Goal: Task Accomplishment & Management: Manage account settings

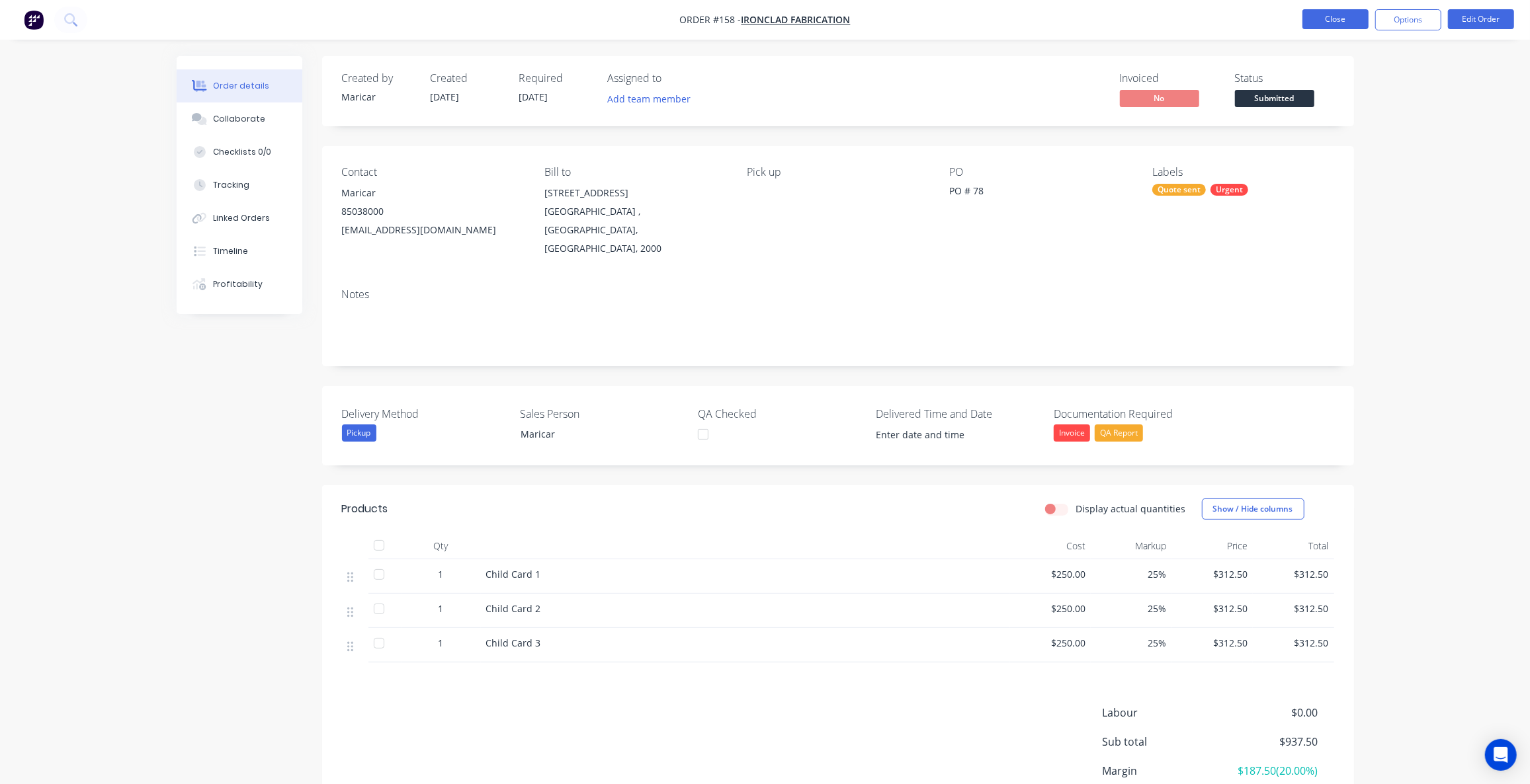
click at [1340, 18] on button "Close" at bounding box center [1335, 19] width 66 height 20
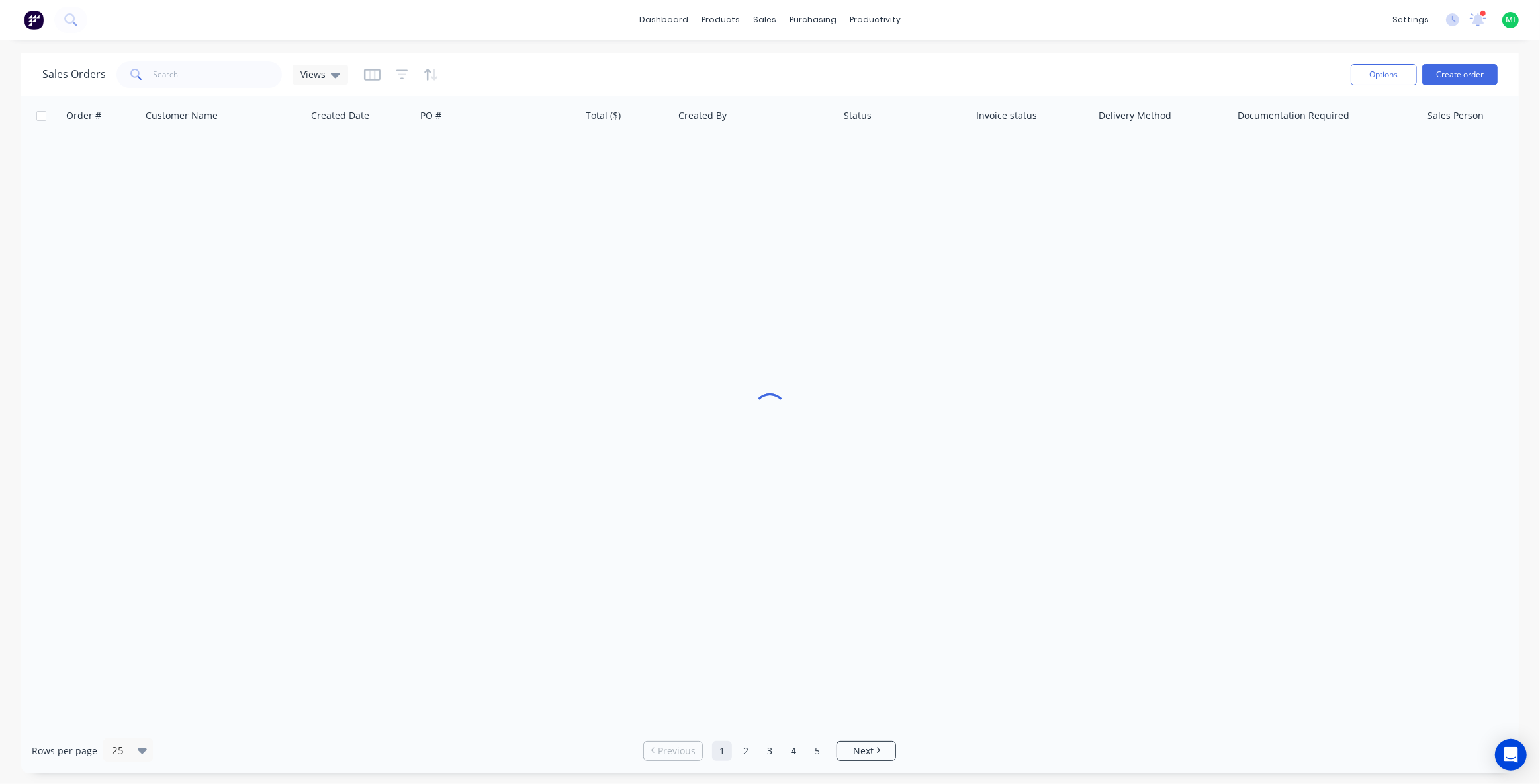
click at [37, 16] on img at bounding box center [33, 19] width 20 height 20
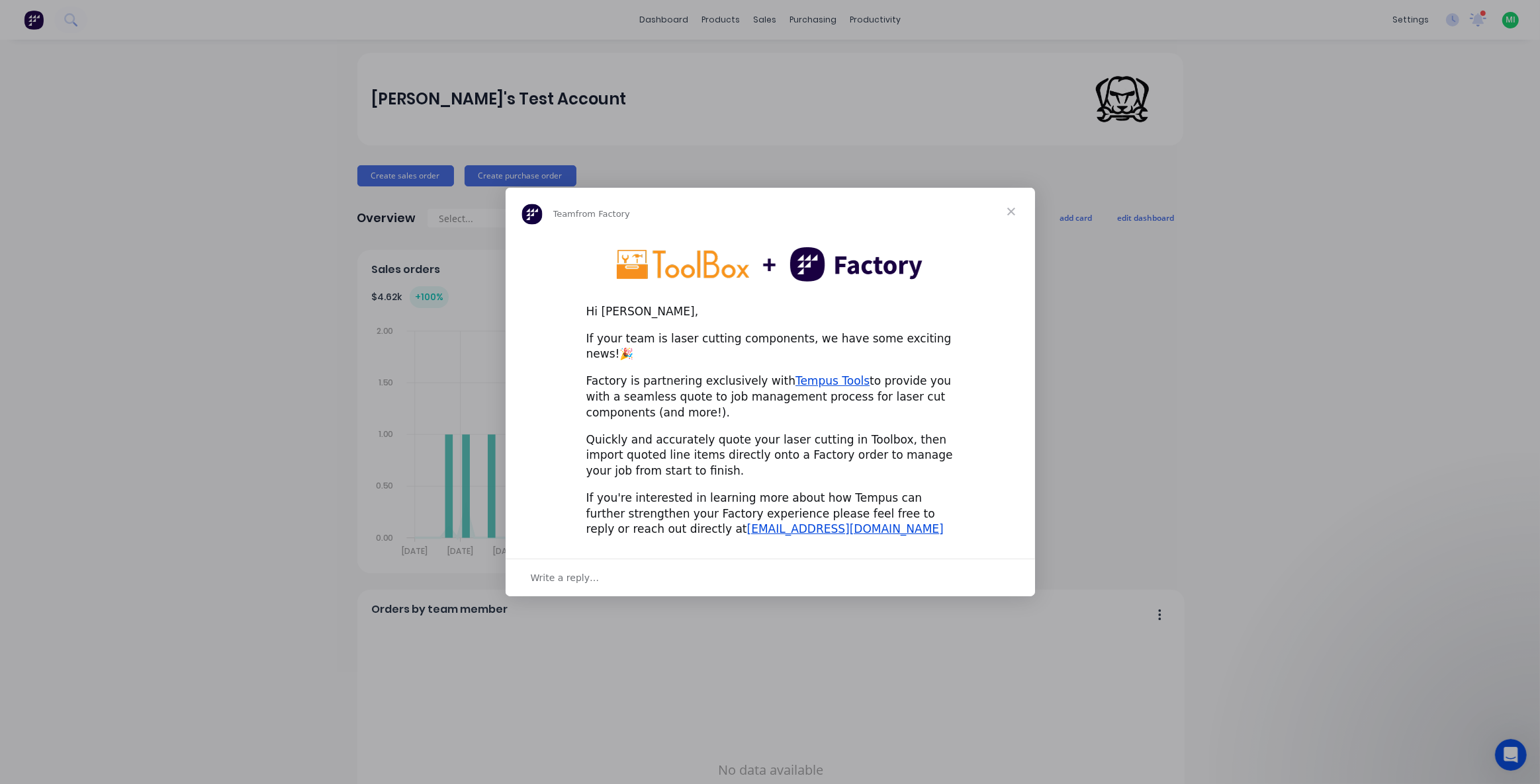
click at [206, 547] on div "Intercom messenger" at bounding box center [770, 392] width 1540 height 784
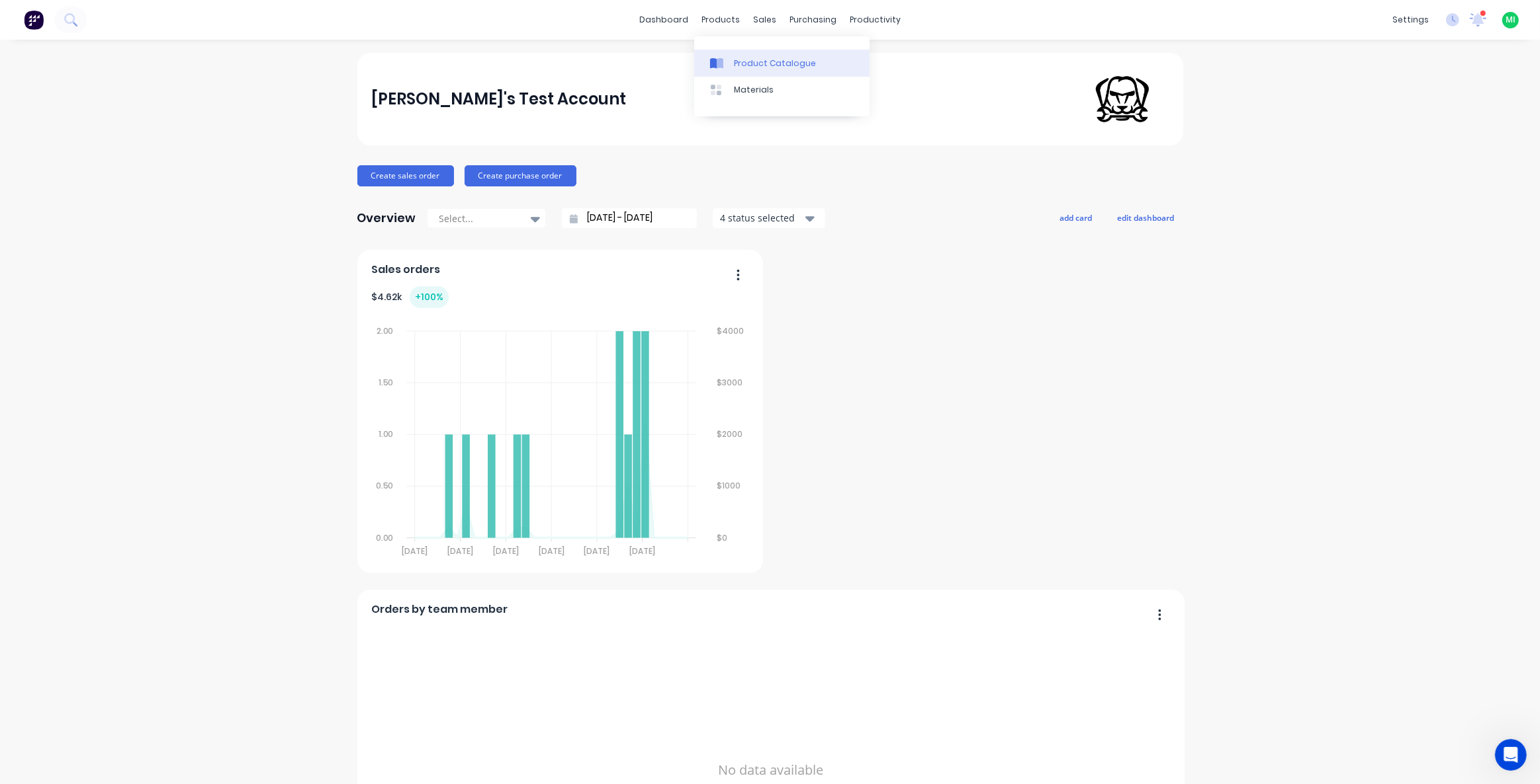
click at [739, 62] on div "Product Catalogue" at bounding box center [774, 63] width 82 height 12
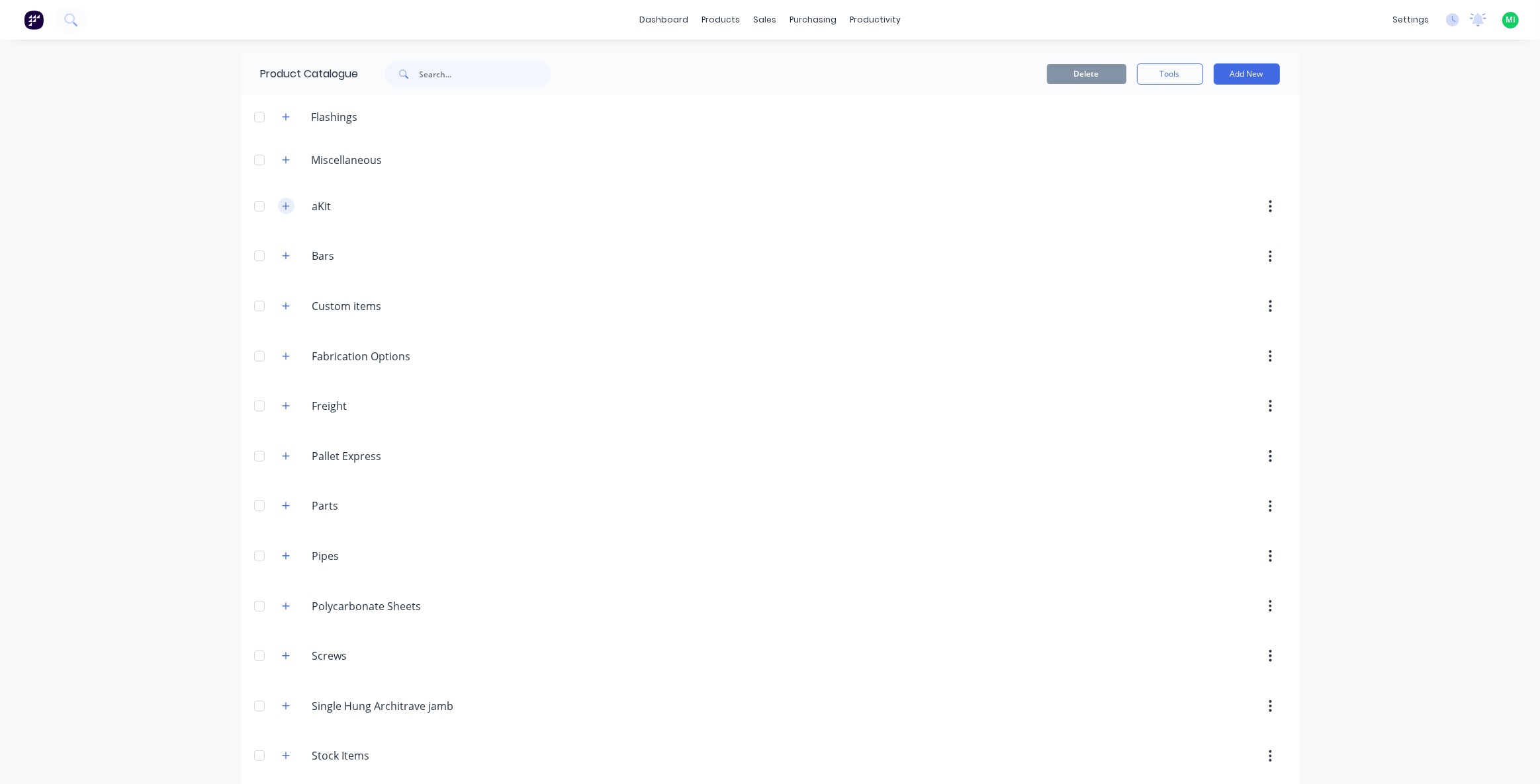
click at [282, 203] on icon "button" at bounding box center [285, 206] width 8 height 10
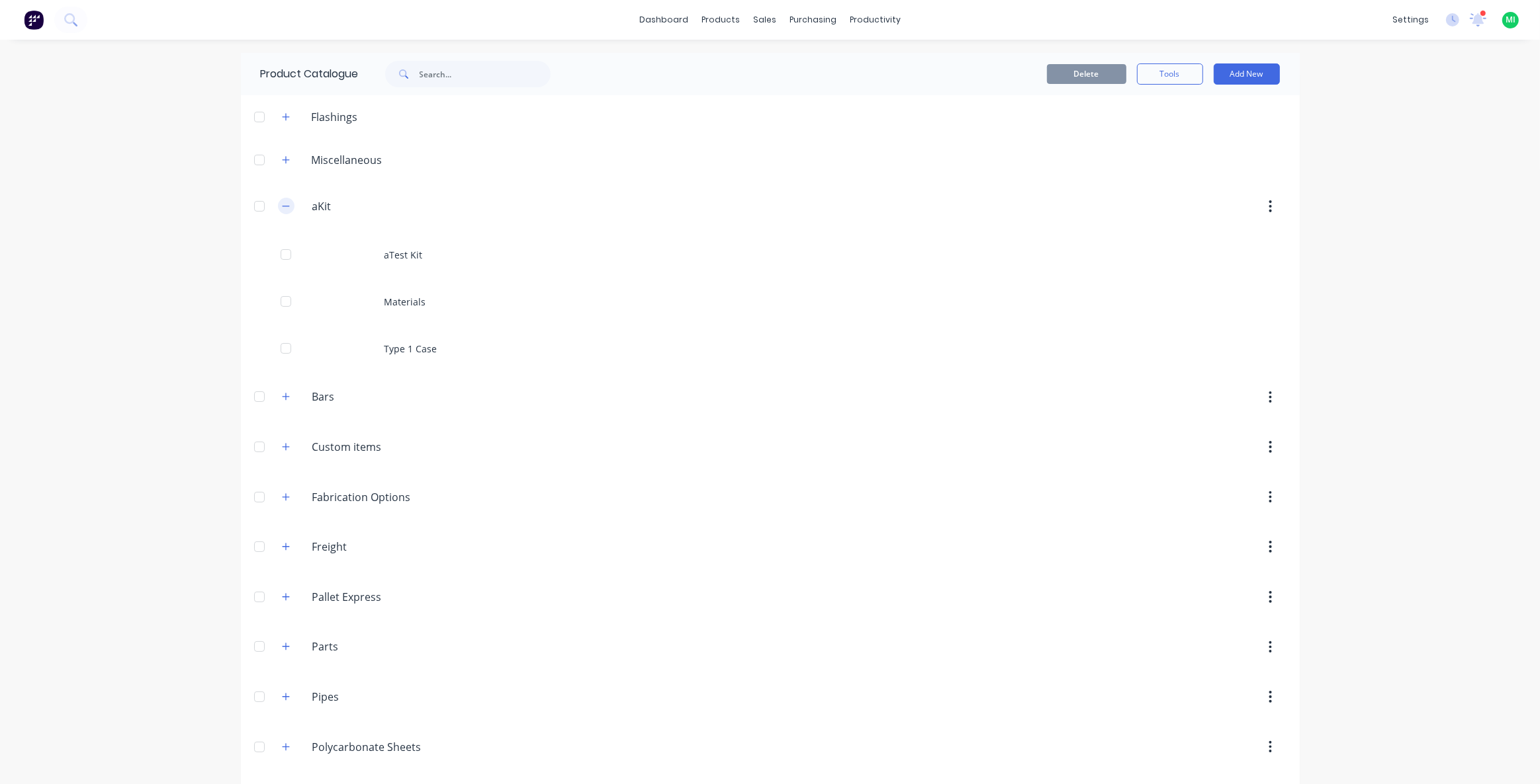
click at [282, 206] on icon "button" at bounding box center [285, 206] width 7 height 1
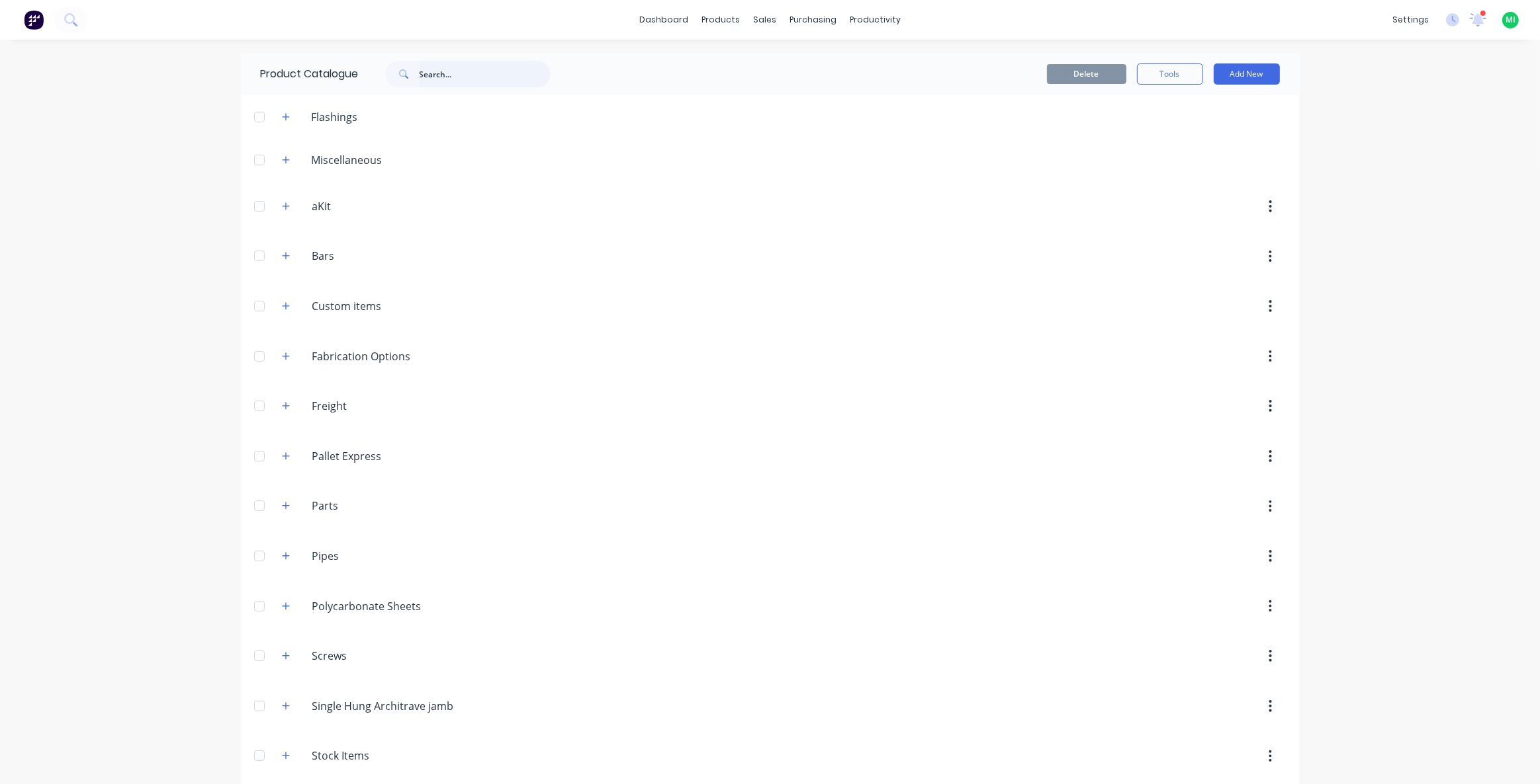
click at [428, 73] on input "text" at bounding box center [485, 74] width 131 height 27
type input "y"
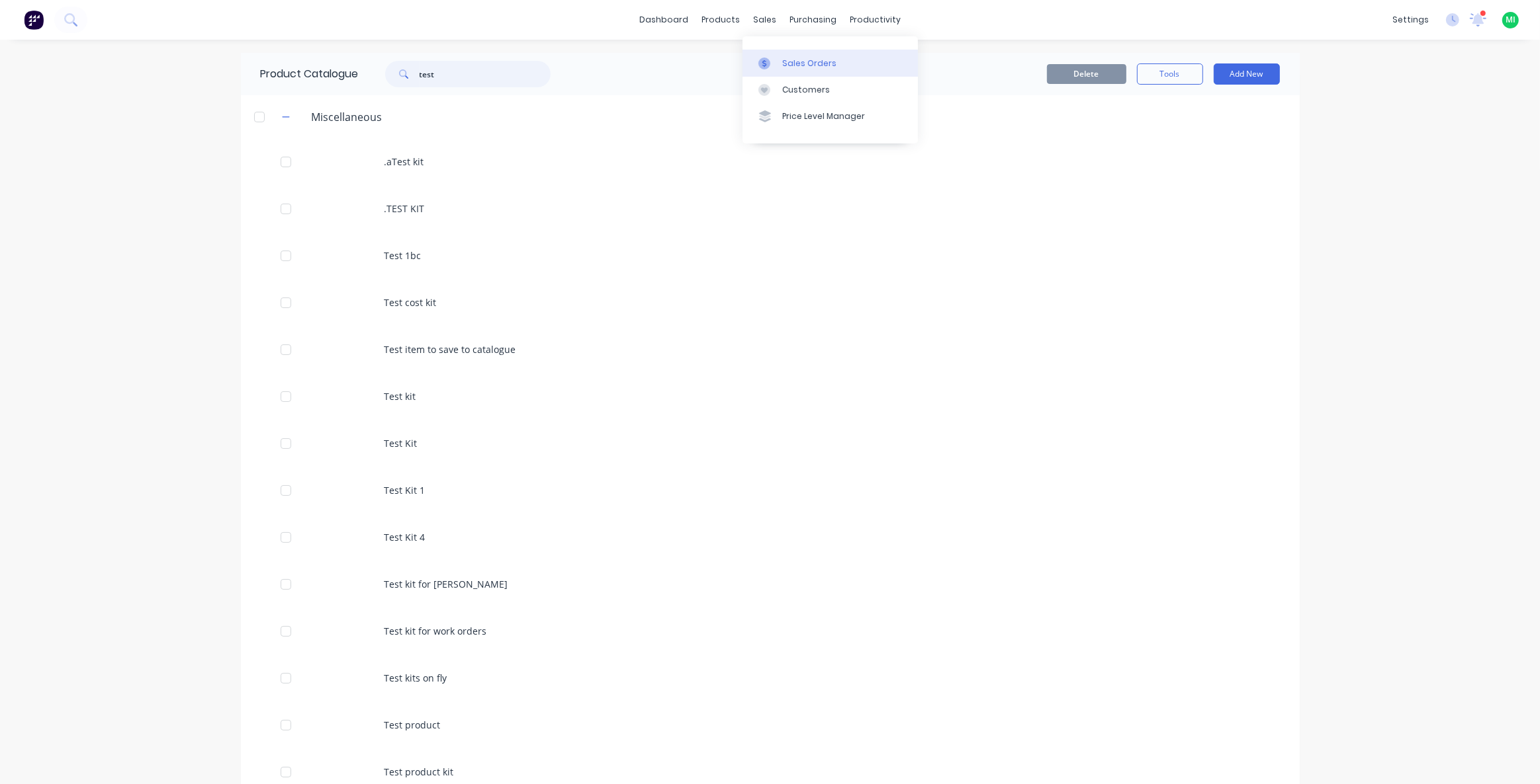
type input "test"
click at [795, 70] on link "Sales Orders" at bounding box center [830, 63] width 175 height 27
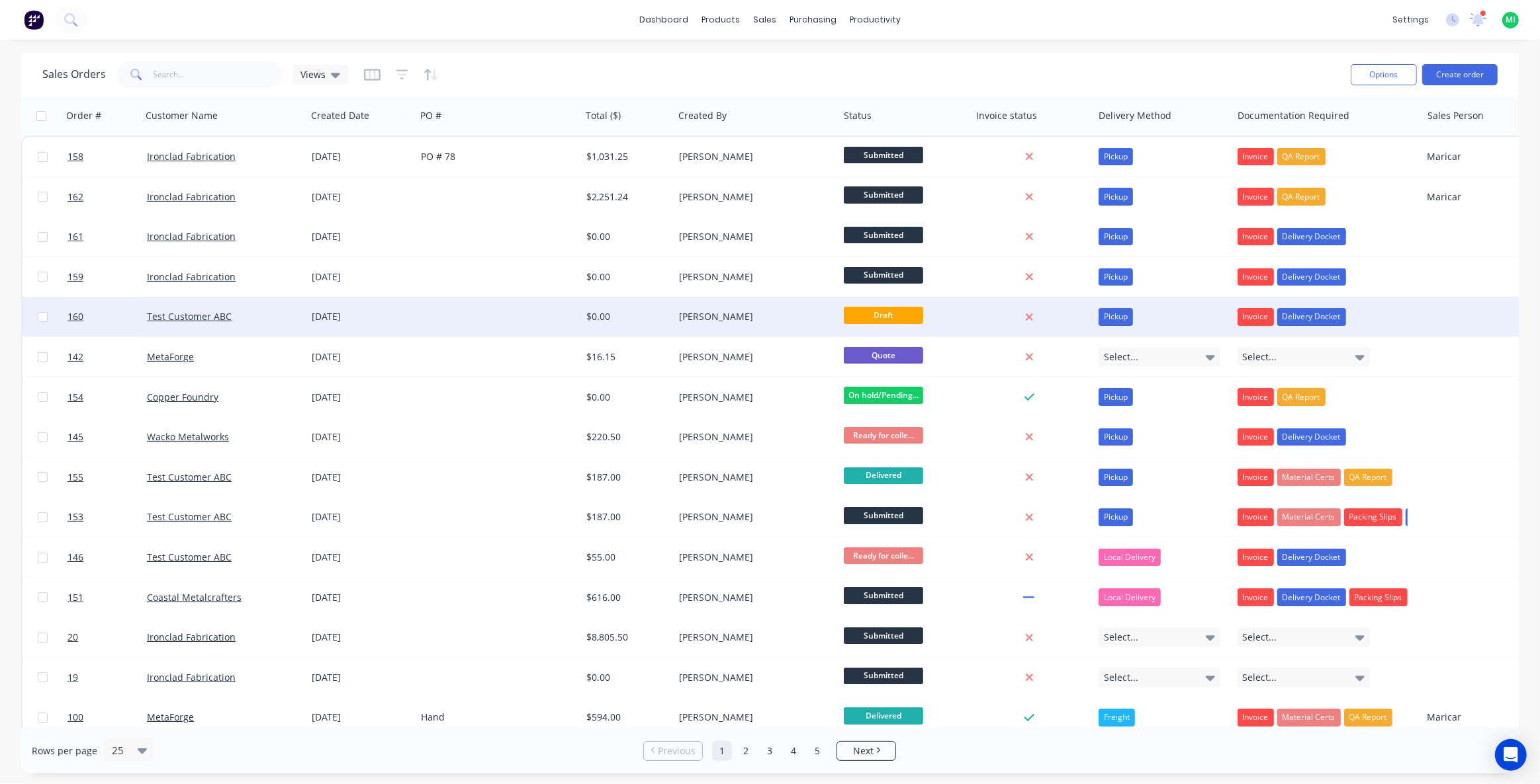
click at [568, 326] on div at bounding box center [498, 317] width 165 height 40
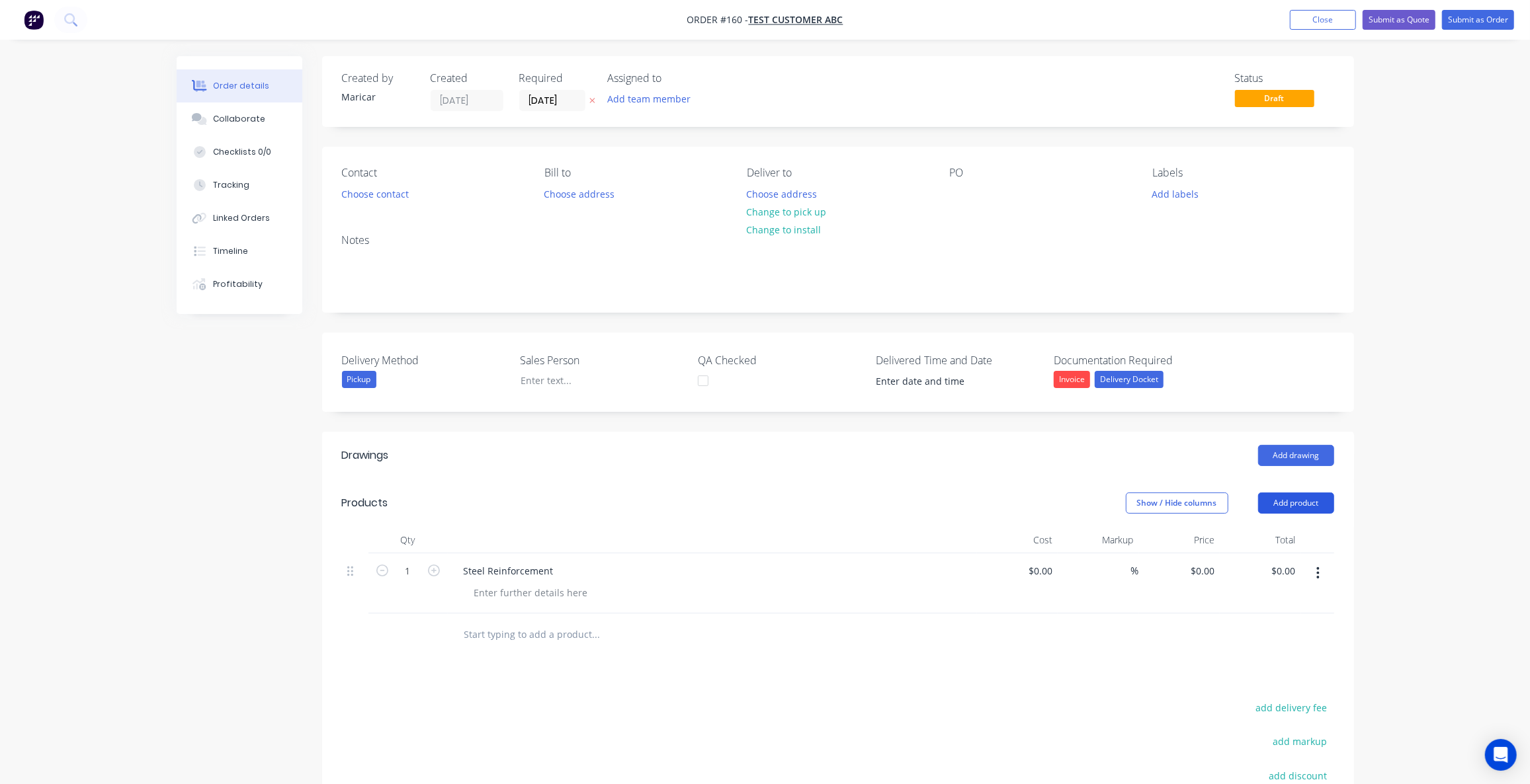
click at [1282, 500] on button "Add product" at bounding box center [1296, 503] width 76 height 21
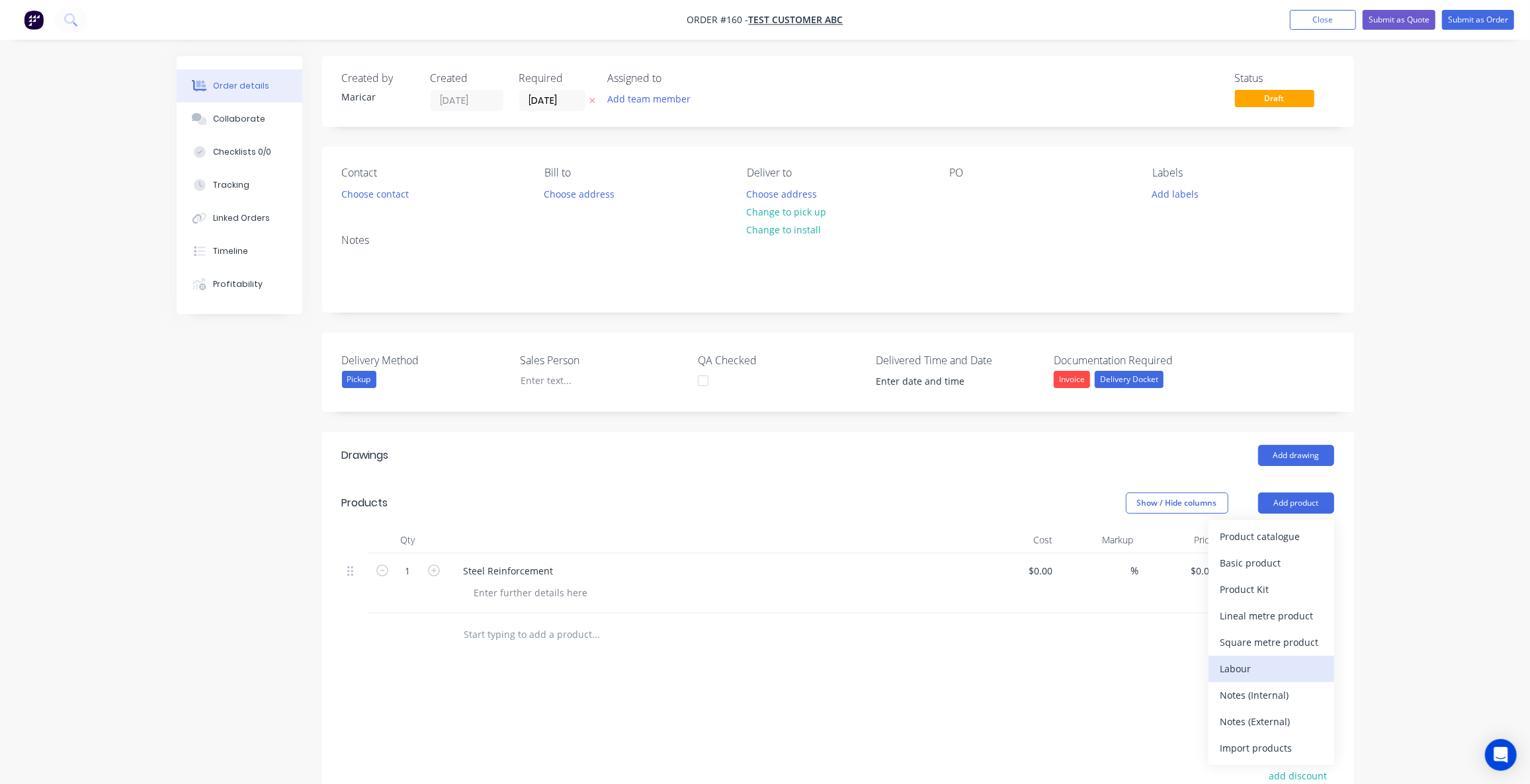
click at [1254, 673] on div "Labour" at bounding box center [1271, 669] width 102 height 19
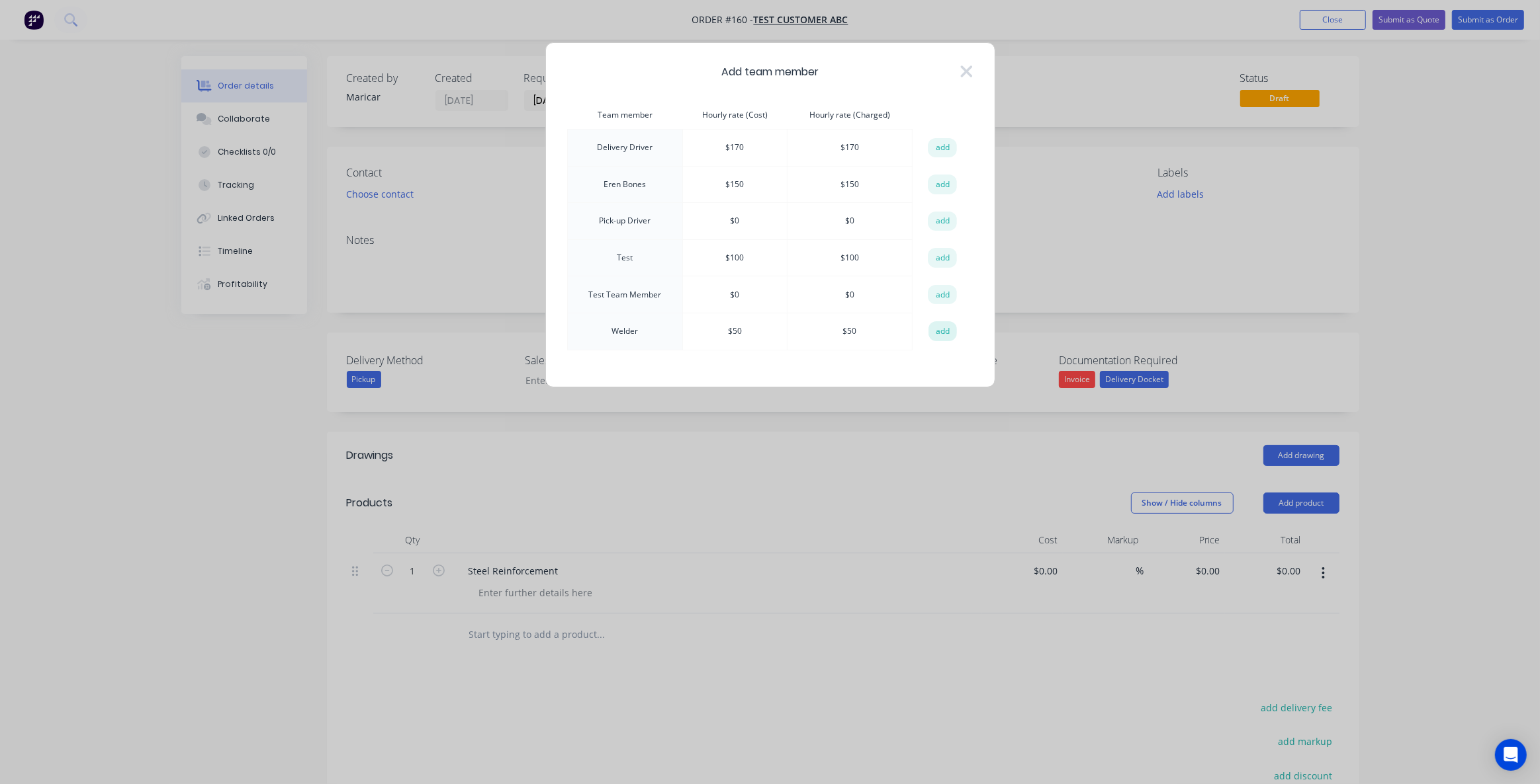
click at [938, 327] on button "add" at bounding box center [942, 331] width 29 height 20
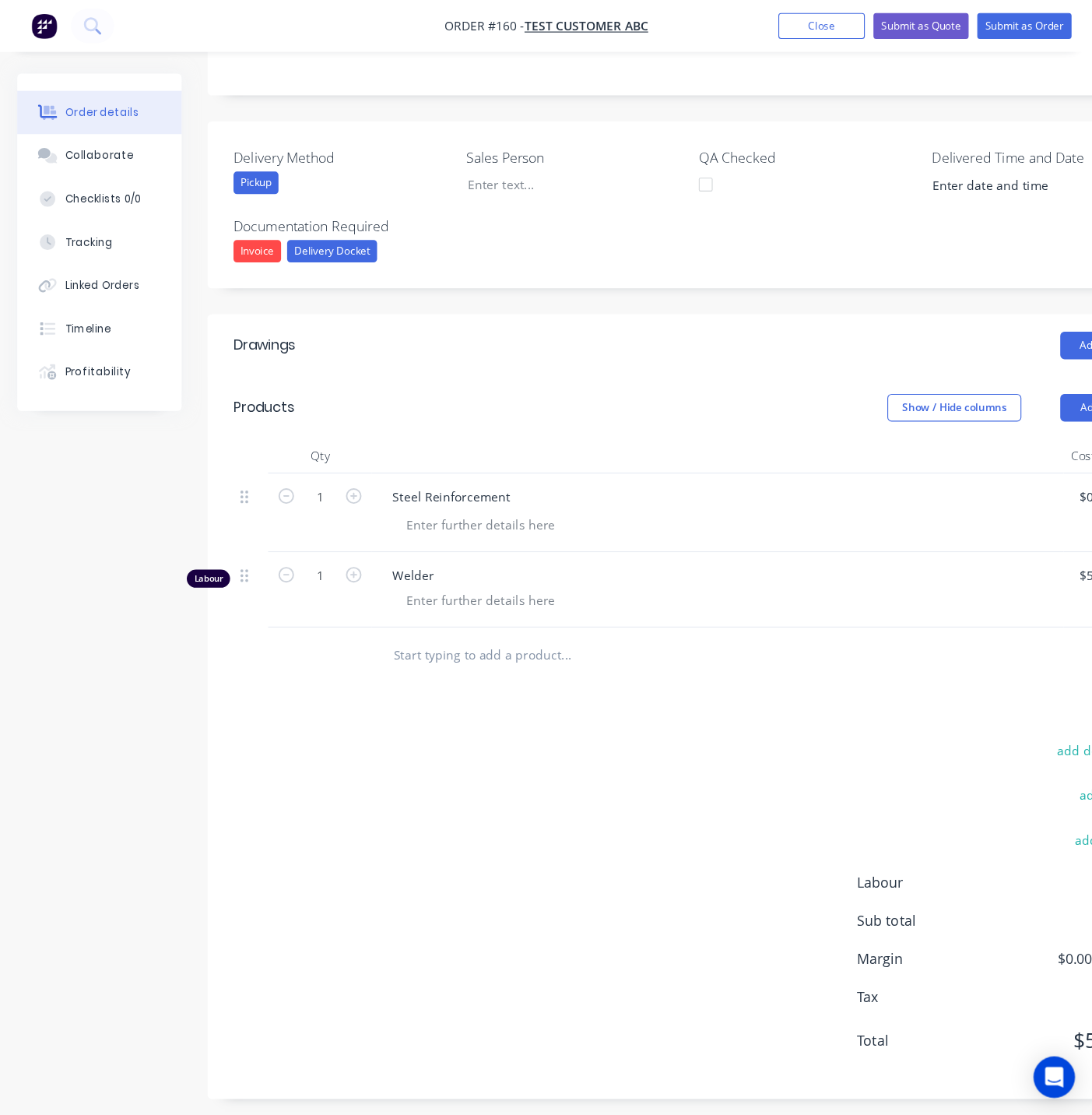
scroll to position [178, 0]
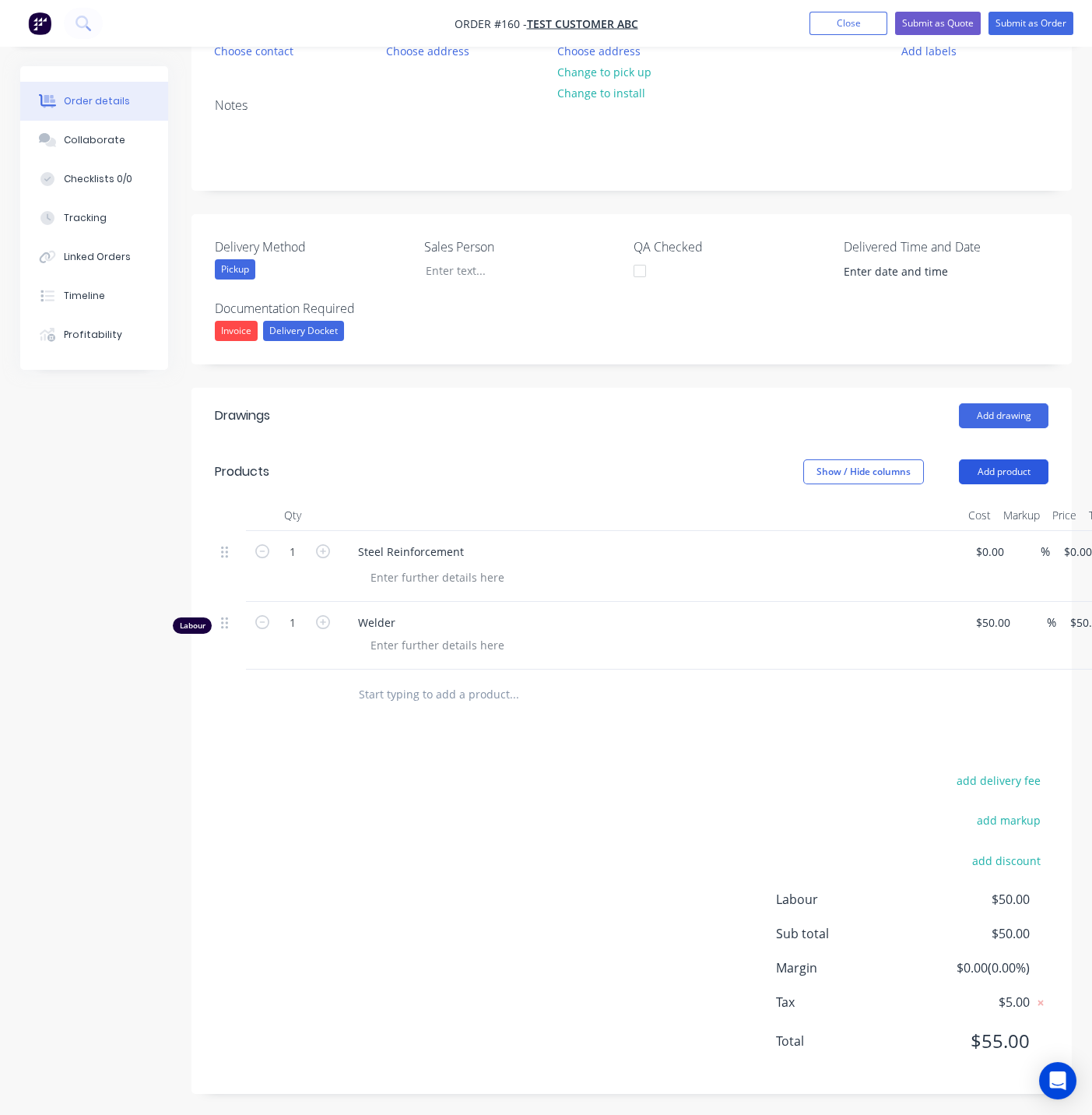
click at [1003, 469] on button "Add product" at bounding box center [1004, 472] width 89 height 25
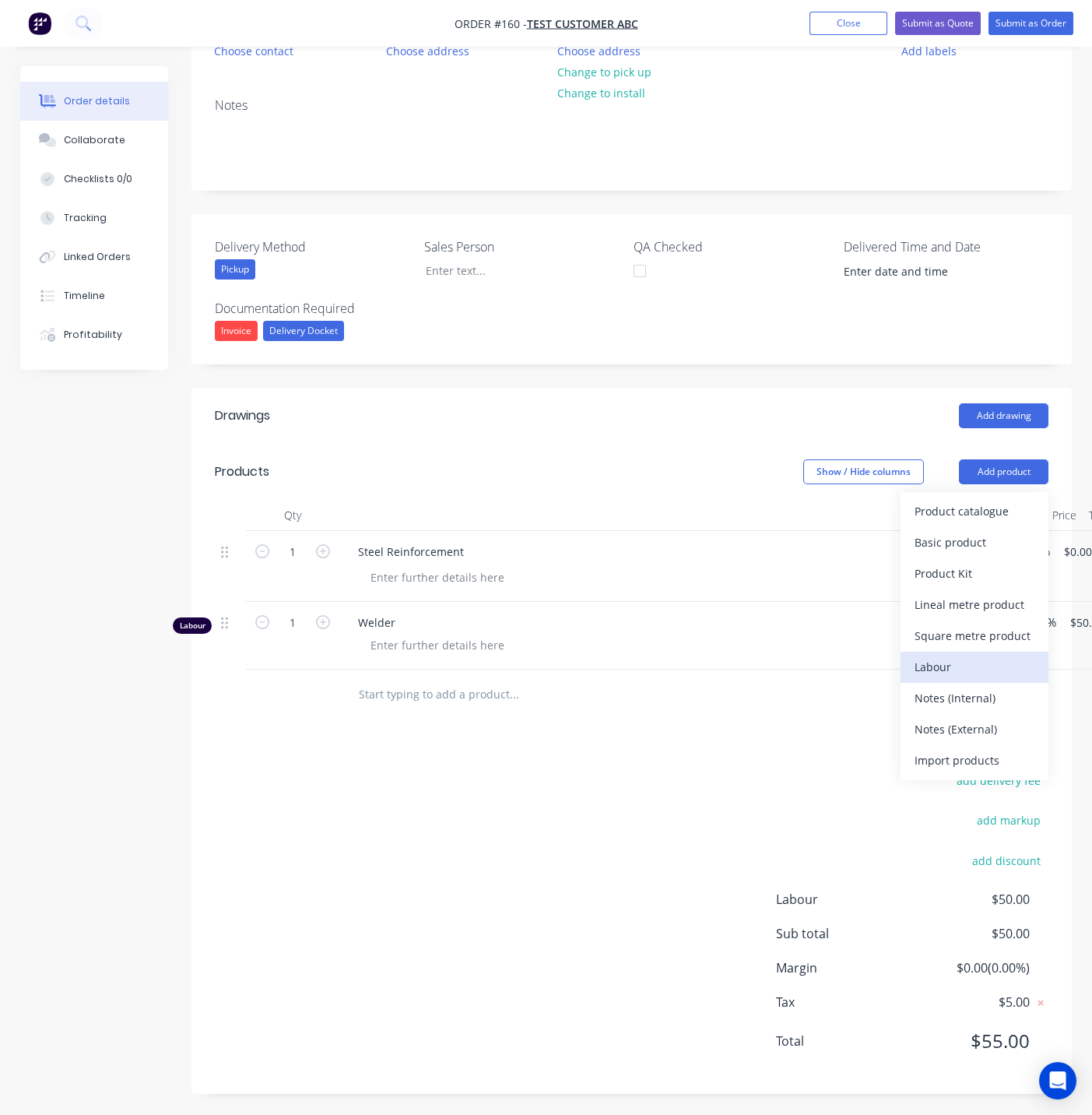
click at [961, 662] on div "Labour" at bounding box center [975, 667] width 120 height 23
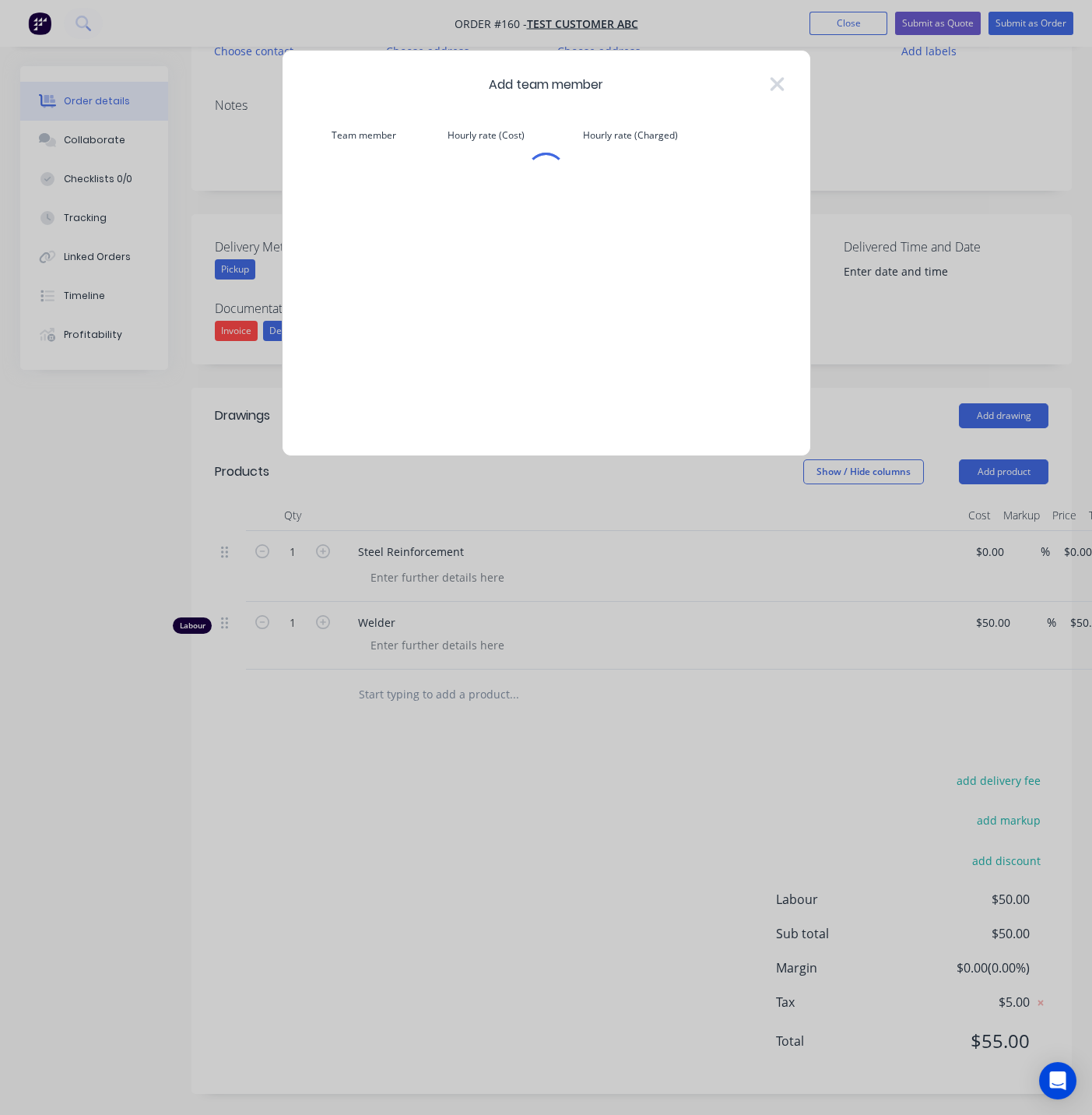
scroll to position [164, 0]
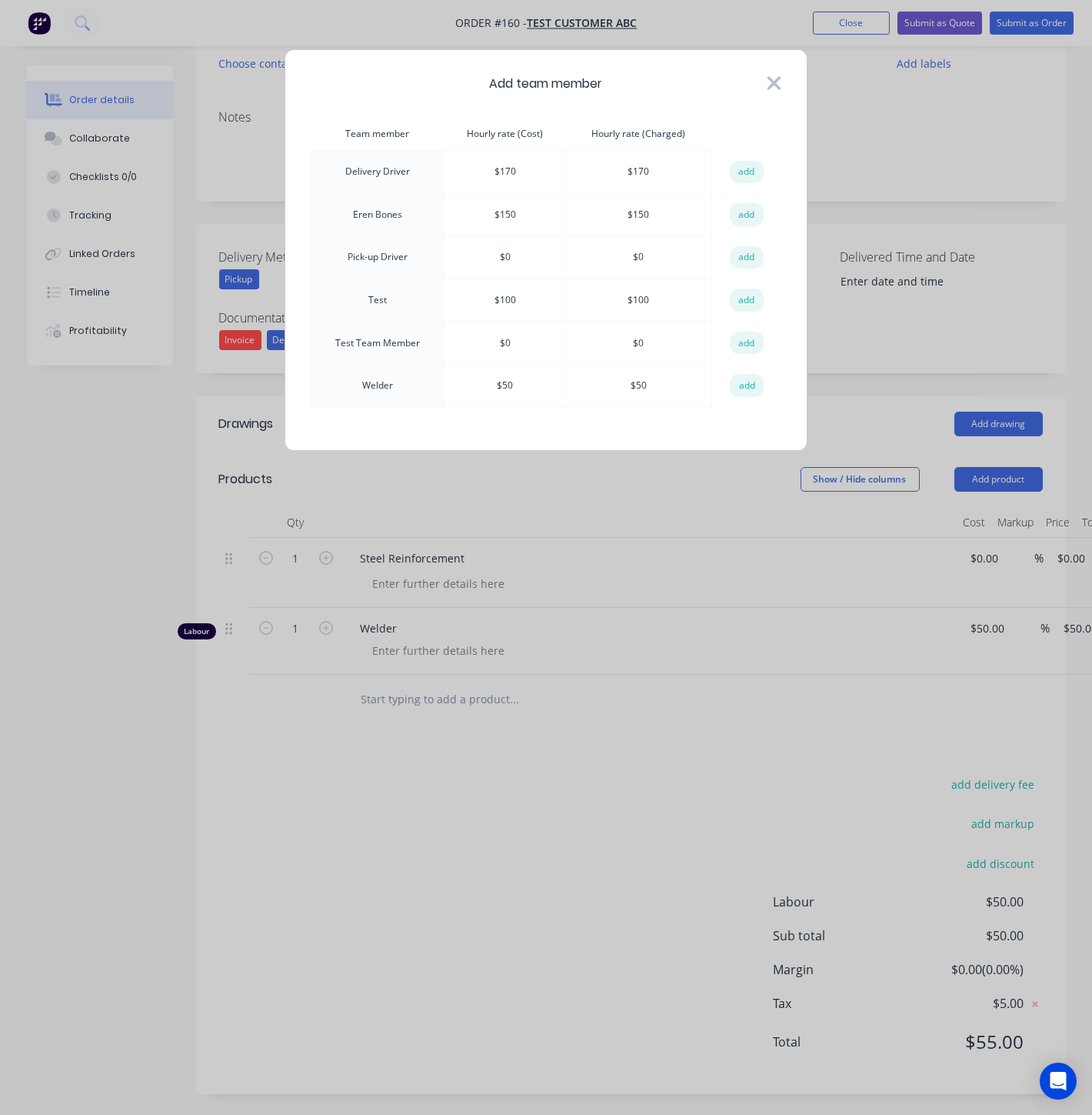
click at [771, 81] on icon at bounding box center [775, 83] width 14 height 14
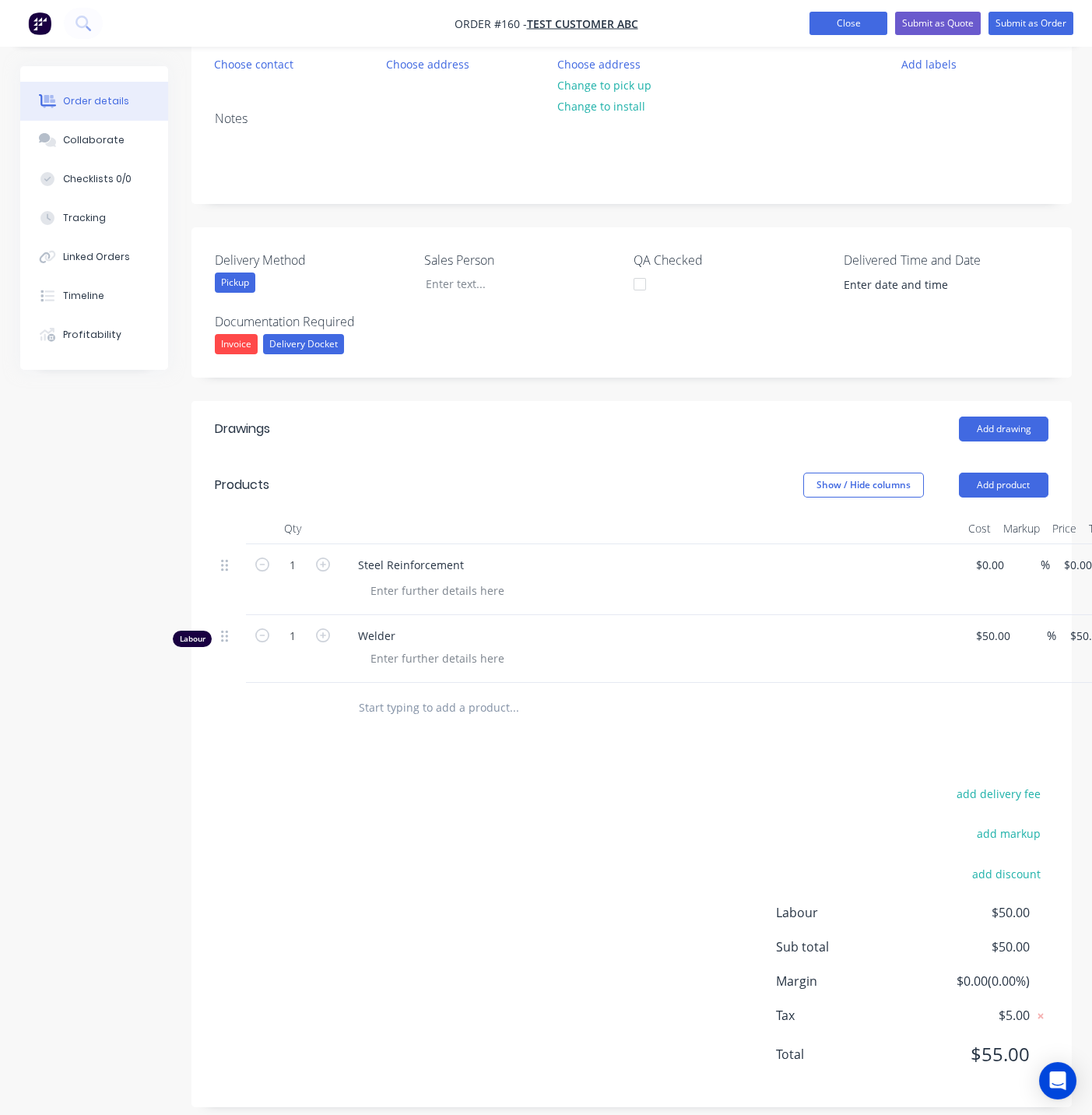
click at [834, 32] on button "Close" at bounding box center [848, 23] width 78 height 23
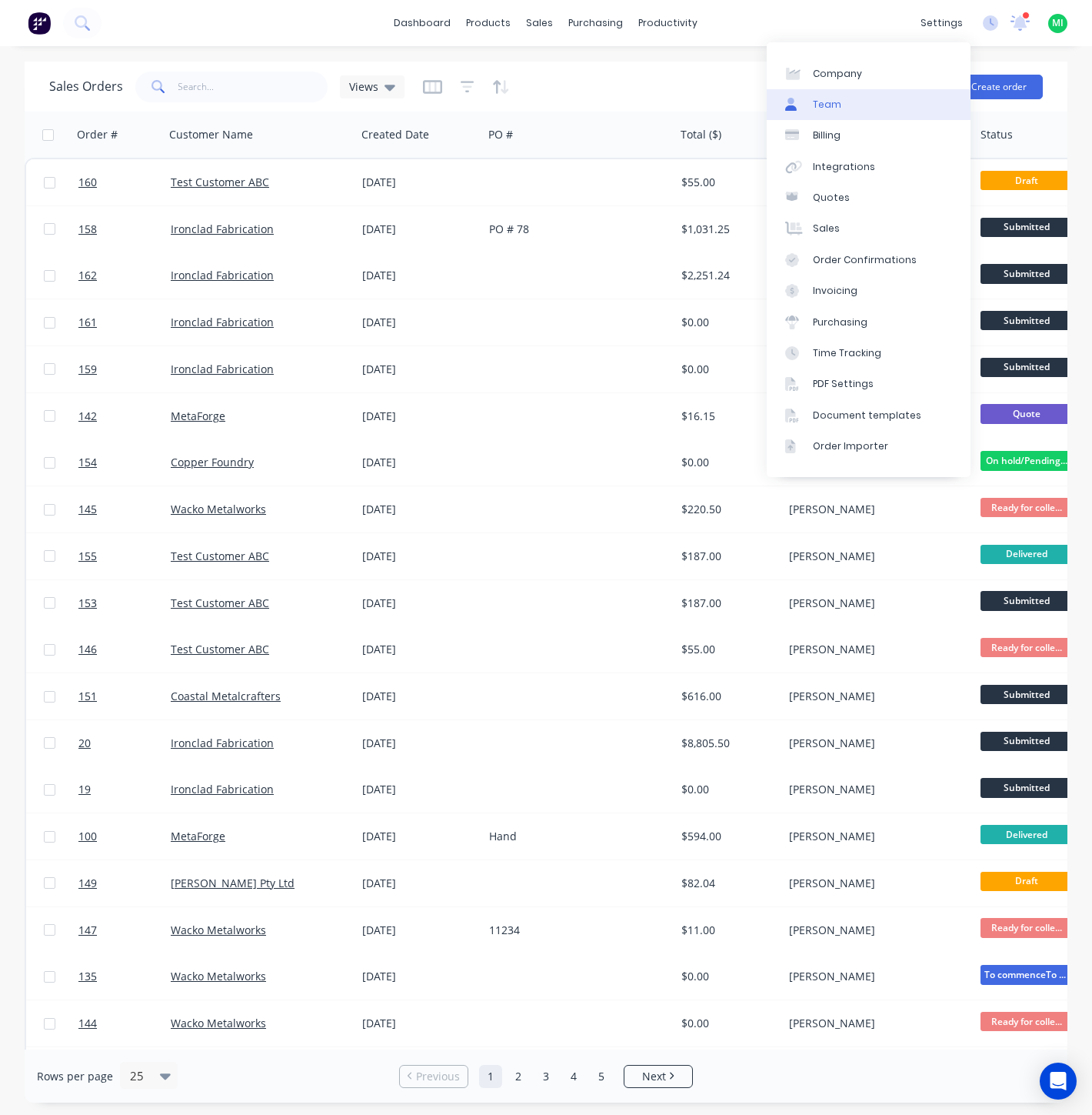
click at [892, 109] on link "Team" at bounding box center [869, 105] width 204 height 31
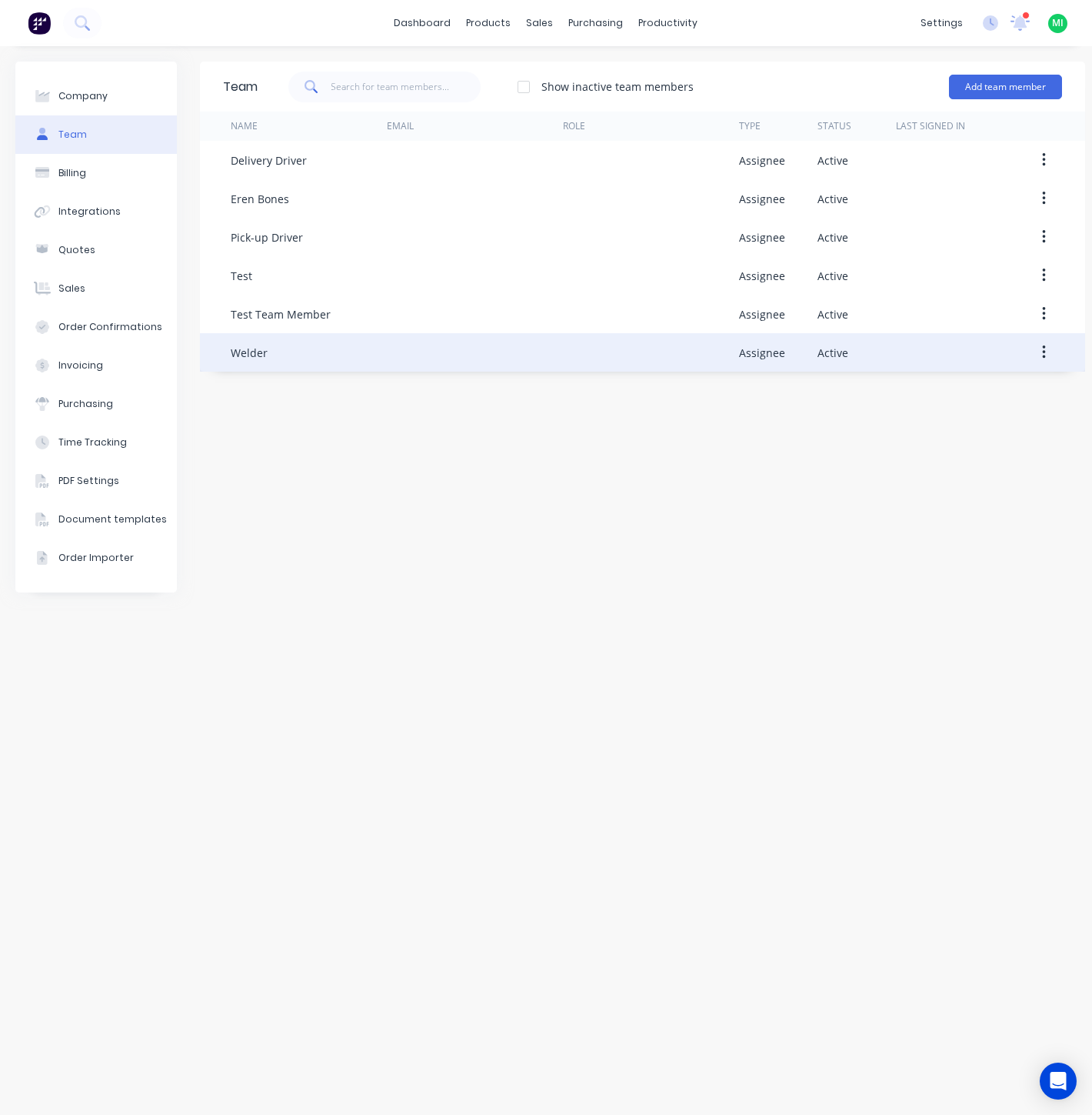
click at [1050, 349] on button "button" at bounding box center [1044, 352] width 36 height 27
click at [1002, 394] on div "Edit" at bounding box center [989, 393] width 118 height 22
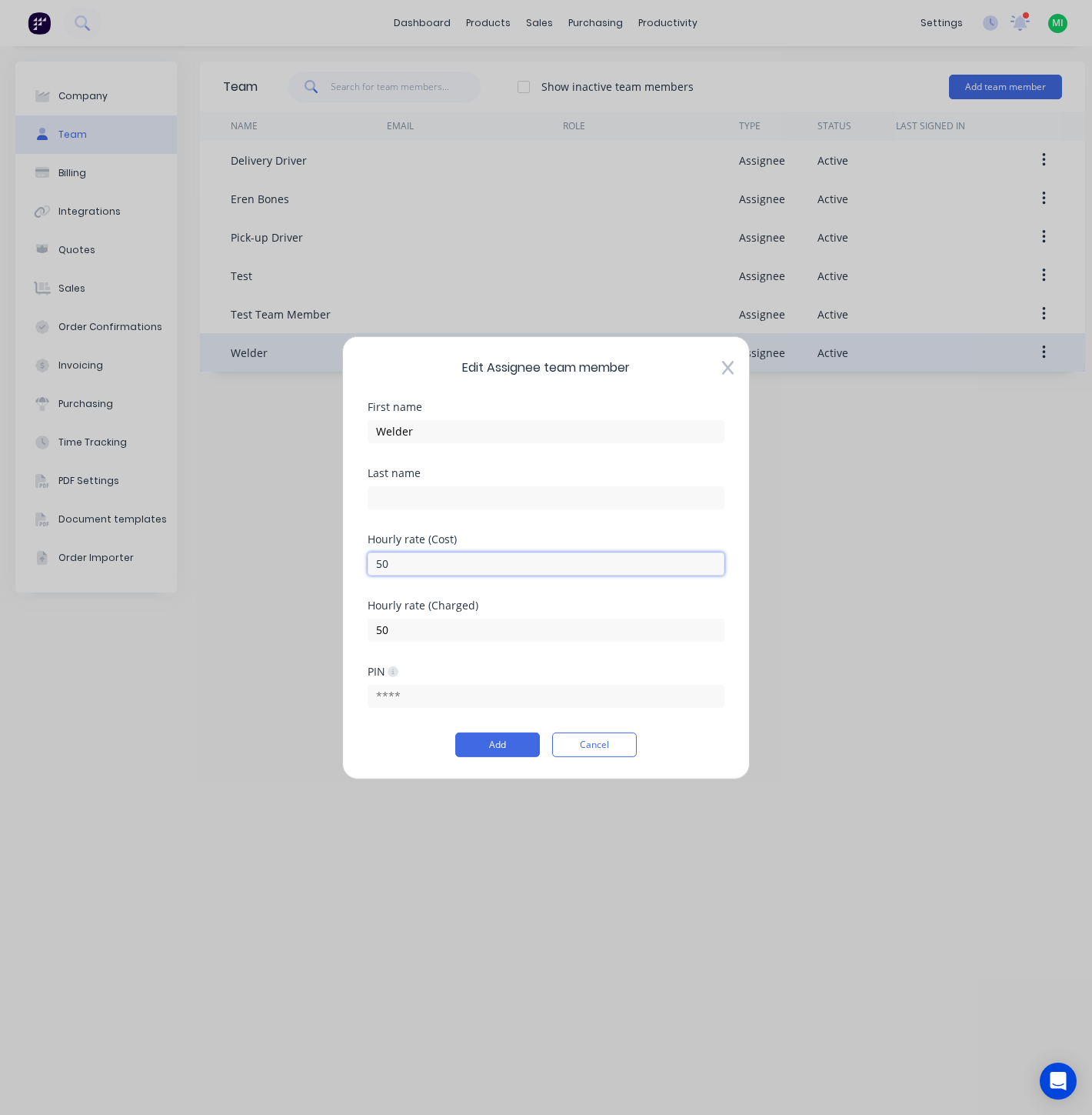
drag, startPoint x: 404, startPoint y: 563, endPoint x: 357, endPoint y: 550, distance: 48.8
click at [357, 550] on div "Edit Assignee team member First name Welder Last name Hourly rate (Cost) 50 Hou…" at bounding box center [546, 556] width 408 height 443
click at [459, 596] on div "Hourly rate (Cost) 50" at bounding box center [546, 566] width 357 height 66
click at [608, 740] on button "Cancel" at bounding box center [594, 744] width 85 height 25
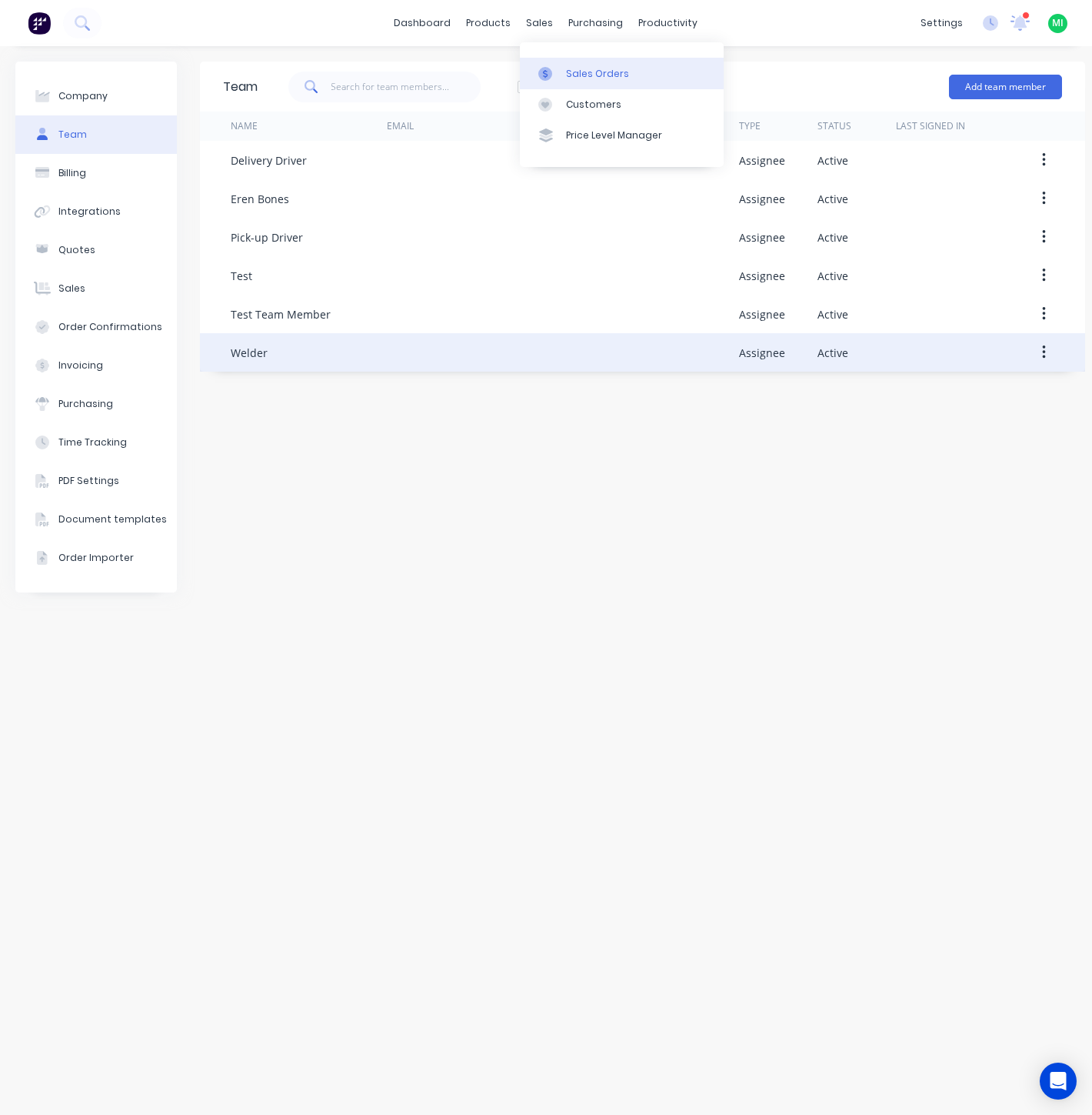
click at [589, 73] on div "Sales Orders" at bounding box center [598, 74] width 63 height 14
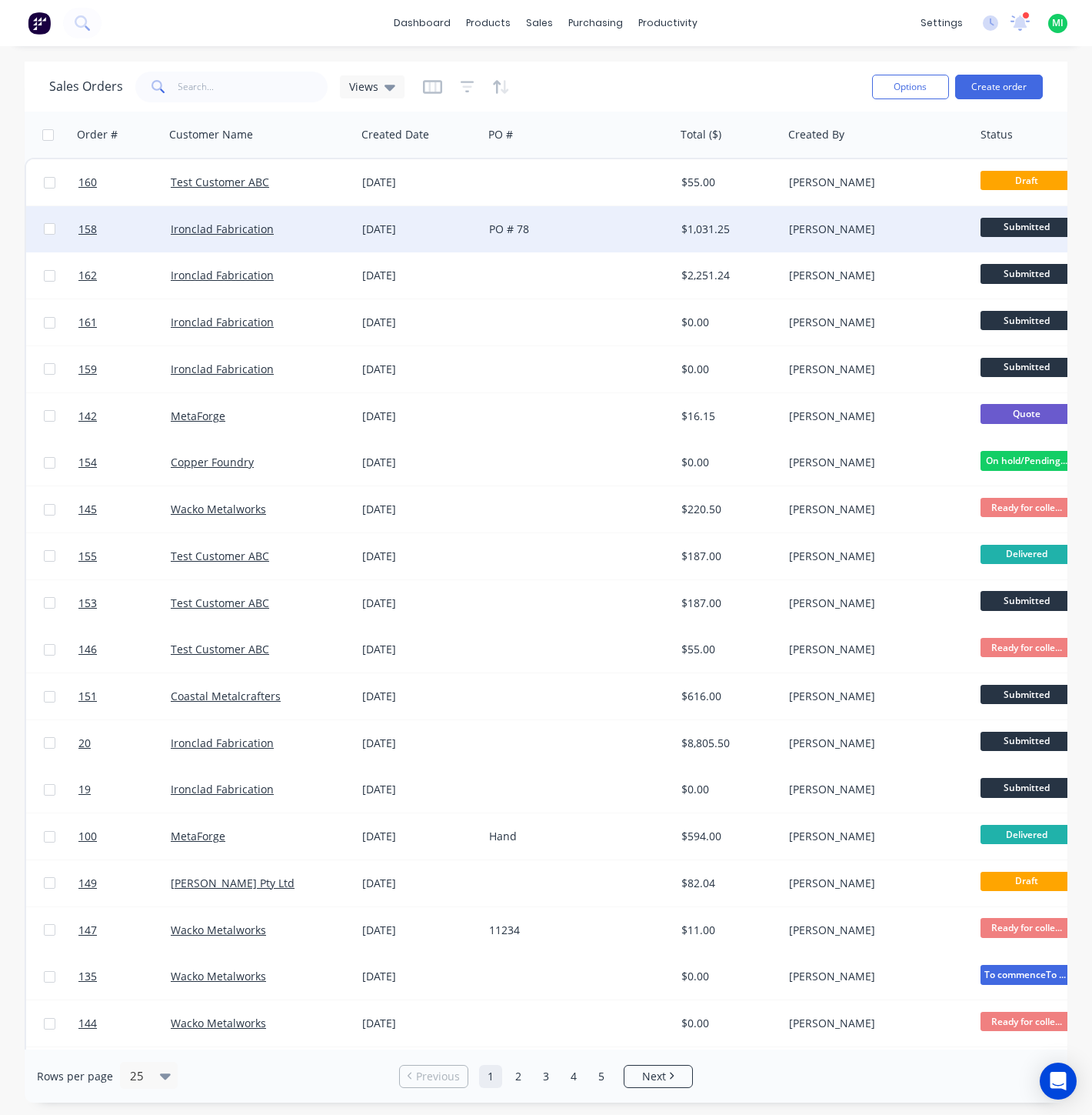
click at [465, 232] on div "[DATE]" at bounding box center [420, 229] width 115 height 15
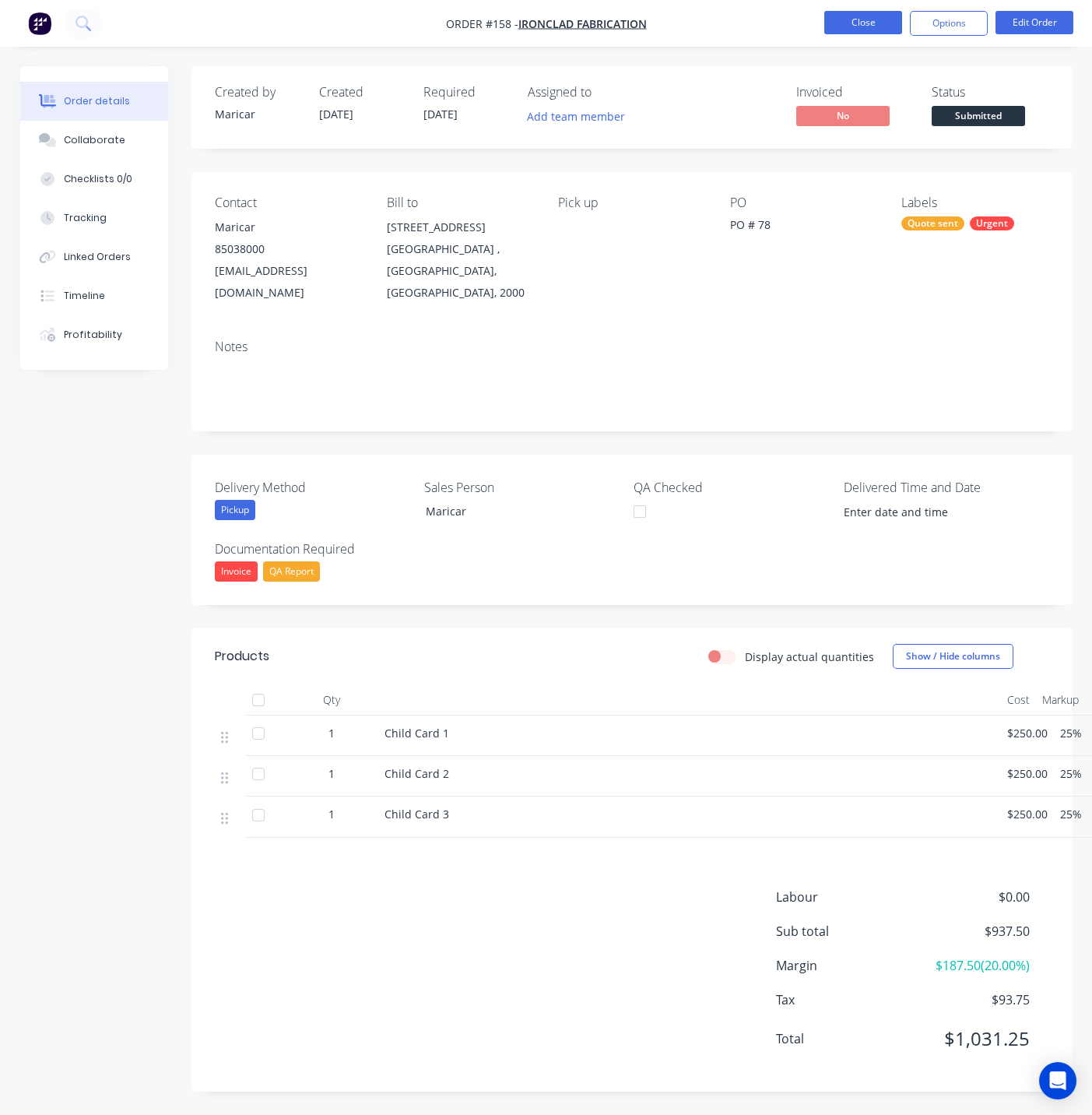
click at [847, 18] on button "Close" at bounding box center [863, 23] width 78 height 23
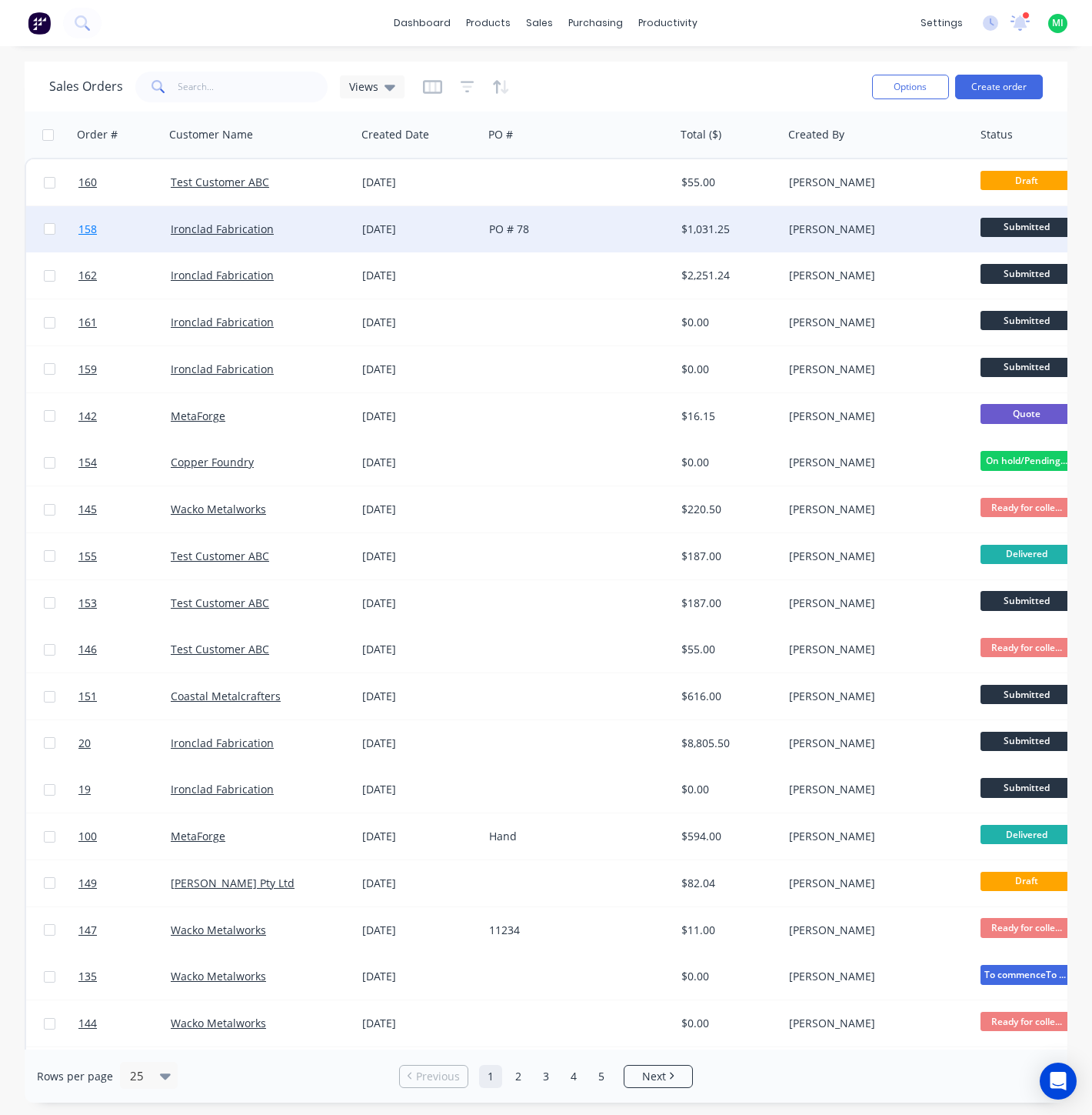
click at [155, 238] on link "158" at bounding box center [125, 230] width 93 height 46
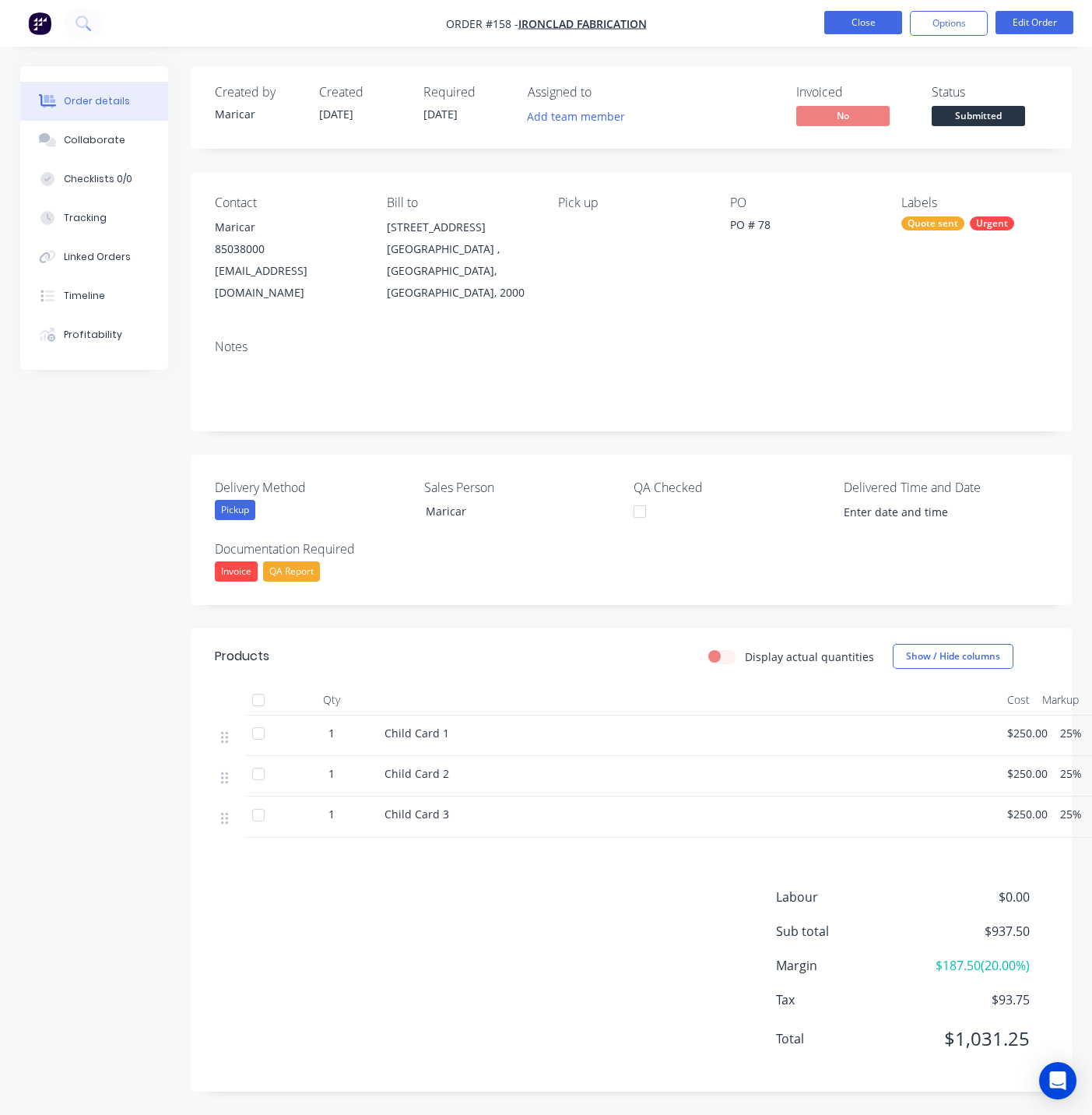
click at [879, 17] on button "Close" at bounding box center [863, 23] width 78 height 23
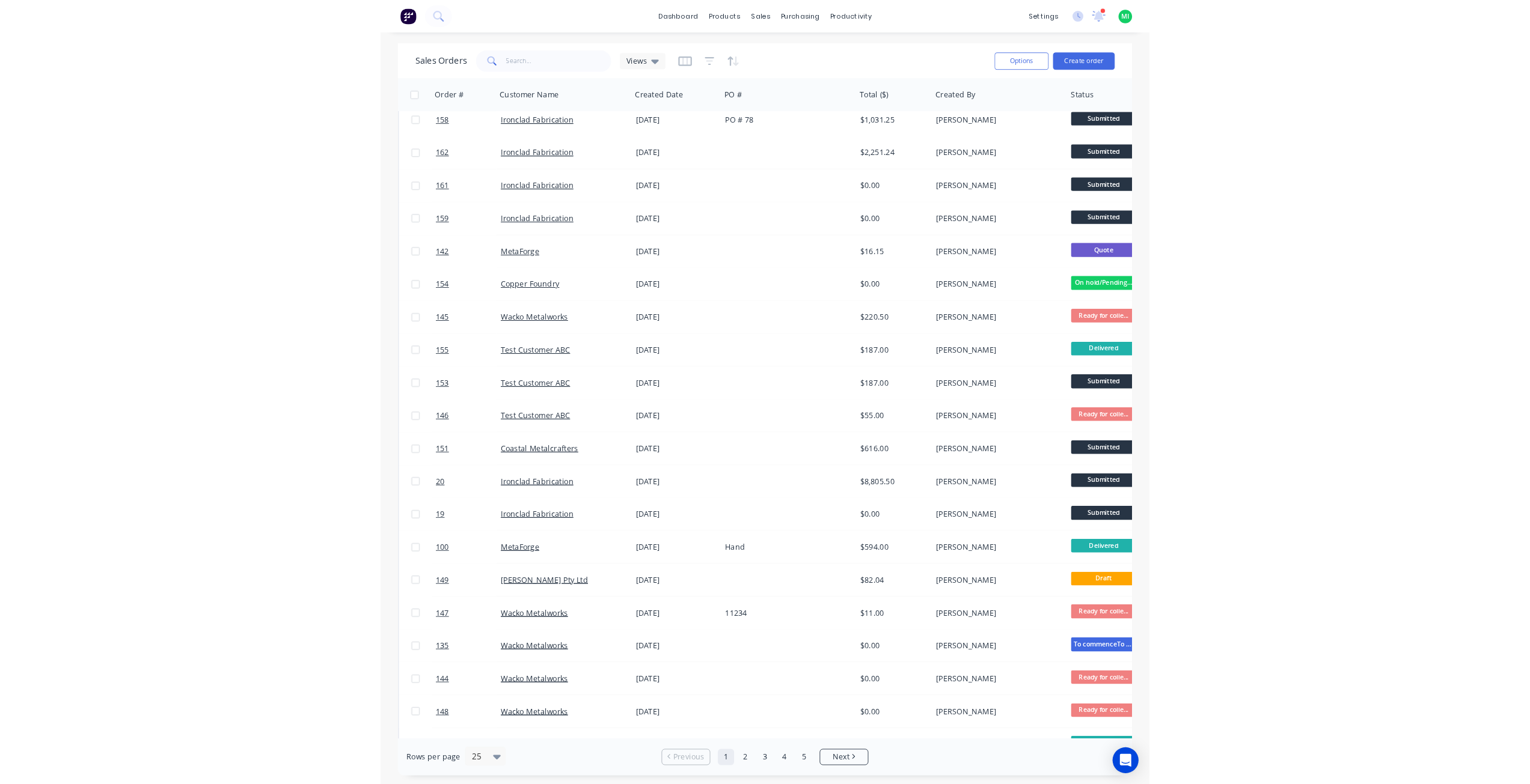
scroll to position [67, 0]
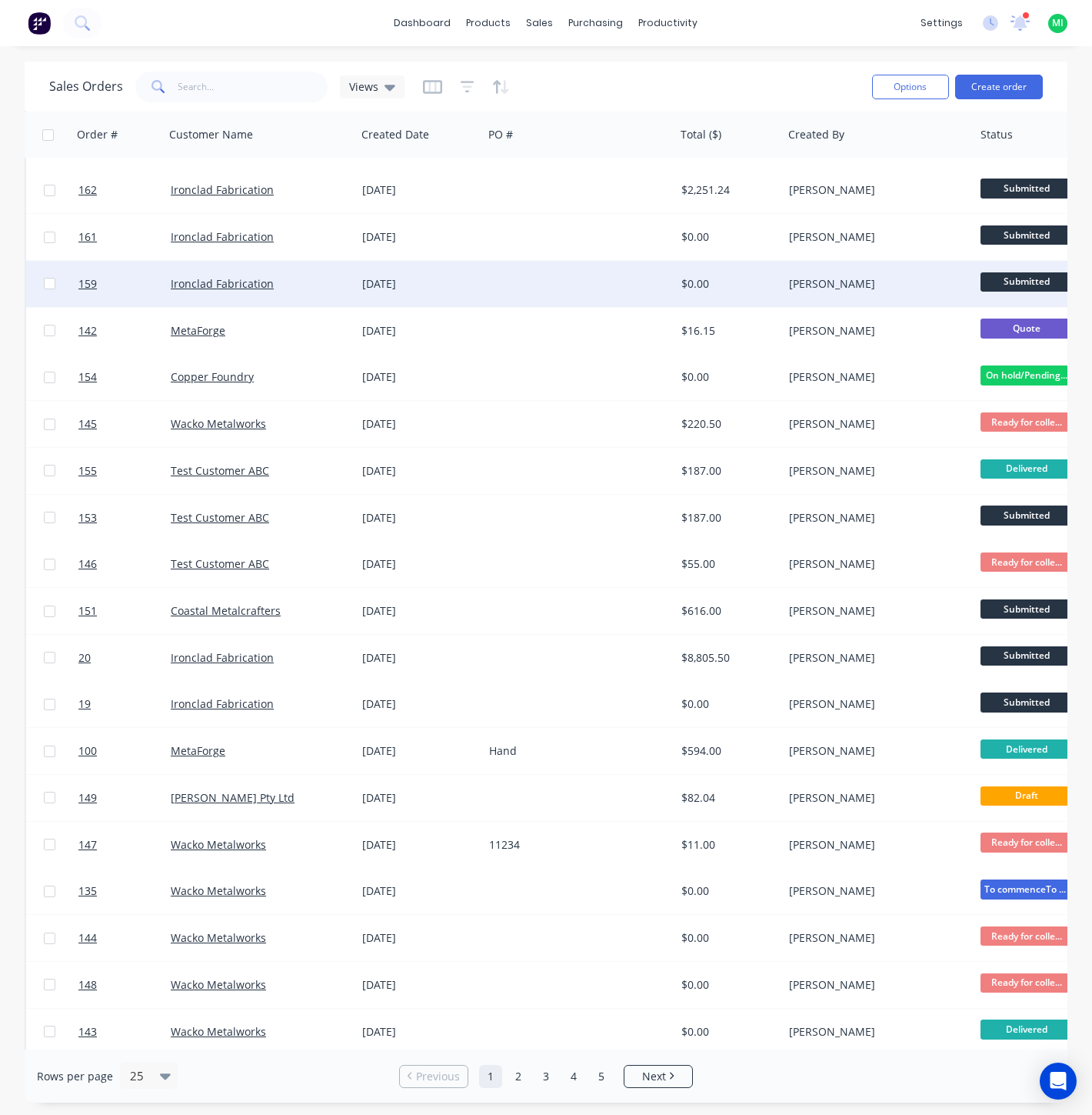
click at [318, 291] on div "Ironclad Fabrication" at bounding box center [261, 284] width 192 height 46
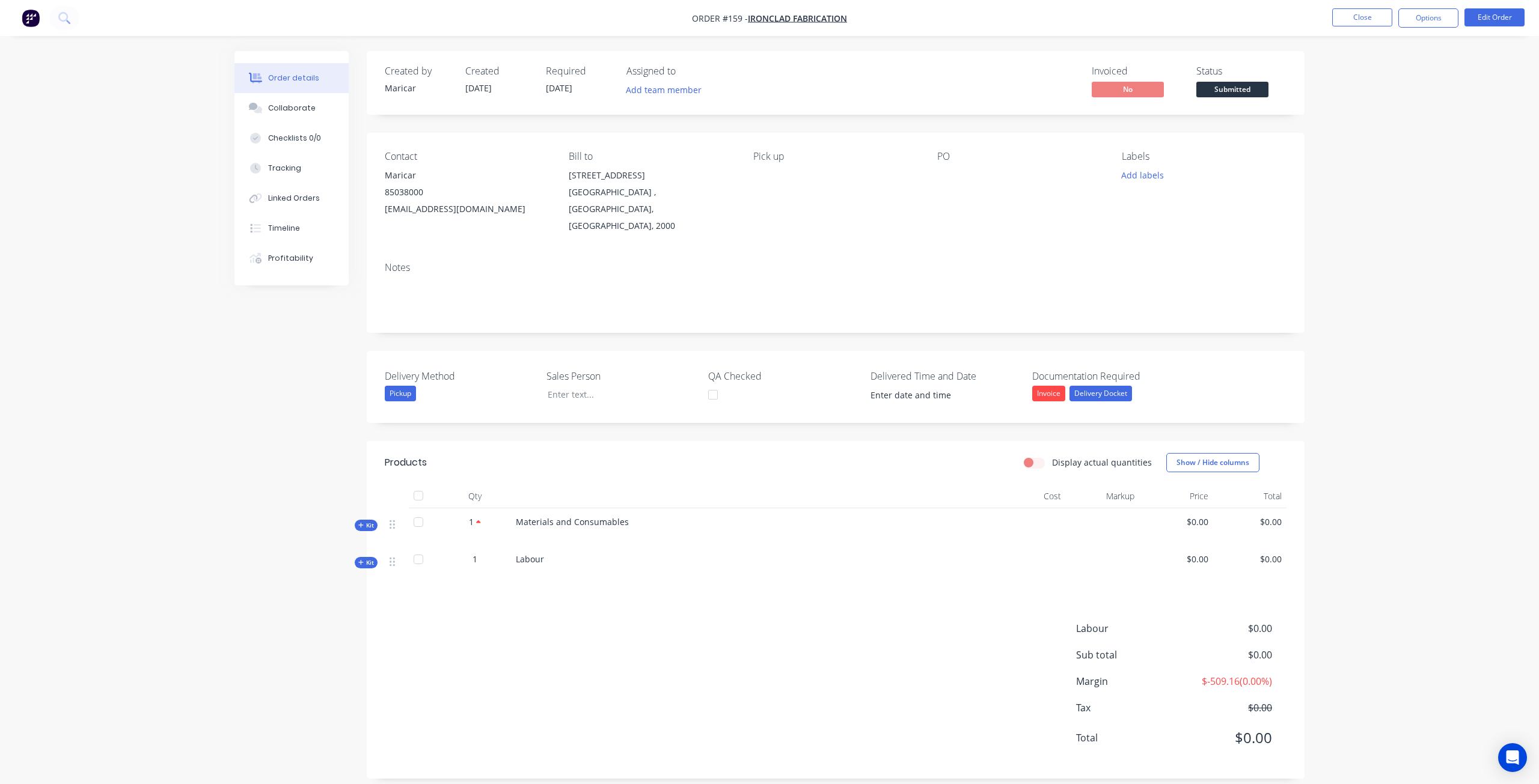
click at [366, 521] on span "Kit" at bounding box center [366, 525] width 15 height 9
drag, startPoint x: 639, startPoint y: 505, endPoint x: 520, endPoint y: 512, distance: 119.2
click at [520, 512] on div "Materials and Consumables" at bounding box center [751, 527] width 481 height 37
click at [853, 15] on button "Edit Order" at bounding box center [1494, 17] width 60 height 18
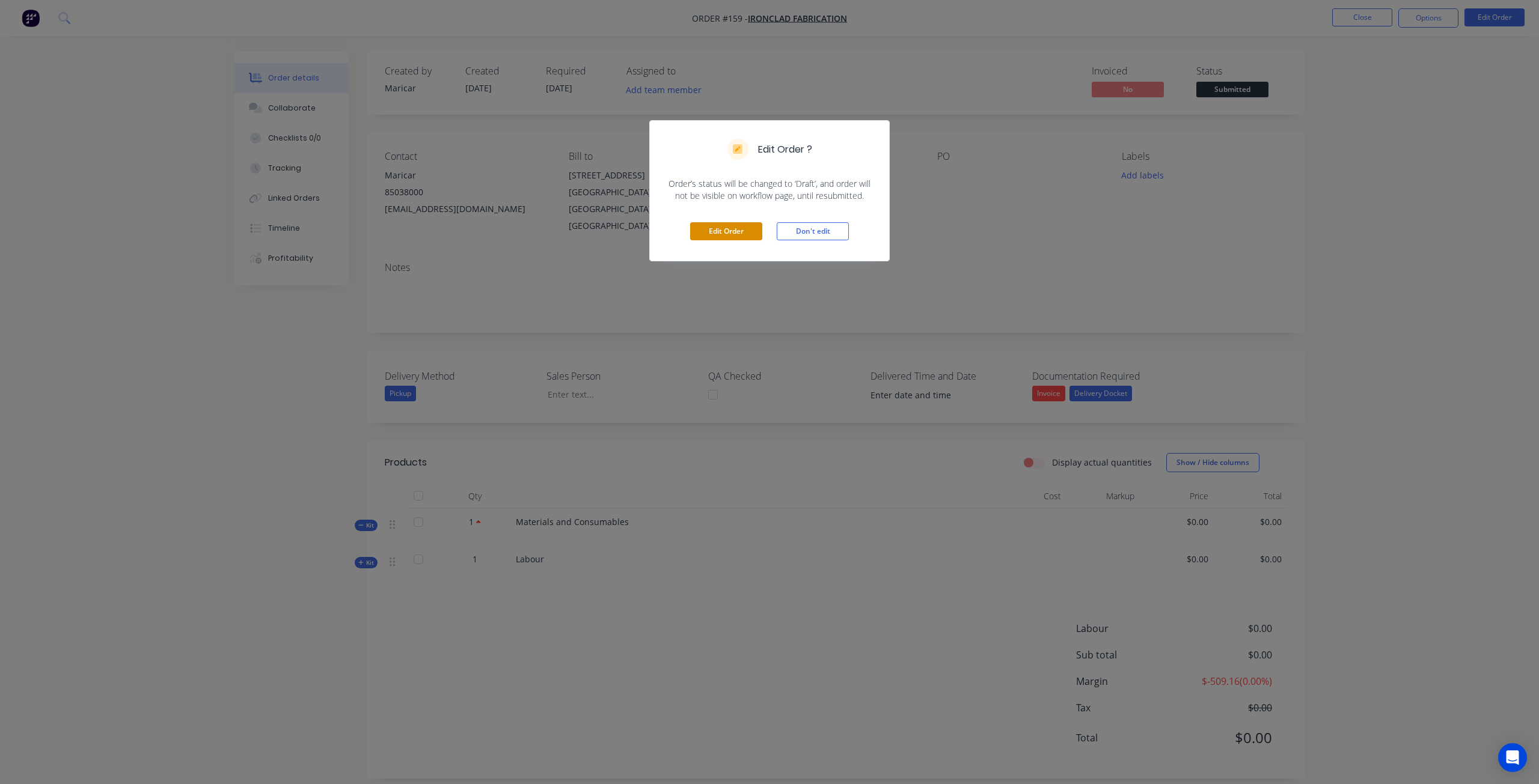
click at [707, 229] on button "Edit Order" at bounding box center [726, 231] width 72 height 18
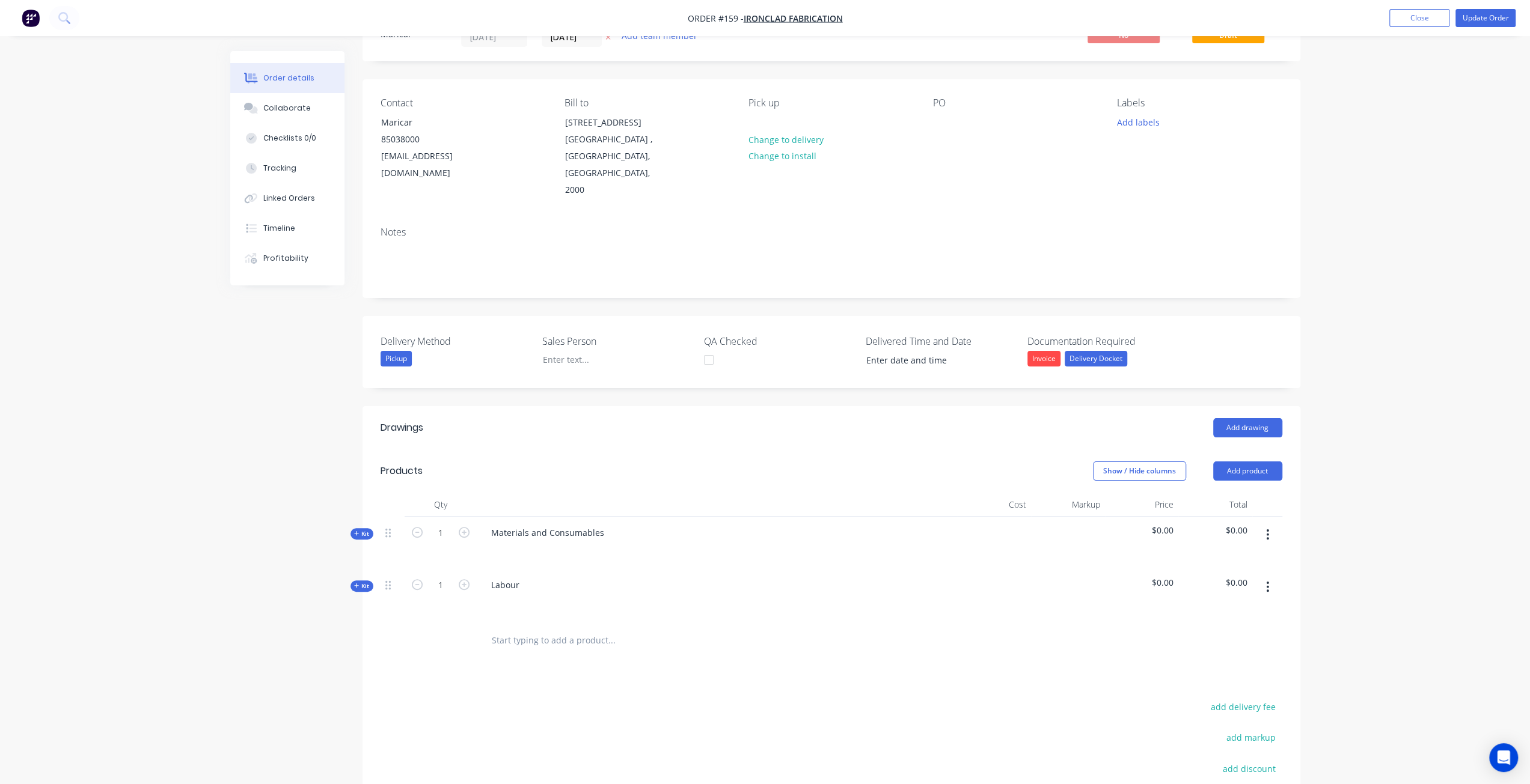
scroll to position [121, 0]
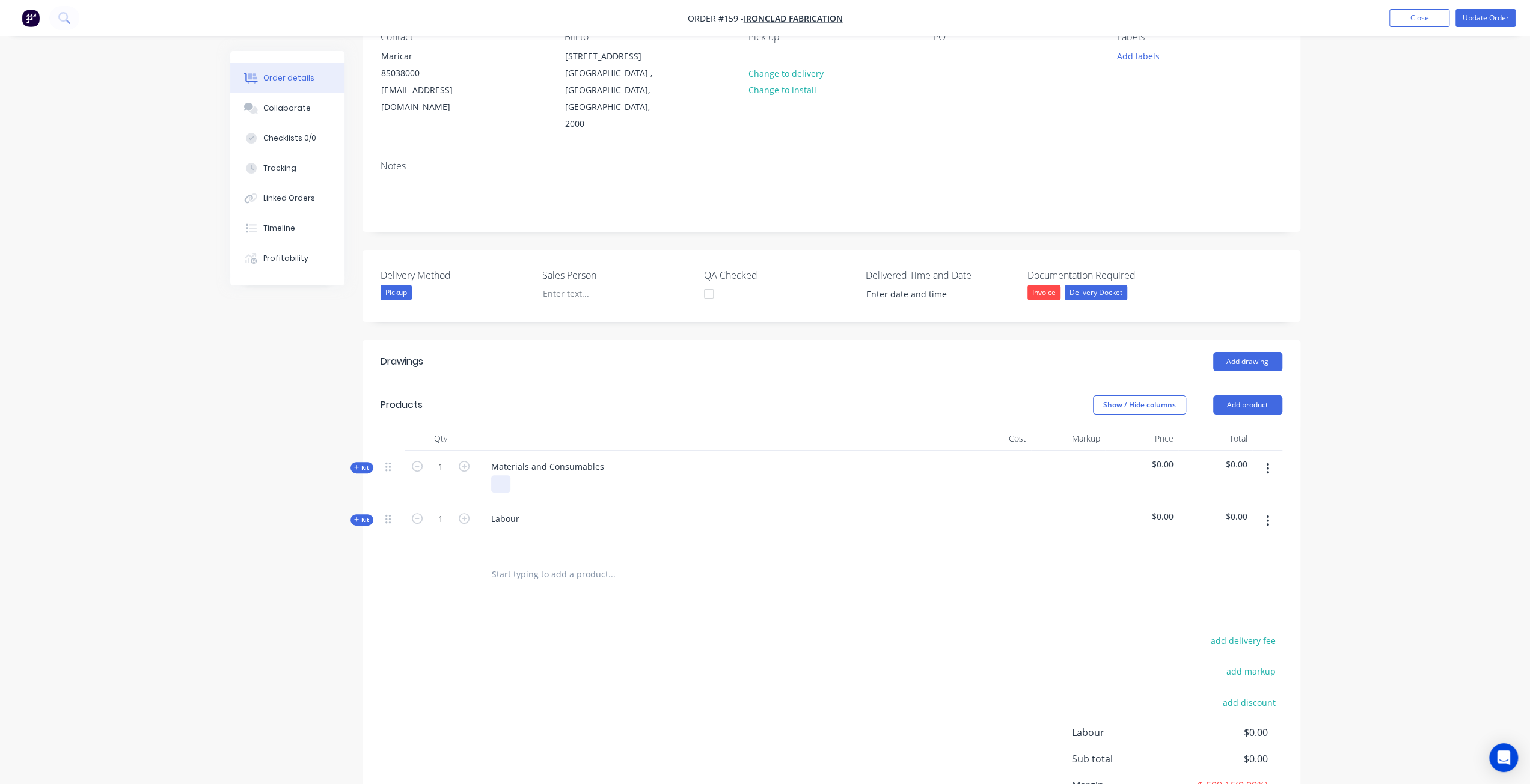
click at [508, 475] on div at bounding box center [500, 484] width 19 height 17
click at [360, 463] on span "Kit" at bounding box center [362, 467] width 15 height 9
drag, startPoint x: 495, startPoint y: 479, endPoint x: 496, endPoint y: 487, distance: 8.1
click at [496, 503] on input "text" at bounding box center [611, 515] width 240 height 24
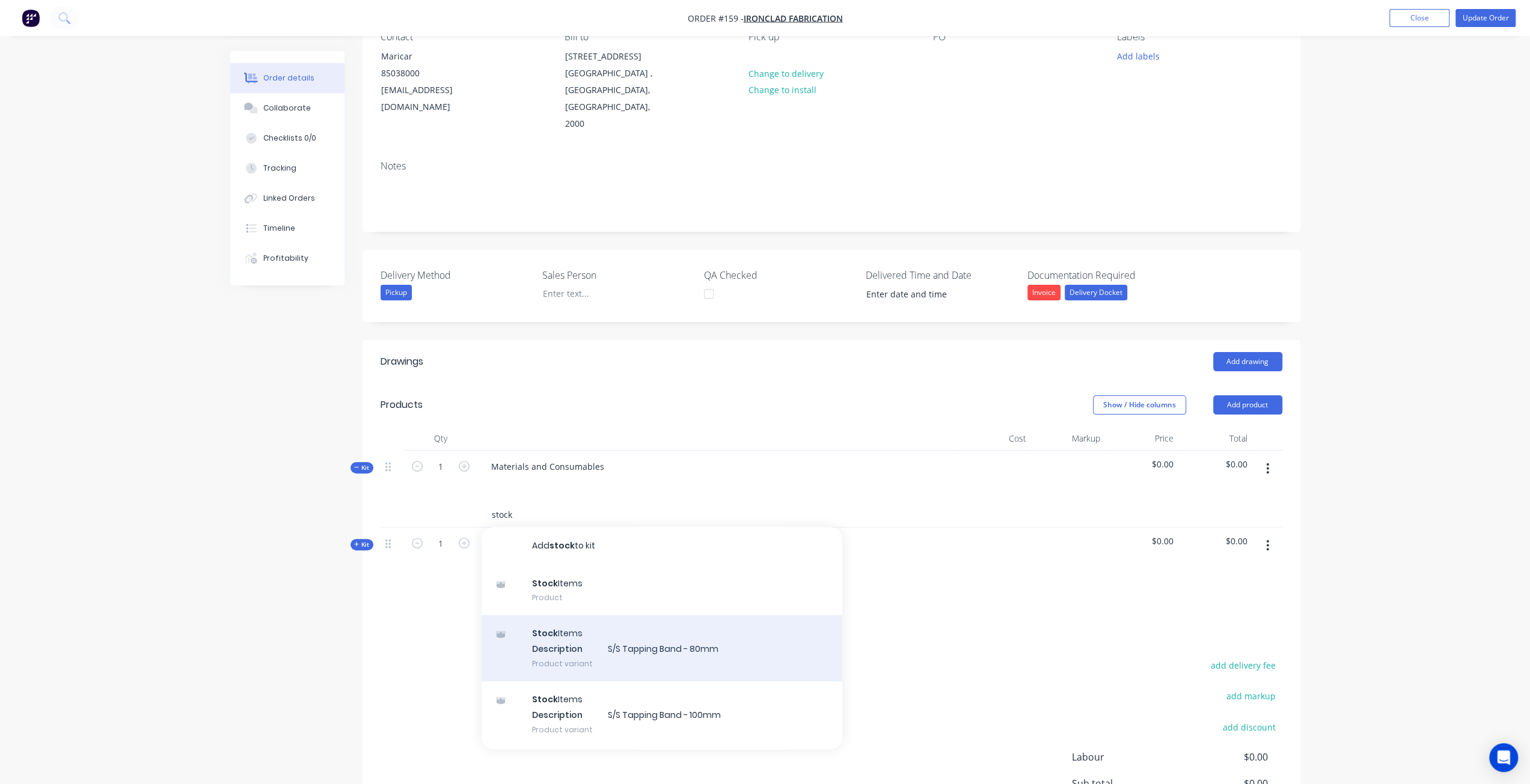
type input "stock"
click at [579, 615] on div "Stock Items Description S/S Tapping Band - 80mm Product variant" at bounding box center [662, 648] width 361 height 66
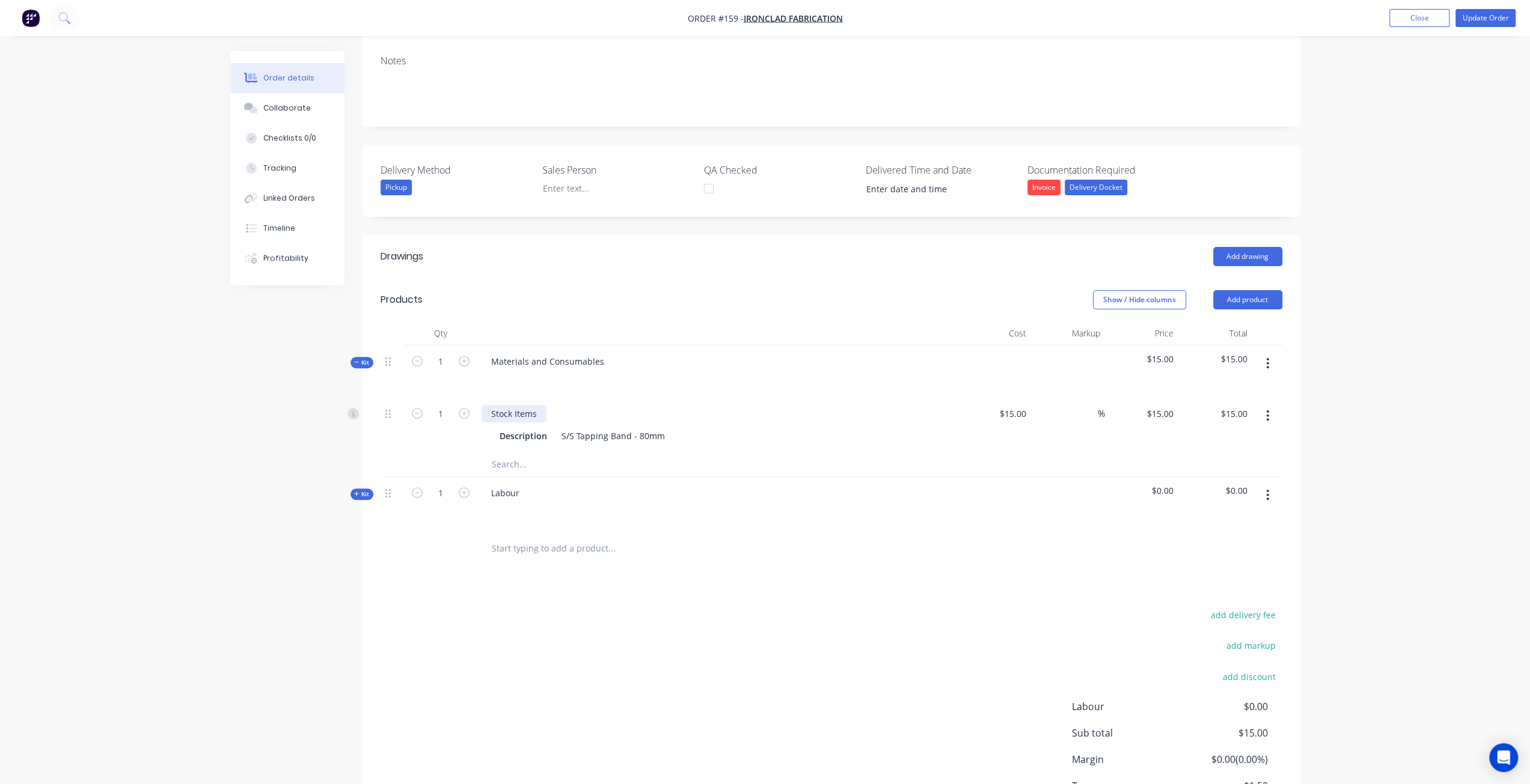
scroll to position [240, 0]
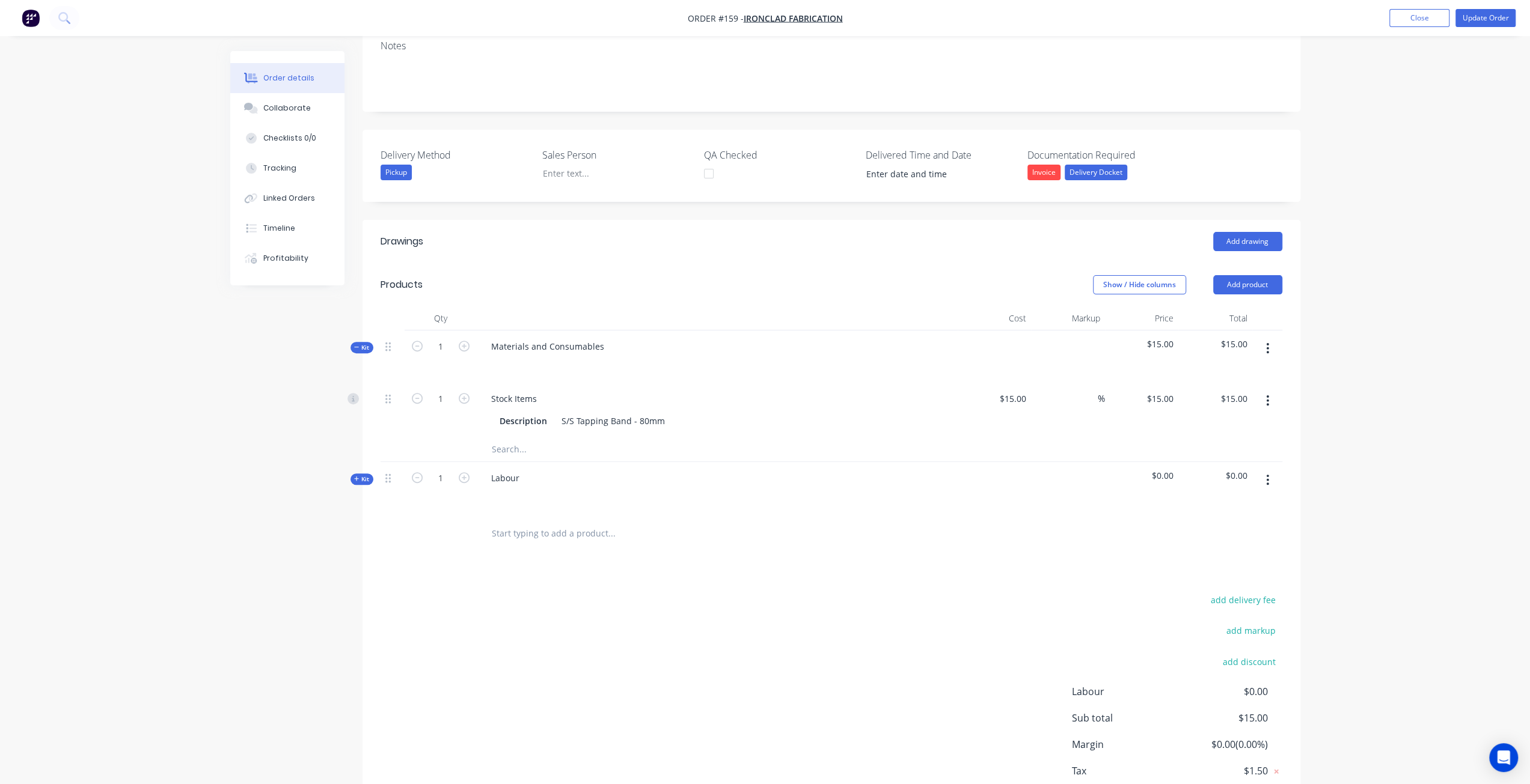
click at [352, 473] on div "Kit" at bounding box center [362, 479] width 23 height 11
click at [531, 514] on input "text" at bounding box center [611, 526] width 240 height 24
click at [853, 275] on button "Add product" at bounding box center [1247, 285] width 69 height 19
click at [501, 514] on input "text" at bounding box center [611, 526] width 240 height 24
click at [360, 475] on span "Kit" at bounding box center [362, 479] width 15 height 9
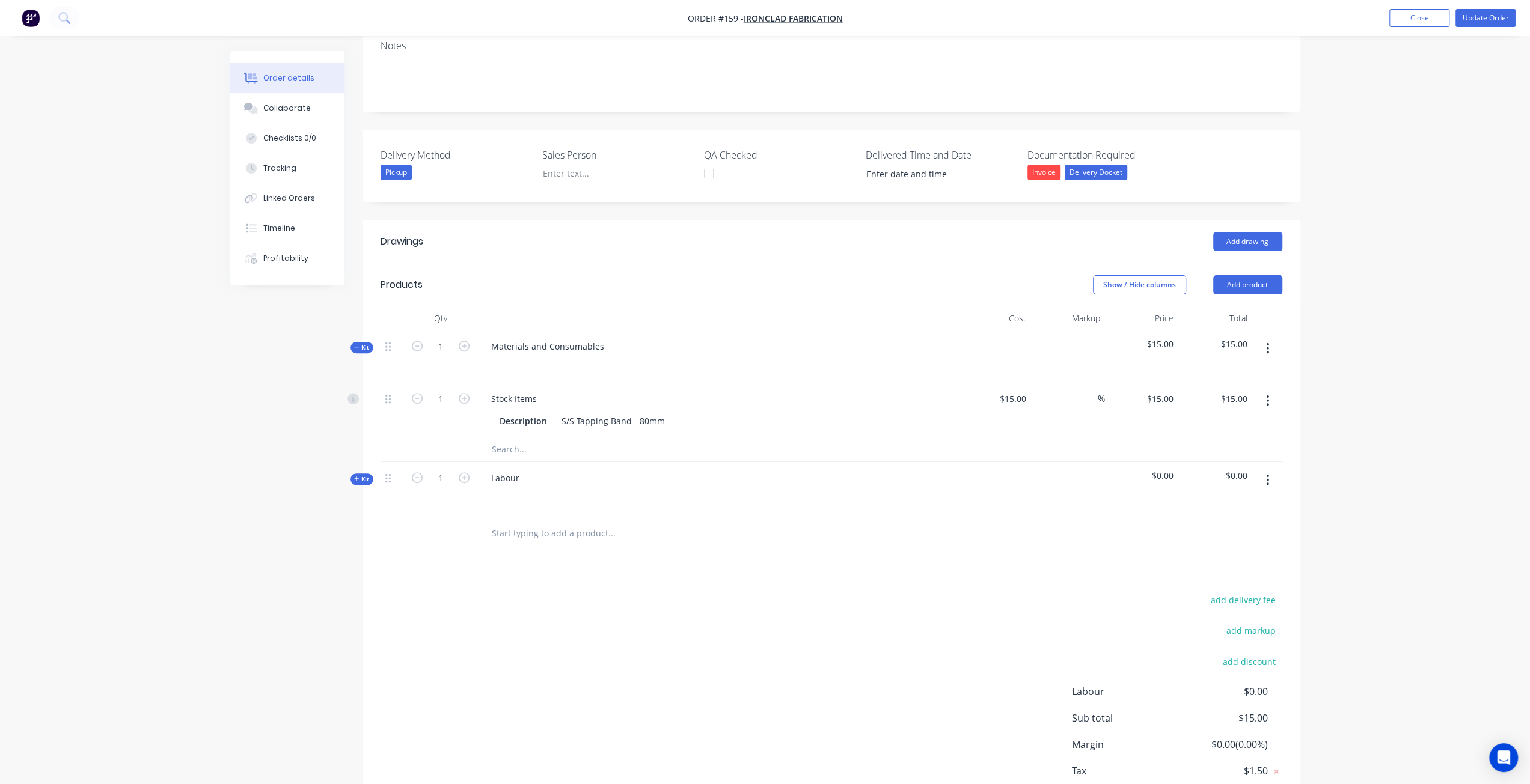
click at [354, 476] on icon at bounding box center [357, 479] width 5 height 6
click at [547, 514] on input "text" at bounding box center [611, 526] width 240 height 24
click at [853, 21] on button "Close" at bounding box center [1419, 17] width 60 height 18
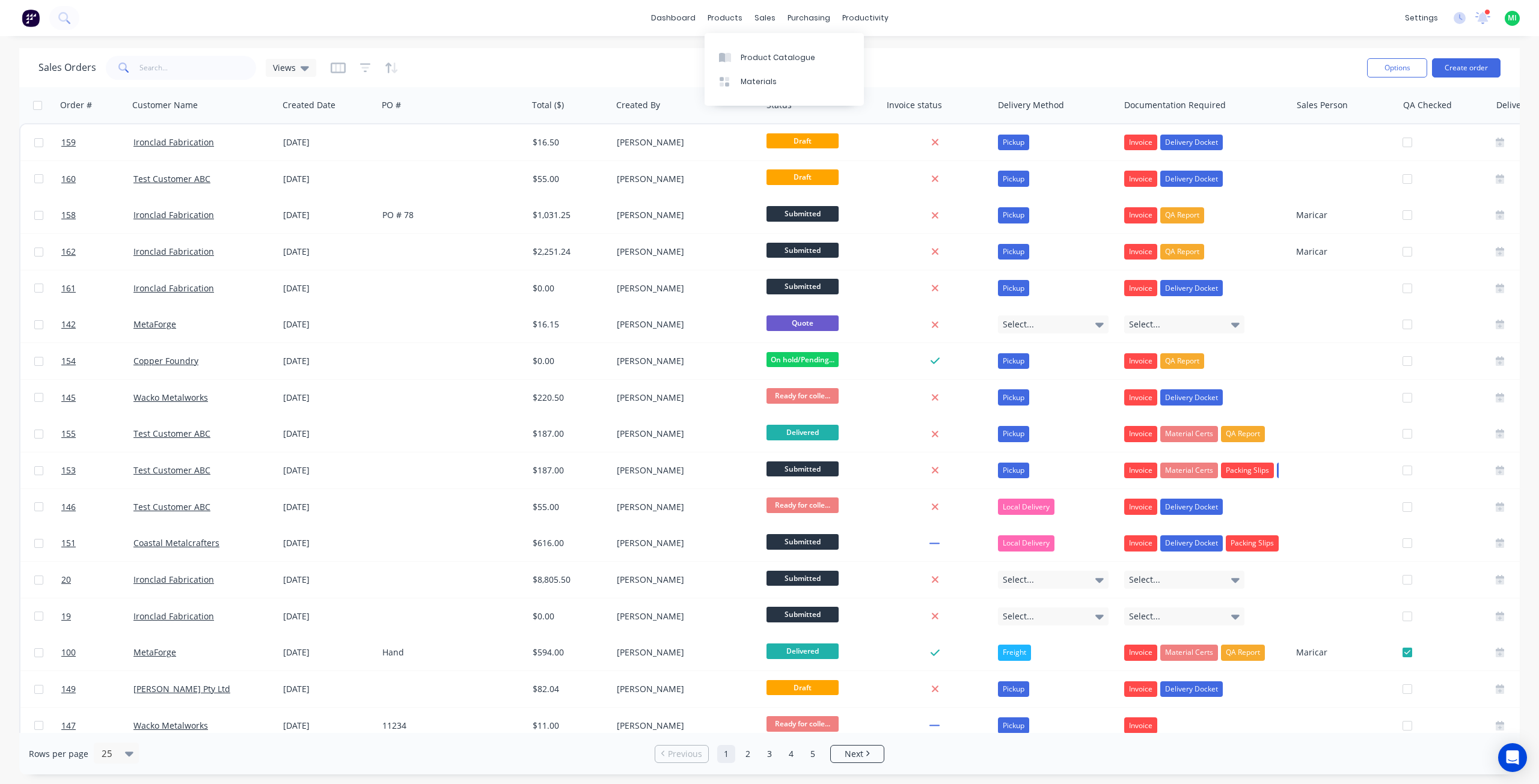
drag, startPoint x: 765, startPoint y: 62, endPoint x: 723, endPoint y: 97, distance: 54.7
click at [765, 62] on div "Product Catalogue" at bounding box center [778, 58] width 74 height 11
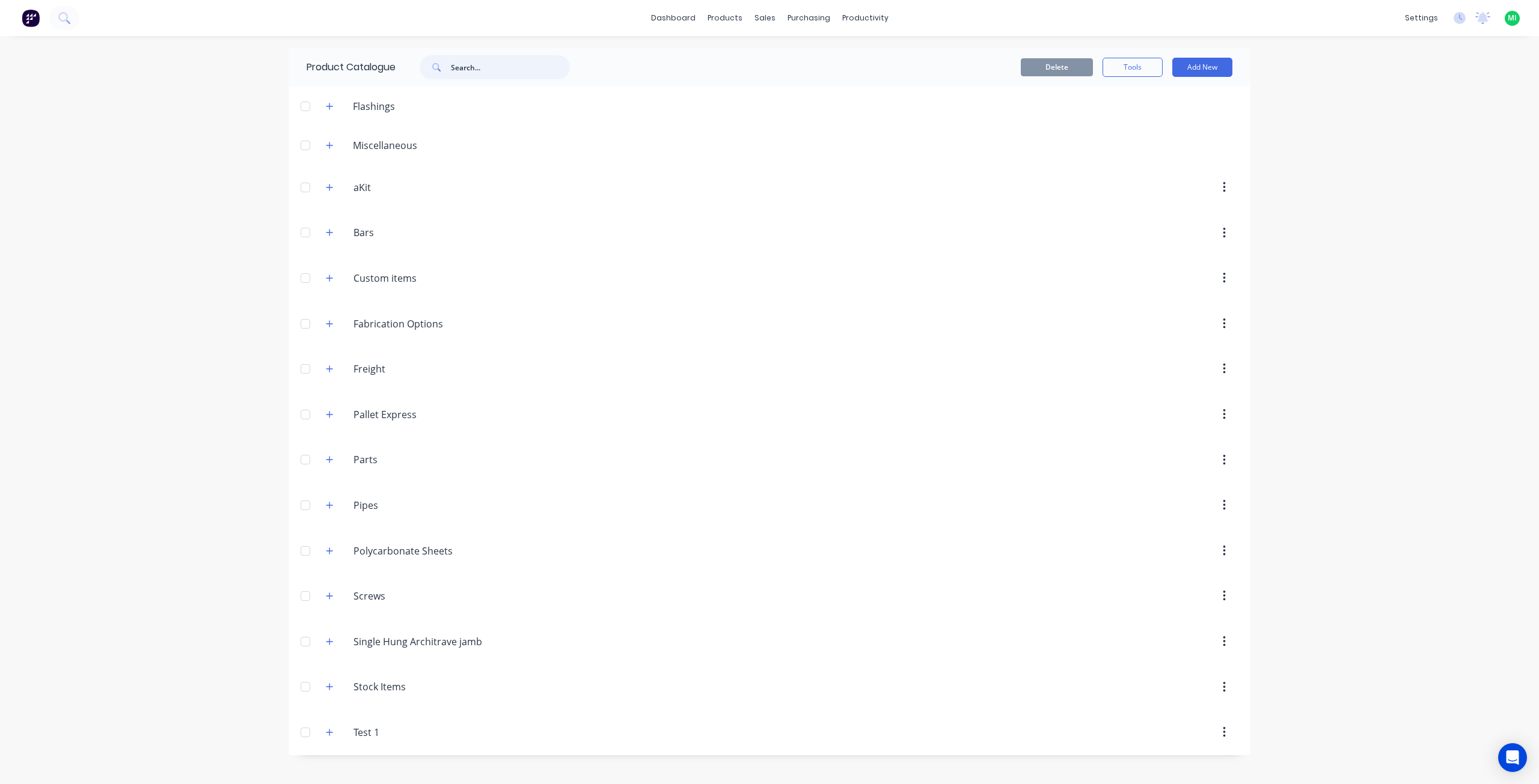
click at [489, 68] on input "text" at bounding box center [510, 68] width 119 height 24
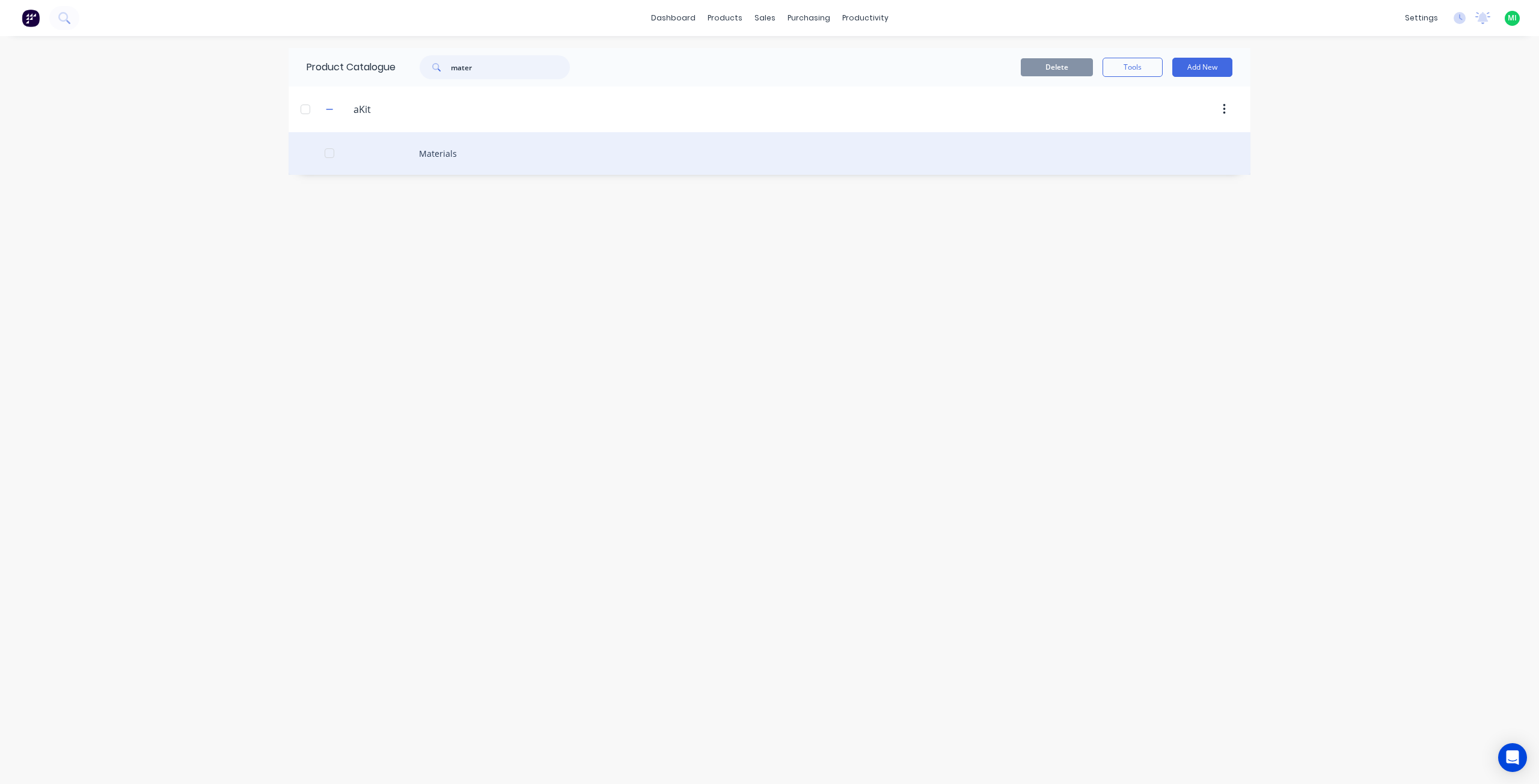
type input "mater"
click at [423, 149] on div "Materials" at bounding box center [770, 153] width 962 height 43
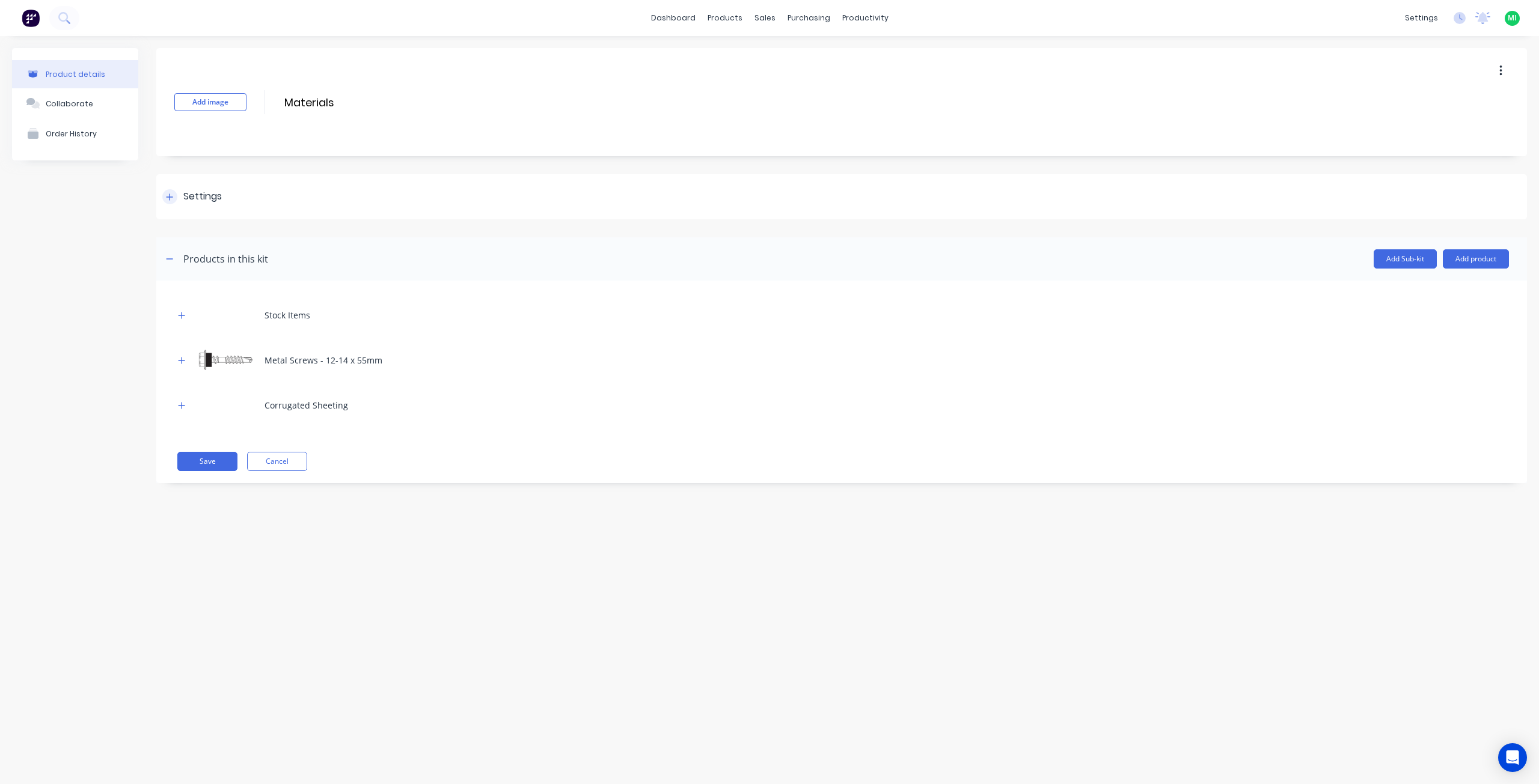
click at [197, 199] on div "Settings" at bounding box center [202, 197] width 38 height 15
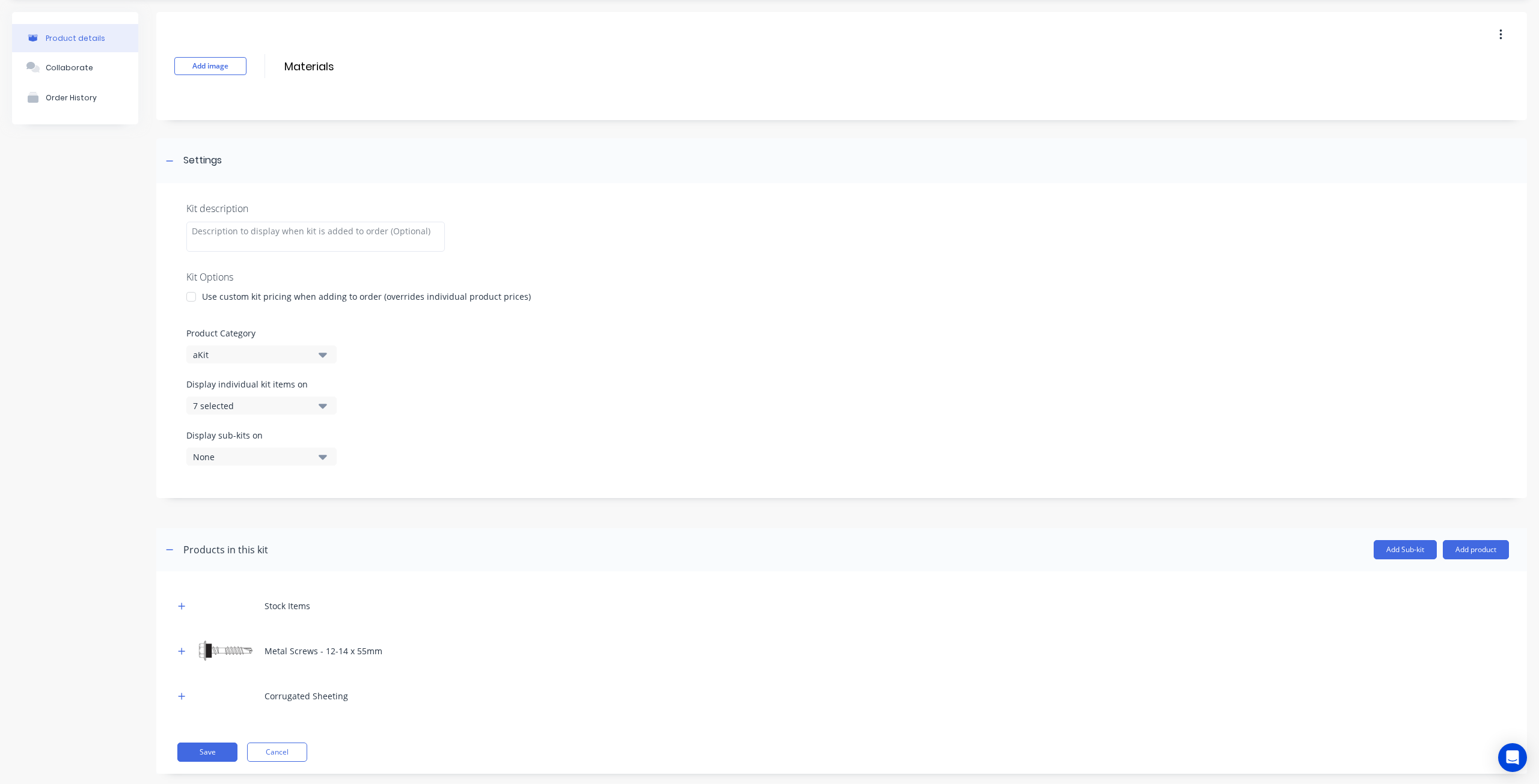
scroll to position [55, 0]
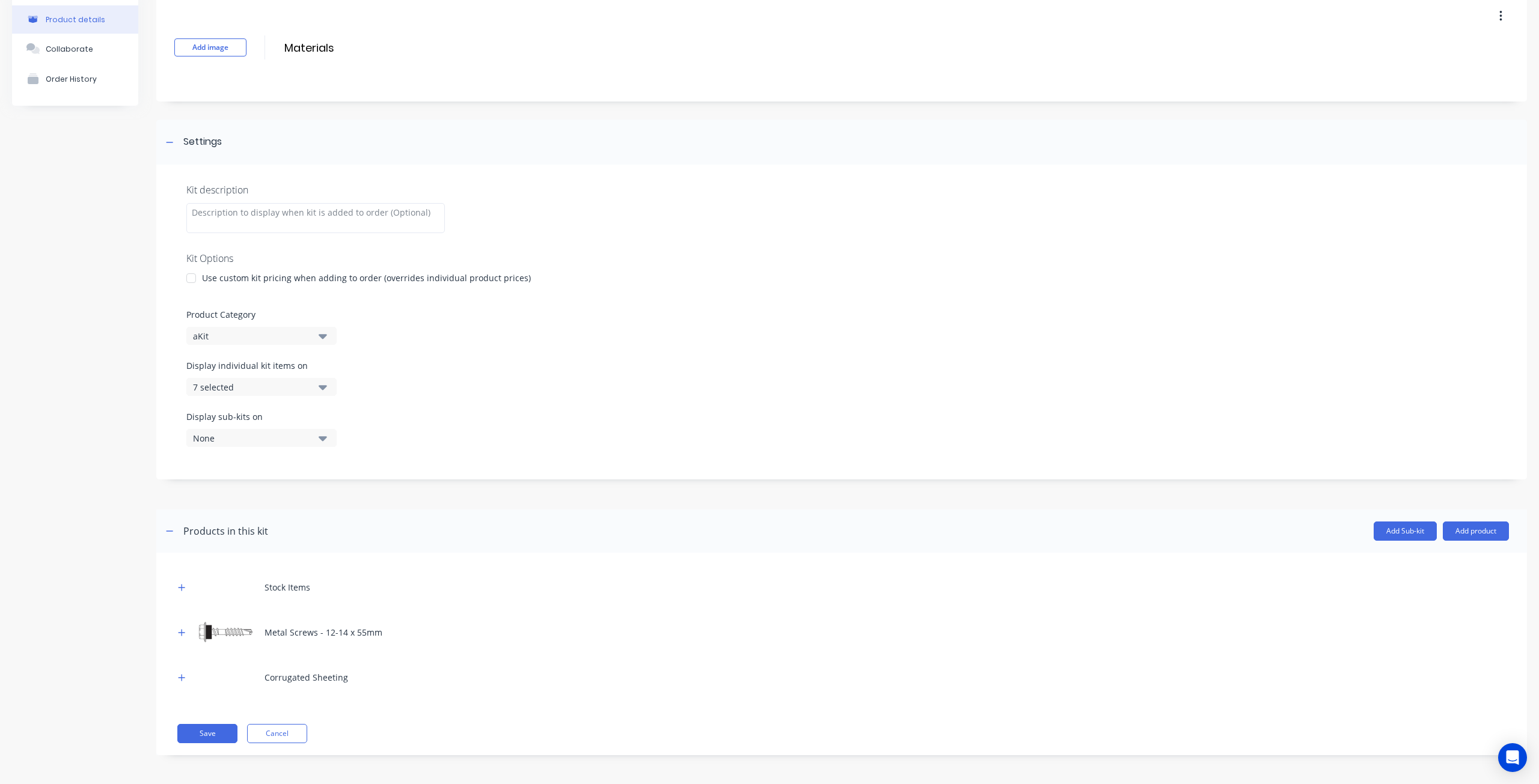
click at [242, 384] on div "7 selected" at bounding box center [251, 387] width 117 height 13
click at [257, 493] on div "Invoice PDF" at bounding box center [262, 489] width 121 height 13
click at [241, 512] on div "Quote PDF" at bounding box center [262, 513] width 121 height 13
click at [261, 487] on div "Customer Online View" at bounding box center [262, 489] width 121 height 13
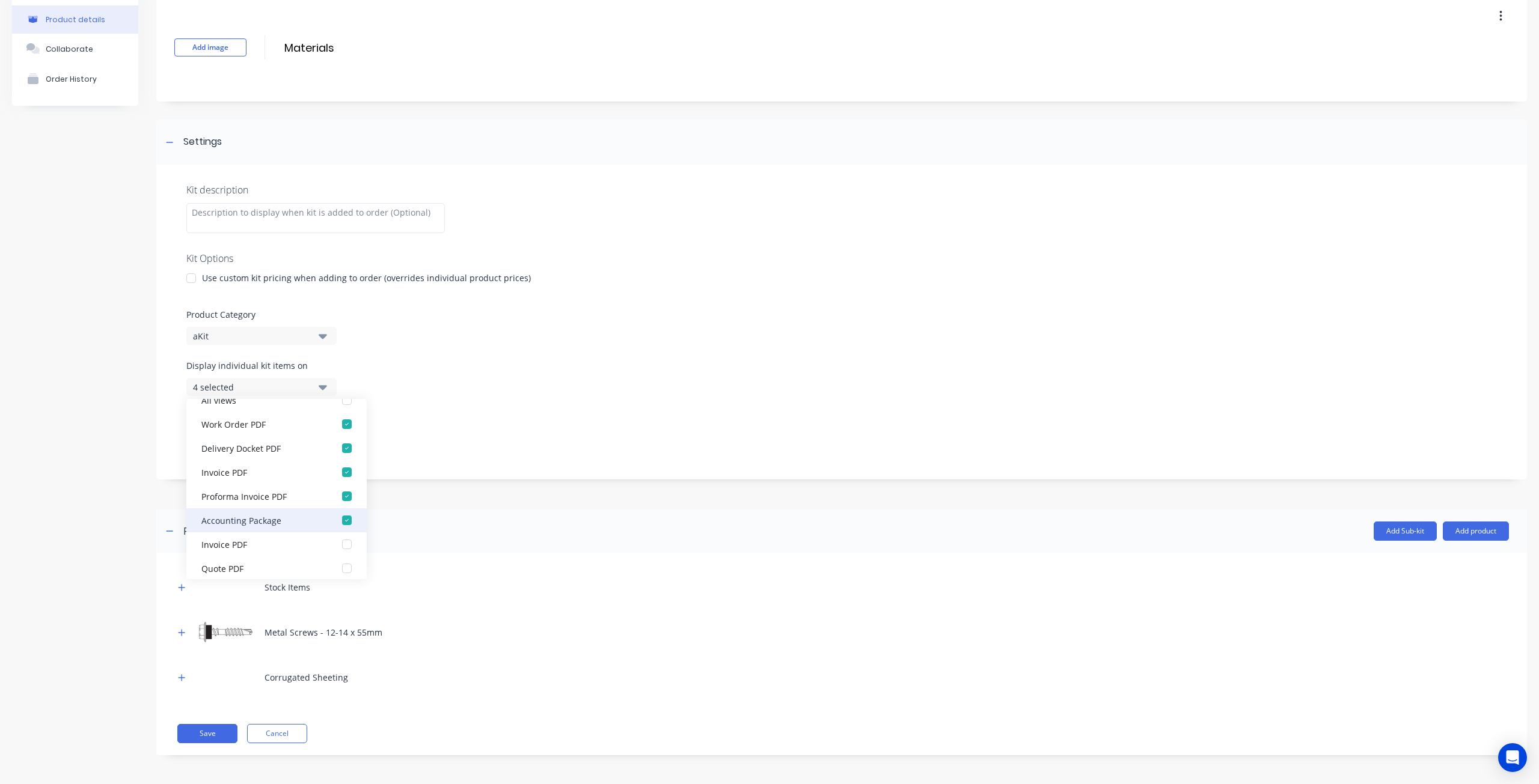
scroll to position [0, 0]
click at [409, 509] on div at bounding box center [841, 500] width 1370 height 18
click at [291, 391] on div "4 selected" at bounding box center [251, 387] width 117 height 13
click at [538, 515] on header "Products in this kit Add Sub-kit Add product" at bounding box center [841, 531] width 1370 height 44
drag, startPoint x: 210, startPoint y: 726, endPoint x: 305, endPoint y: 590, distance: 165.9
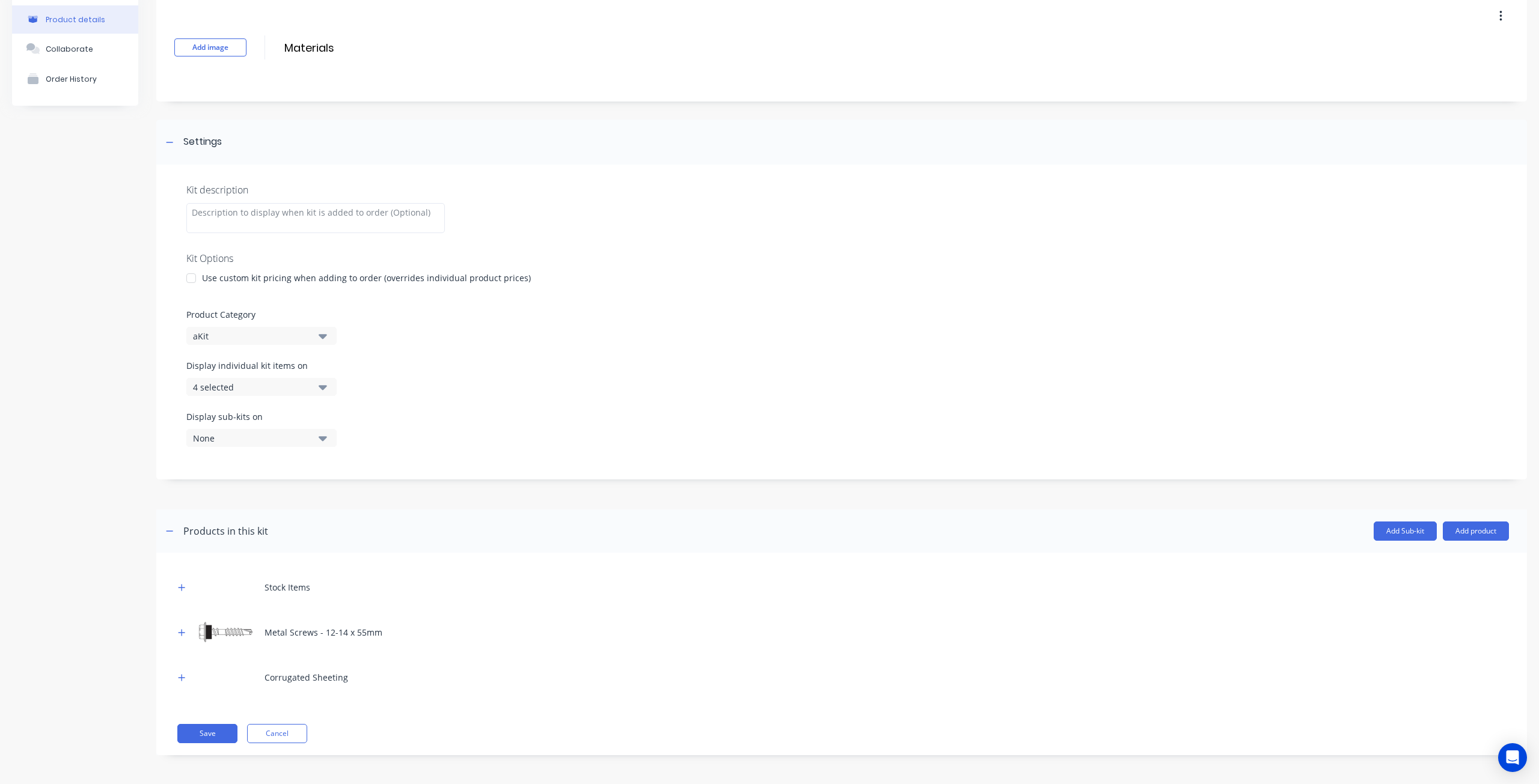
click at [210, 726] on button "Save" at bounding box center [208, 734] width 60 height 19
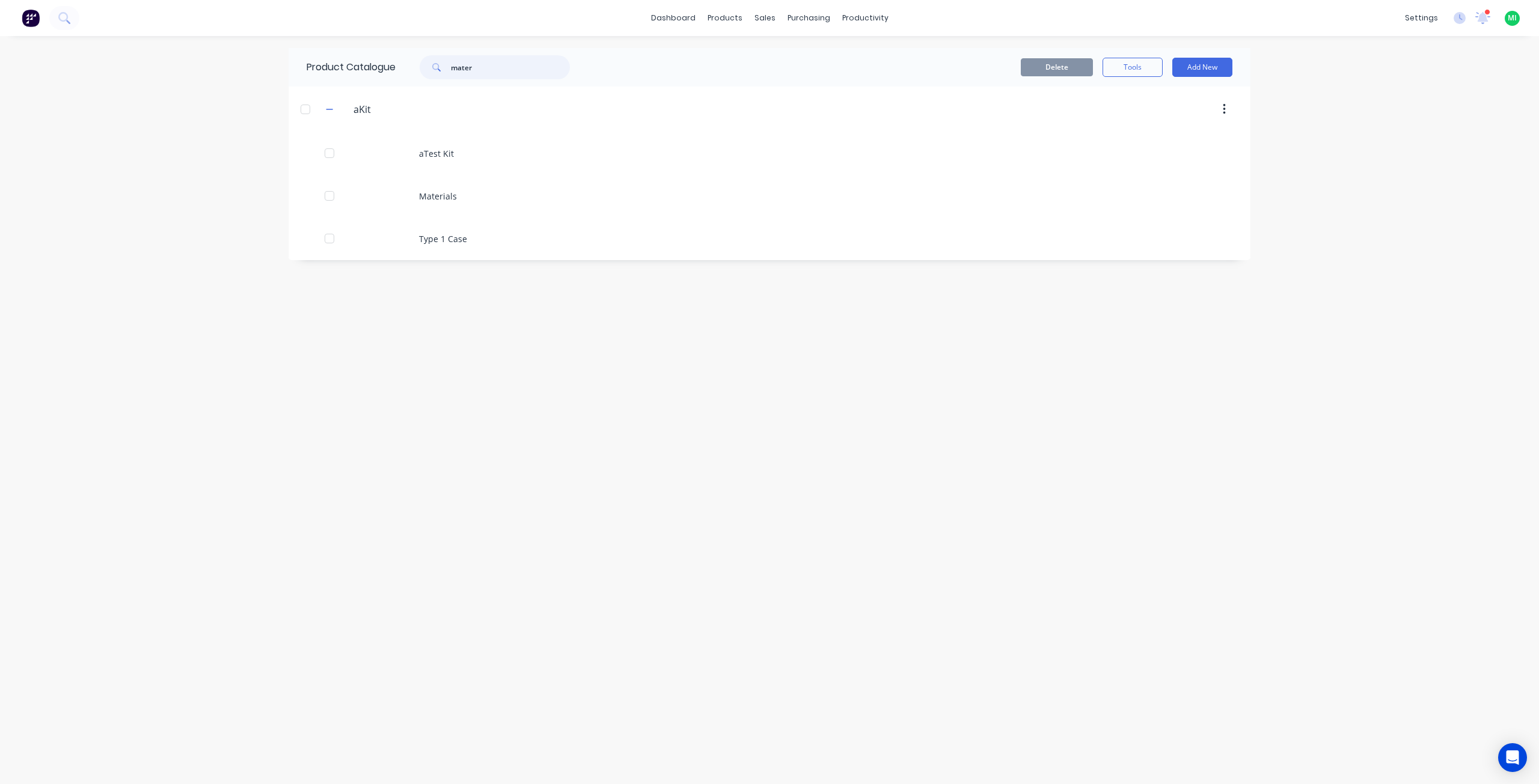
drag, startPoint x: 496, startPoint y: 69, endPoint x: 407, endPoint y: 52, distance: 90.6
click at [407, 52] on div "Product Catalogue mater" at bounding box center [444, 67] width 311 height 38
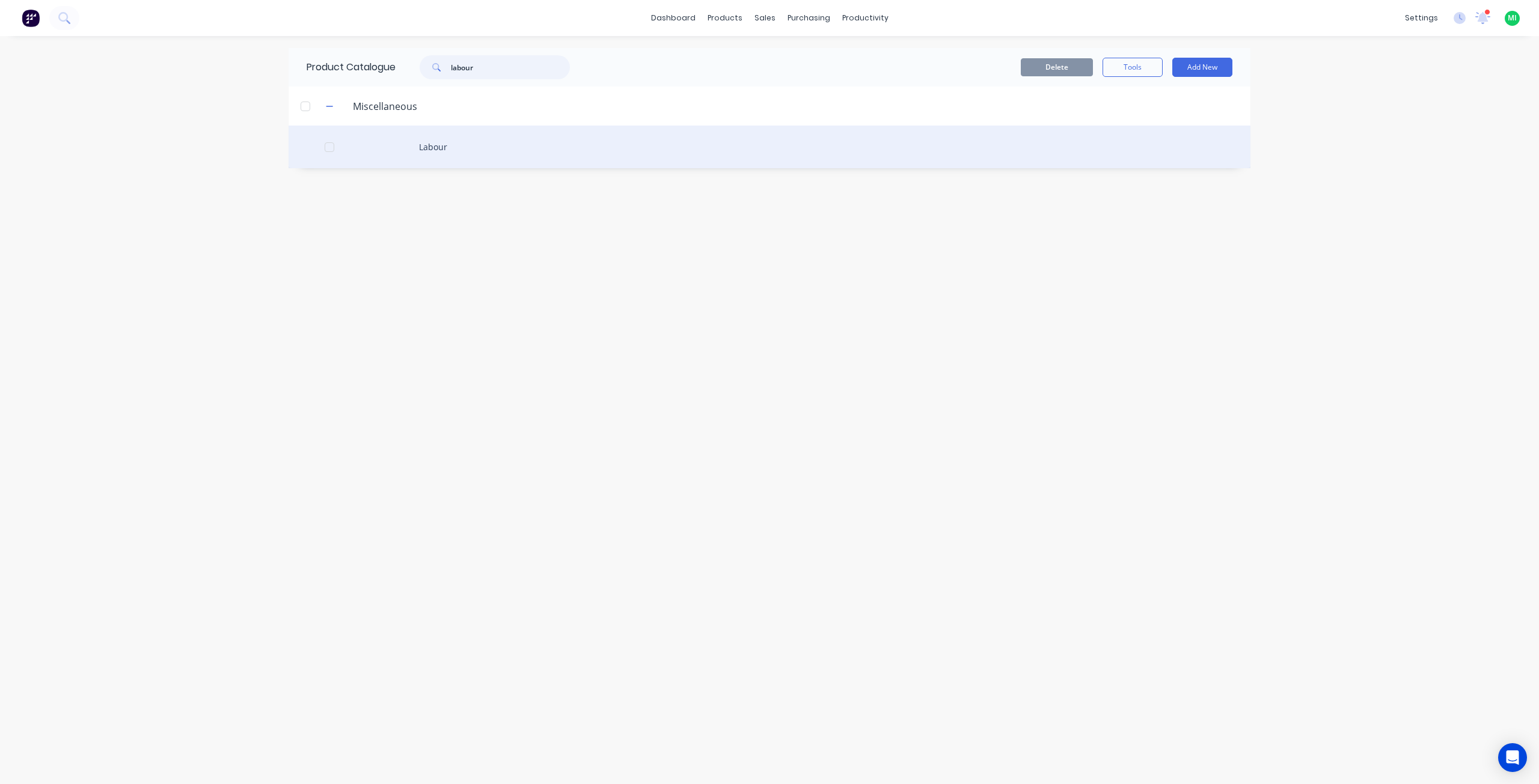
type input "labour"
click at [428, 147] on div "Labour" at bounding box center [770, 147] width 962 height 43
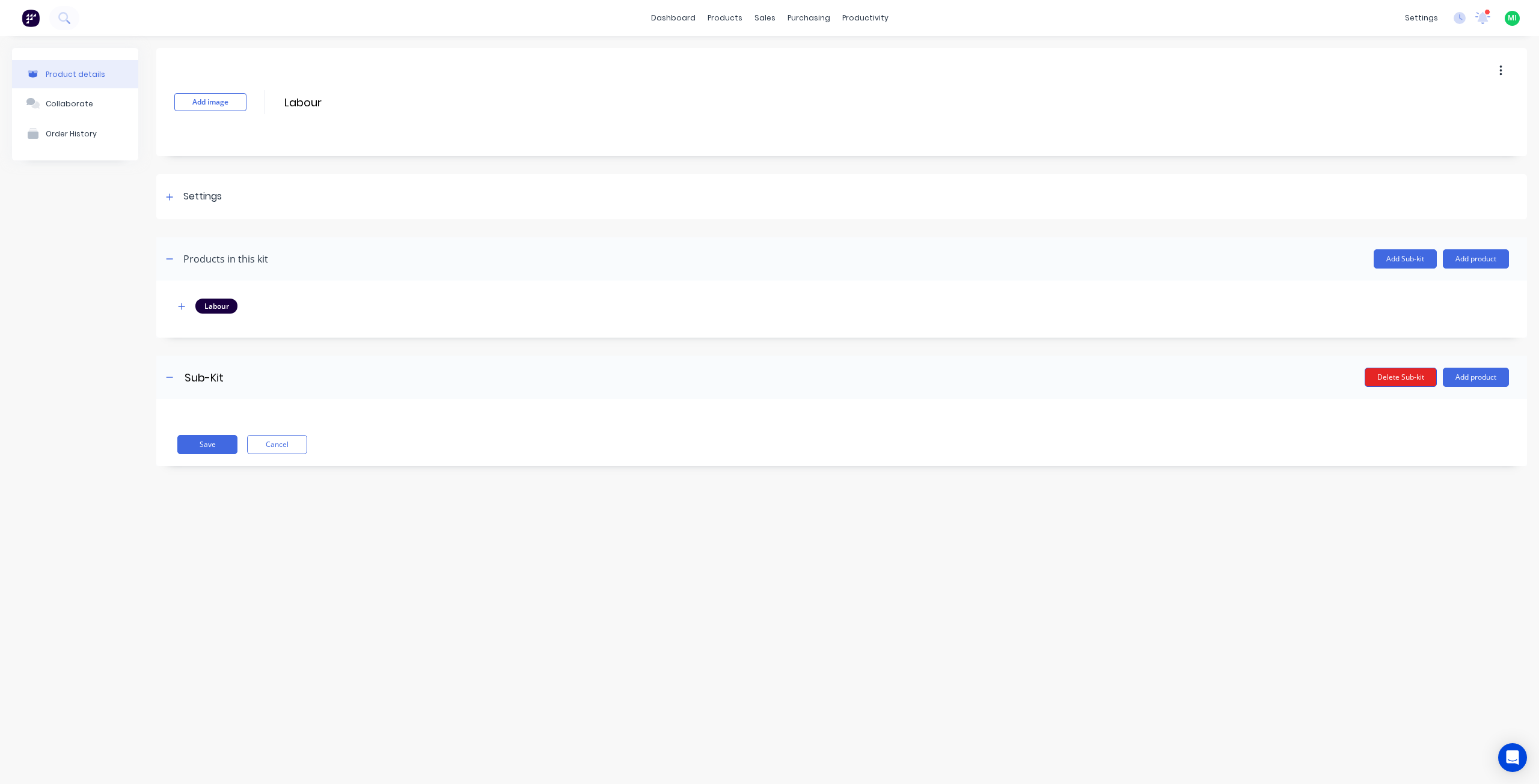
click at [1412, 370] on button "Delete Sub-kit" at bounding box center [1400, 377] width 72 height 19
click at [181, 300] on button "button" at bounding box center [181, 306] width 15 height 15
click at [1470, 258] on button "Add product" at bounding box center [1475, 258] width 66 height 19
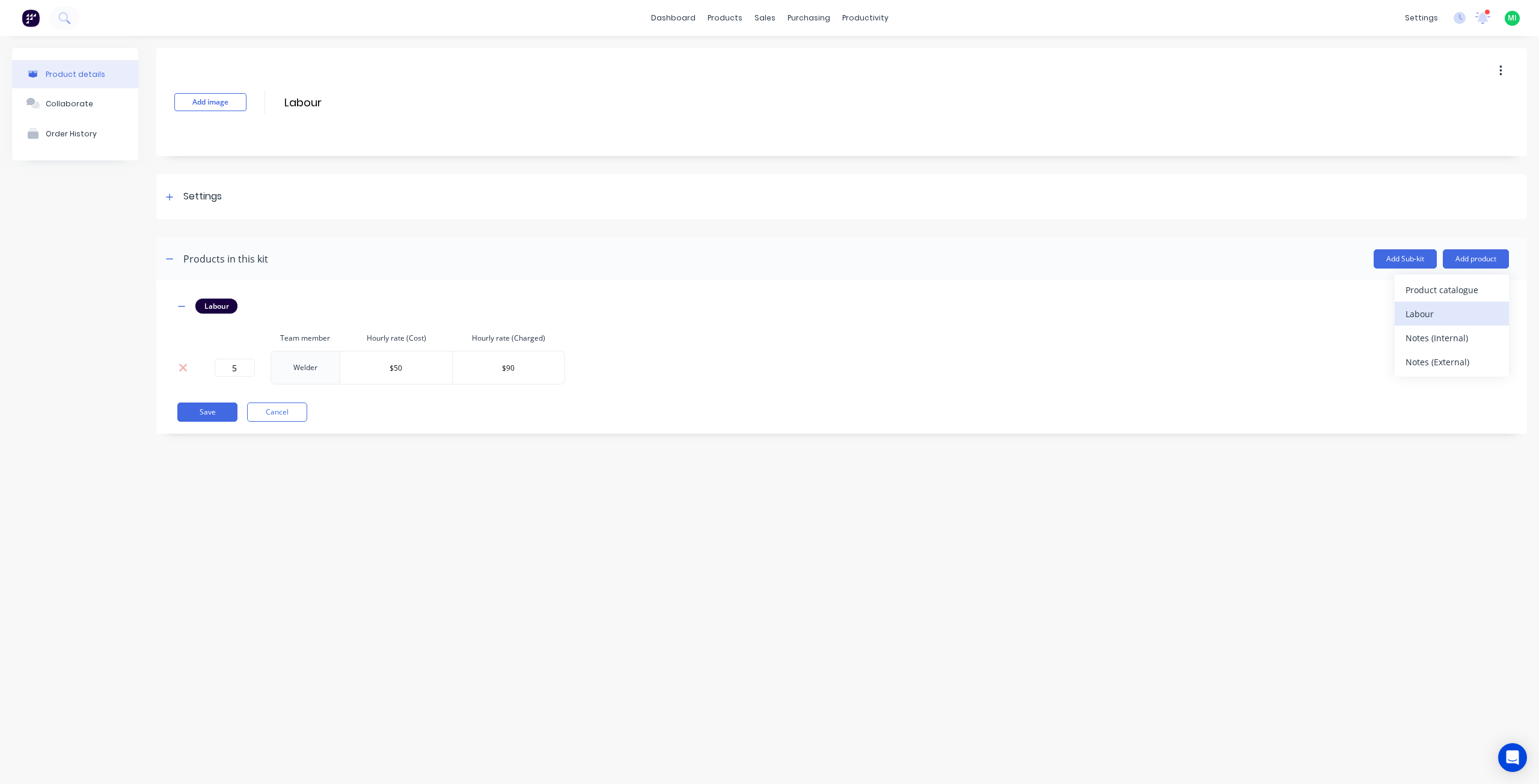
click at [1439, 317] on div "Labour" at bounding box center [1451, 314] width 92 height 17
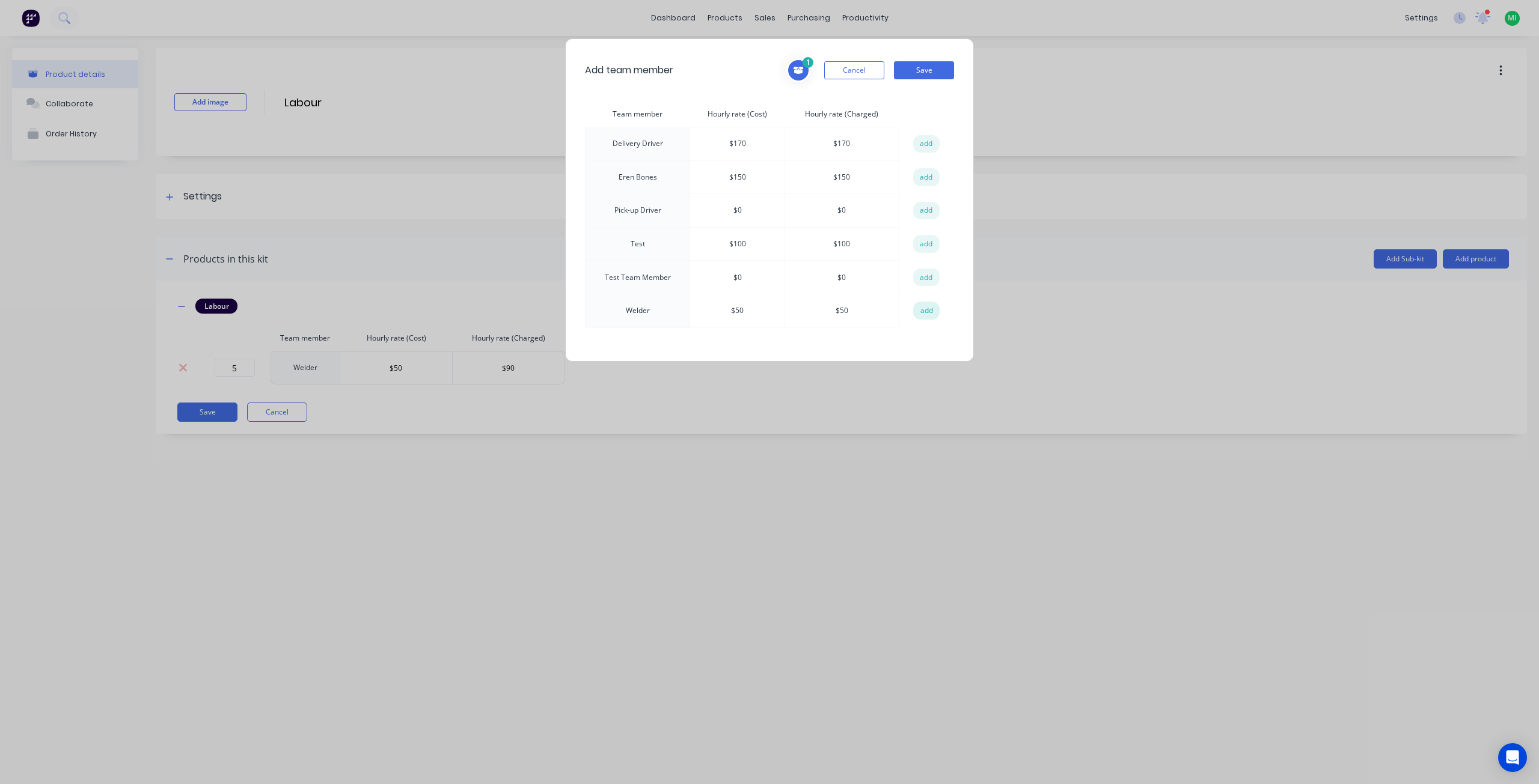
click at [930, 302] on button "add" at bounding box center [926, 311] width 26 height 18
click at [928, 73] on button "Save" at bounding box center [924, 70] width 60 height 18
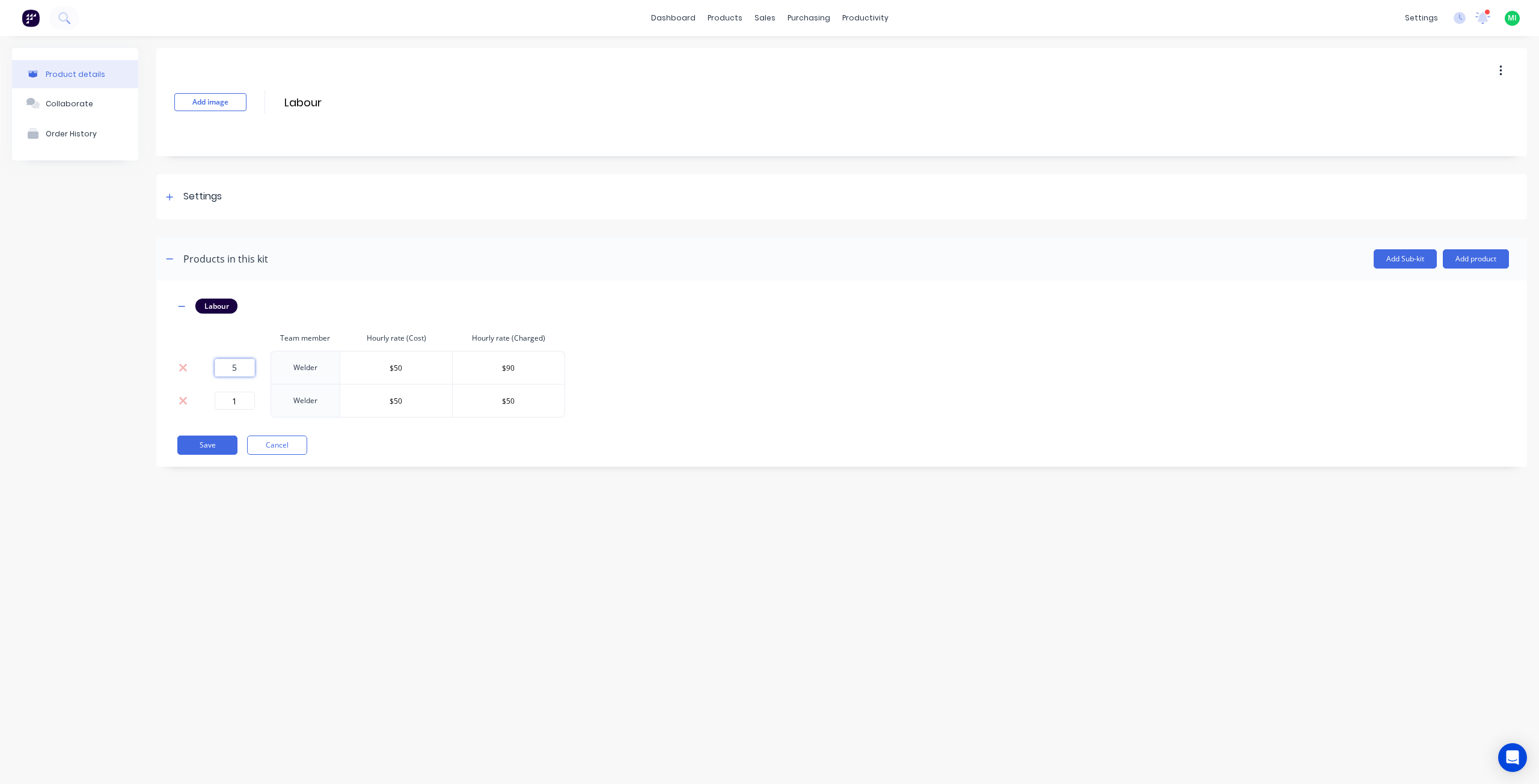
drag, startPoint x: 244, startPoint y: 367, endPoint x: 220, endPoint y: 370, distance: 24.2
click at [220, 370] on input "5" at bounding box center [234, 368] width 40 height 18
type input "0"
drag, startPoint x: 240, startPoint y: 402, endPoint x: 221, endPoint y: 400, distance: 19.1
click at [221, 400] on input "1" at bounding box center [234, 400] width 40 height 18
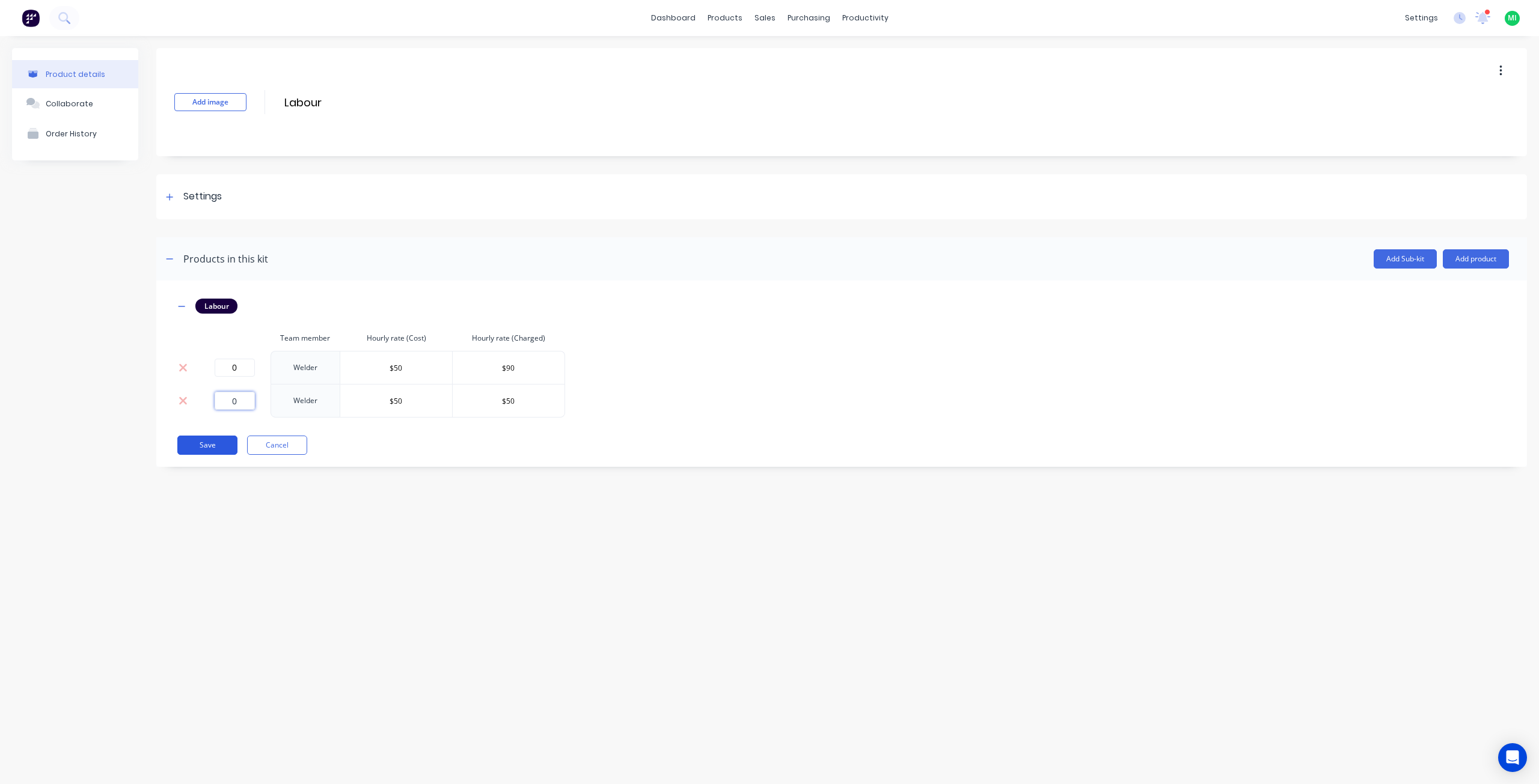
type input "0"
click at [220, 442] on button "Save" at bounding box center [208, 445] width 60 height 19
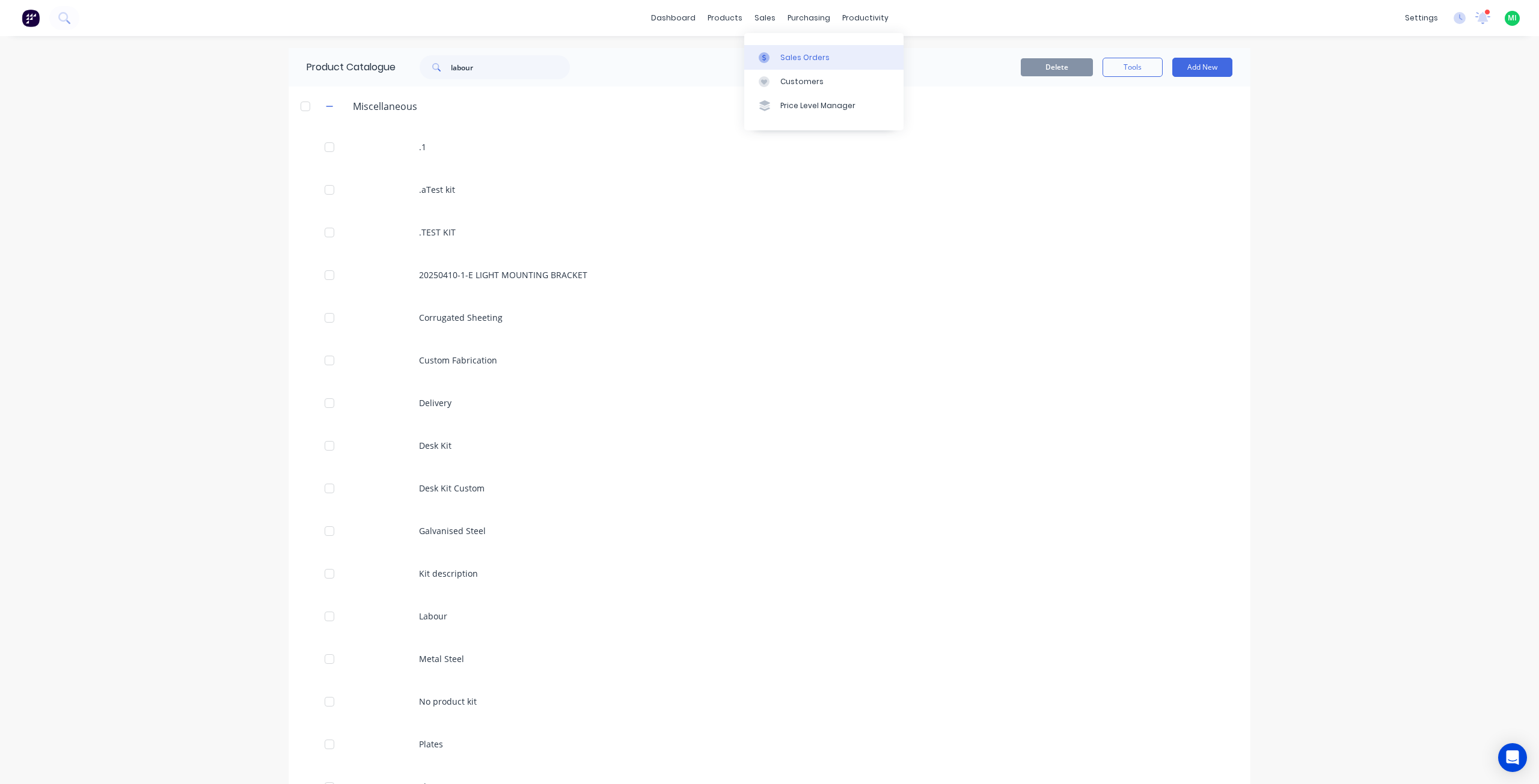
click at [783, 54] on div "Sales Orders" at bounding box center [805, 58] width 50 height 11
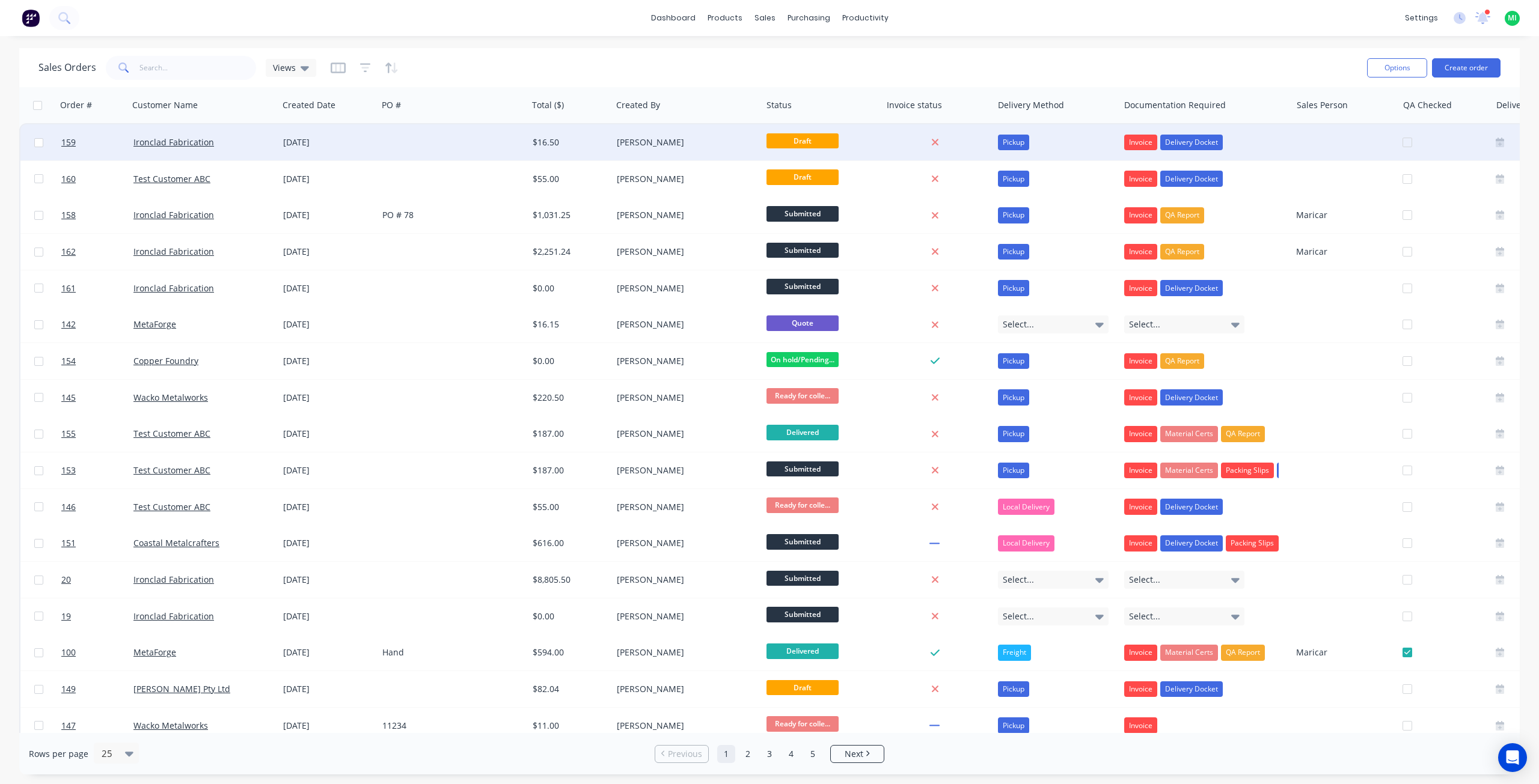
click at [261, 141] on div "Ironclad Fabrication" at bounding box center [200, 143] width 133 height 12
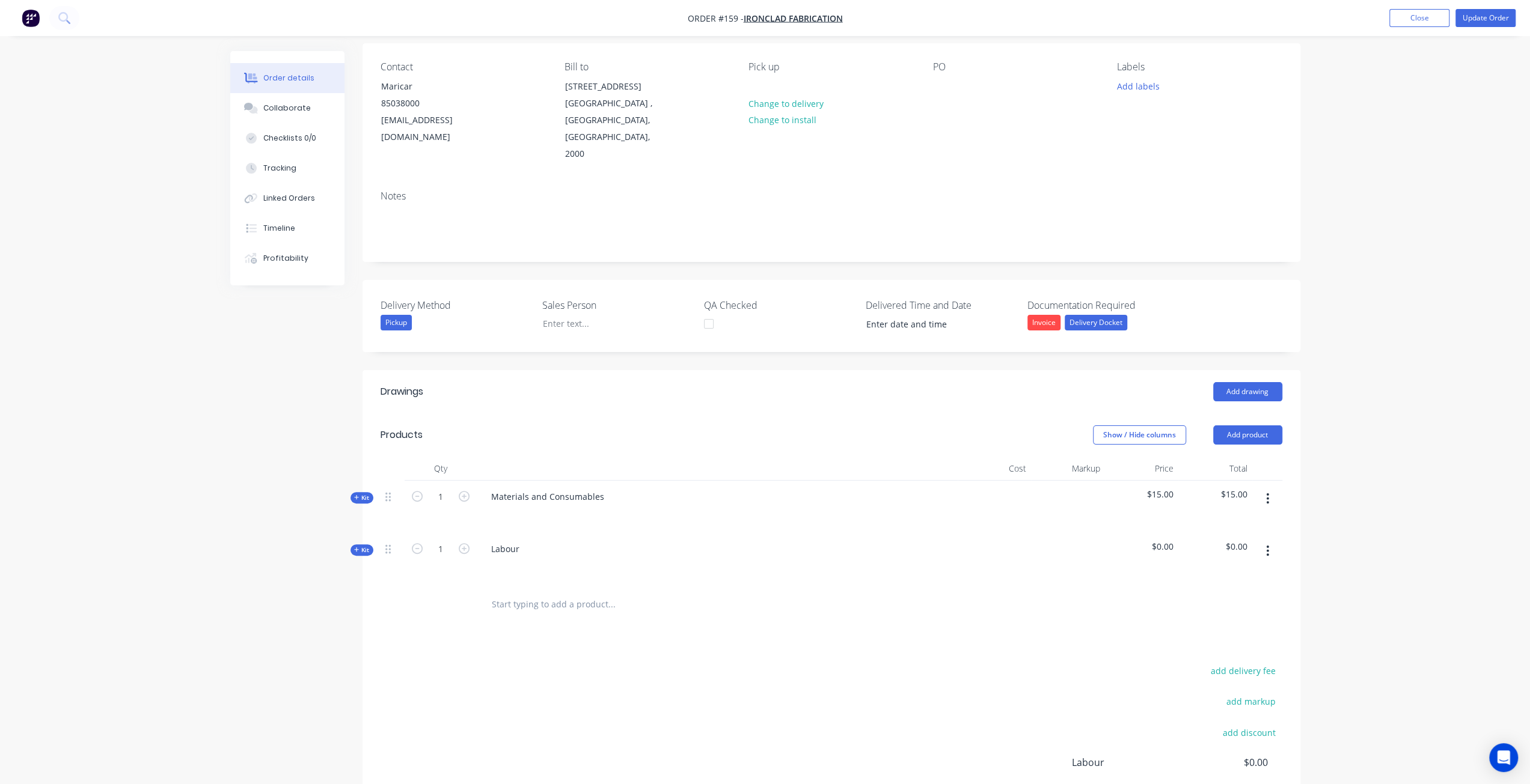
scroll to position [215, 0]
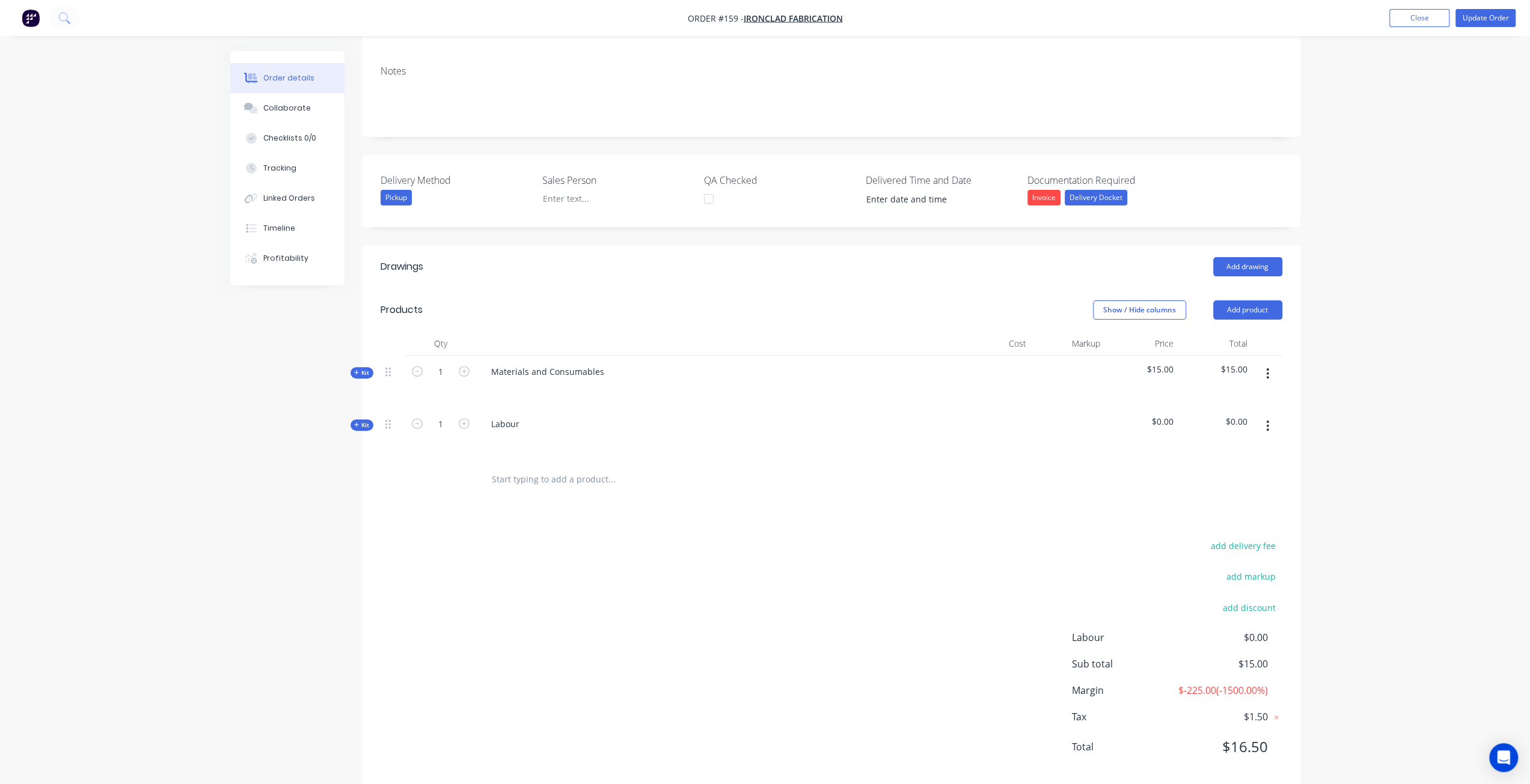
click at [1266, 419] on icon "button" at bounding box center [1267, 426] width 3 height 13
click at [1227, 521] on div "Delete" at bounding box center [1225, 530] width 92 height 17
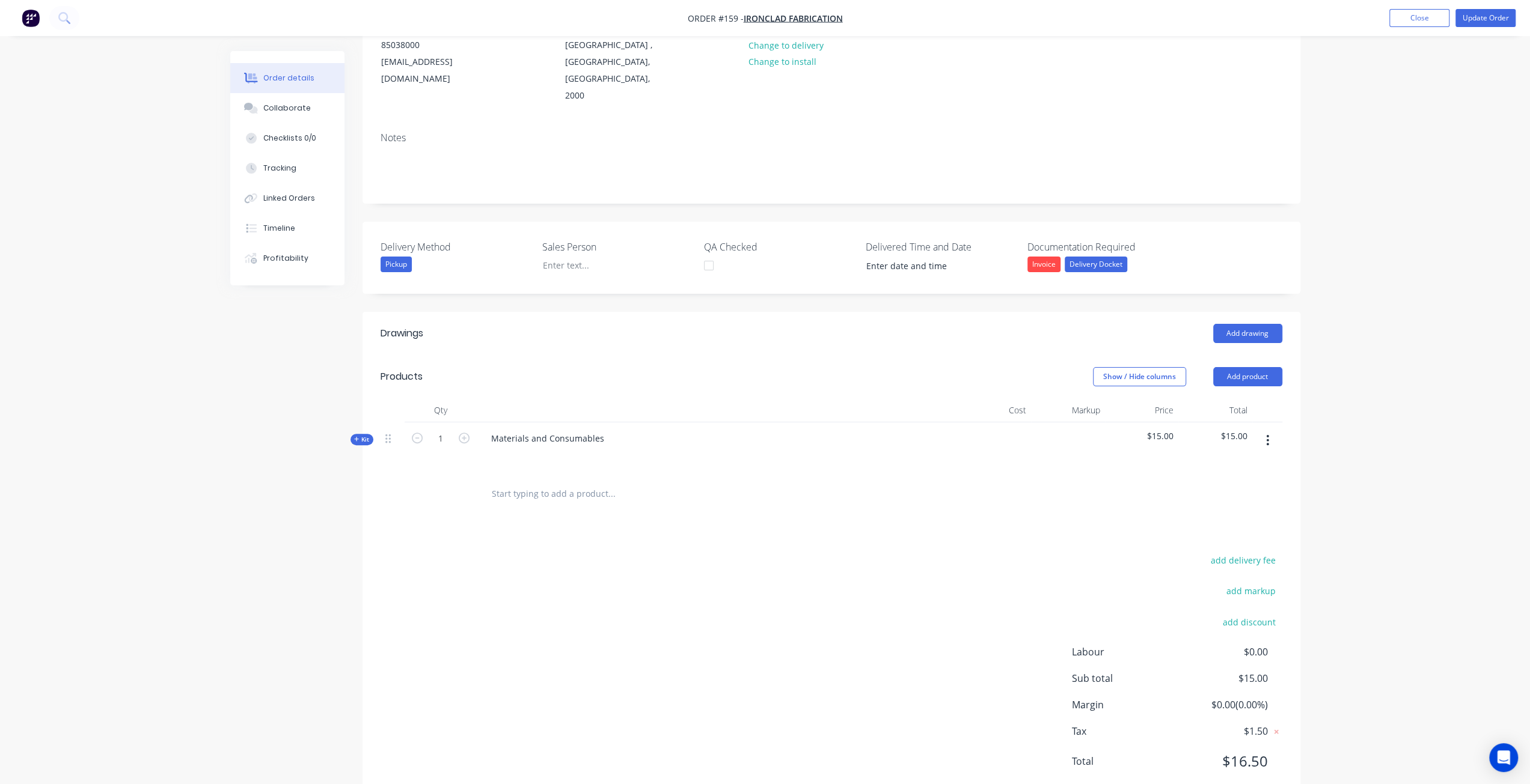
click at [531, 482] on input "text" at bounding box center [611, 494] width 240 height 24
click at [1237, 367] on button "Add product" at bounding box center [1247, 376] width 69 height 19
click at [1236, 398] on div "Product catalogue" at bounding box center [1225, 407] width 92 height 17
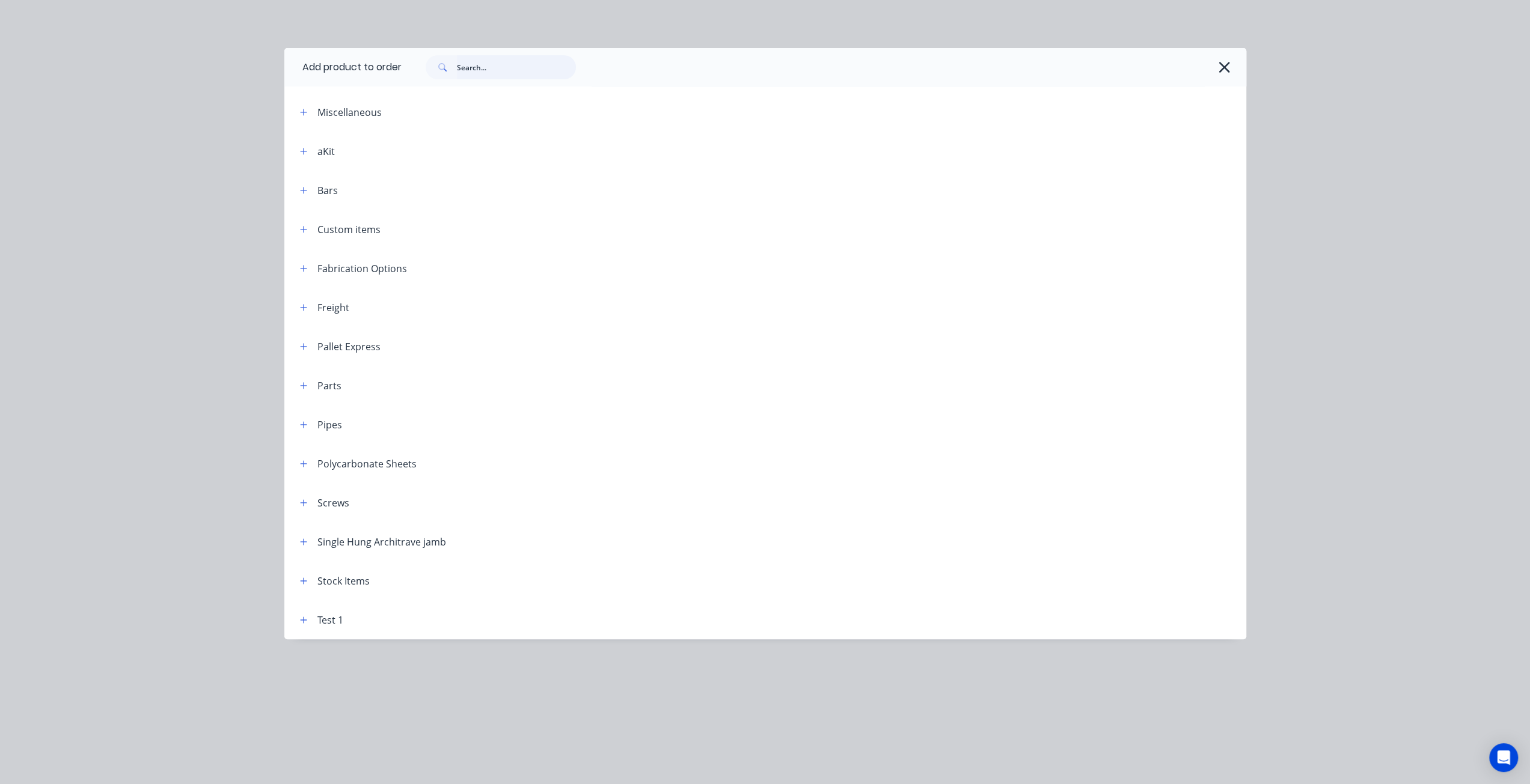
drag, startPoint x: 476, startPoint y: 66, endPoint x: 492, endPoint y: 66, distance: 16.0
click at [476, 66] on input "text" at bounding box center [516, 68] width 119 height 24
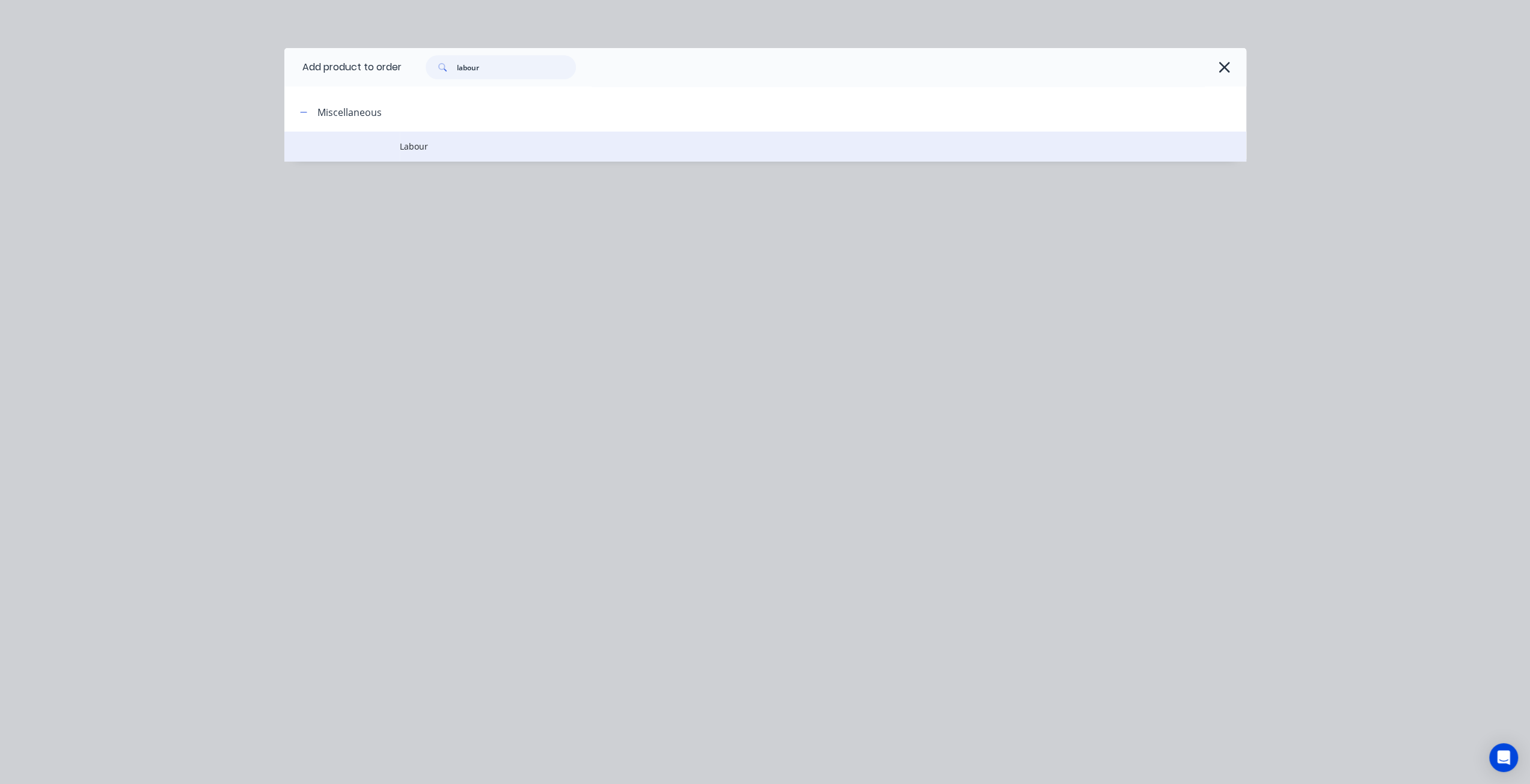
type input "labour"
click at [407, 139] on td "Labour" at bounding box center [823, 147] width 847 height 30
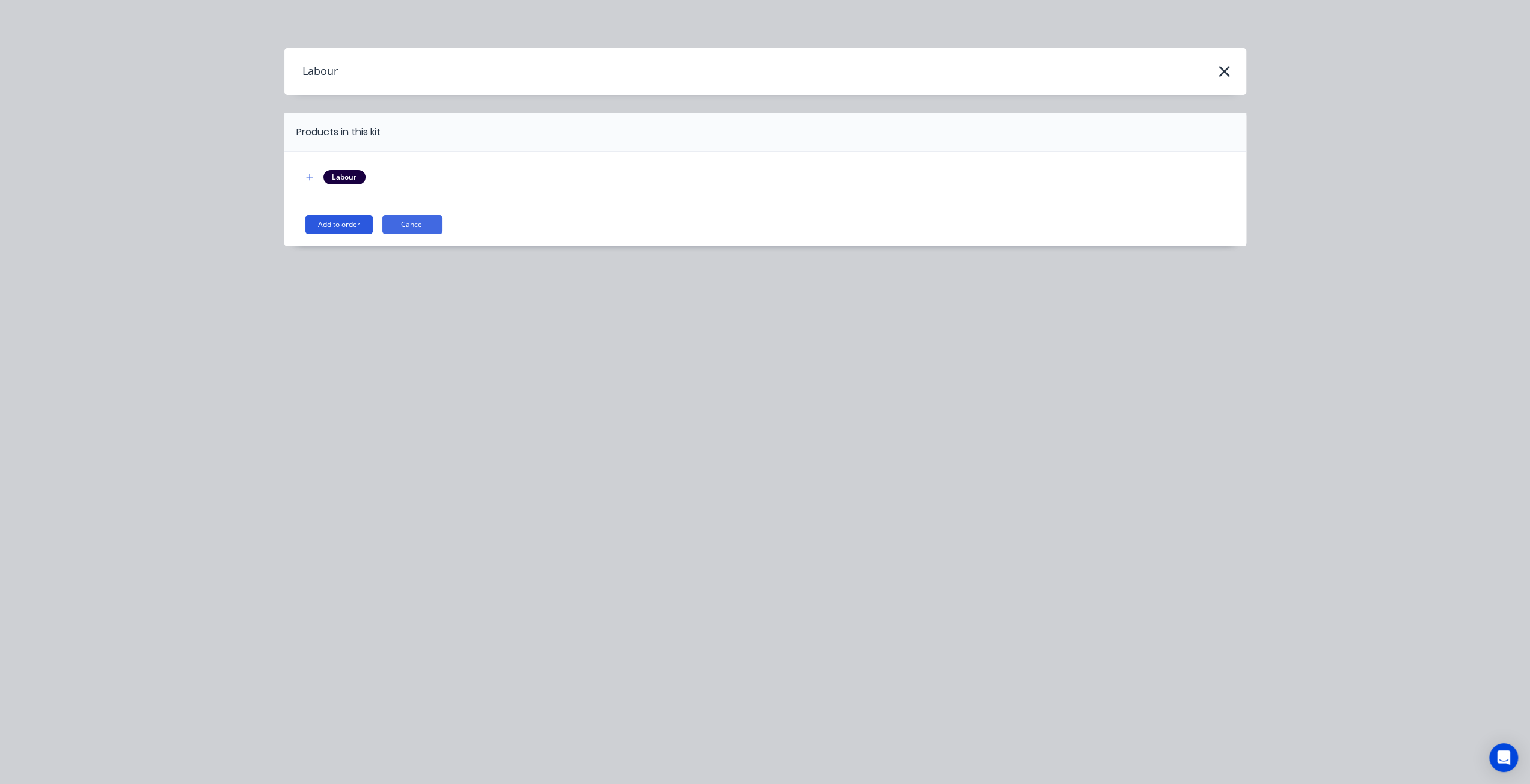
click at [332, 223] on button "Add to order" at bounding box center [339, 224] width 68 height 19
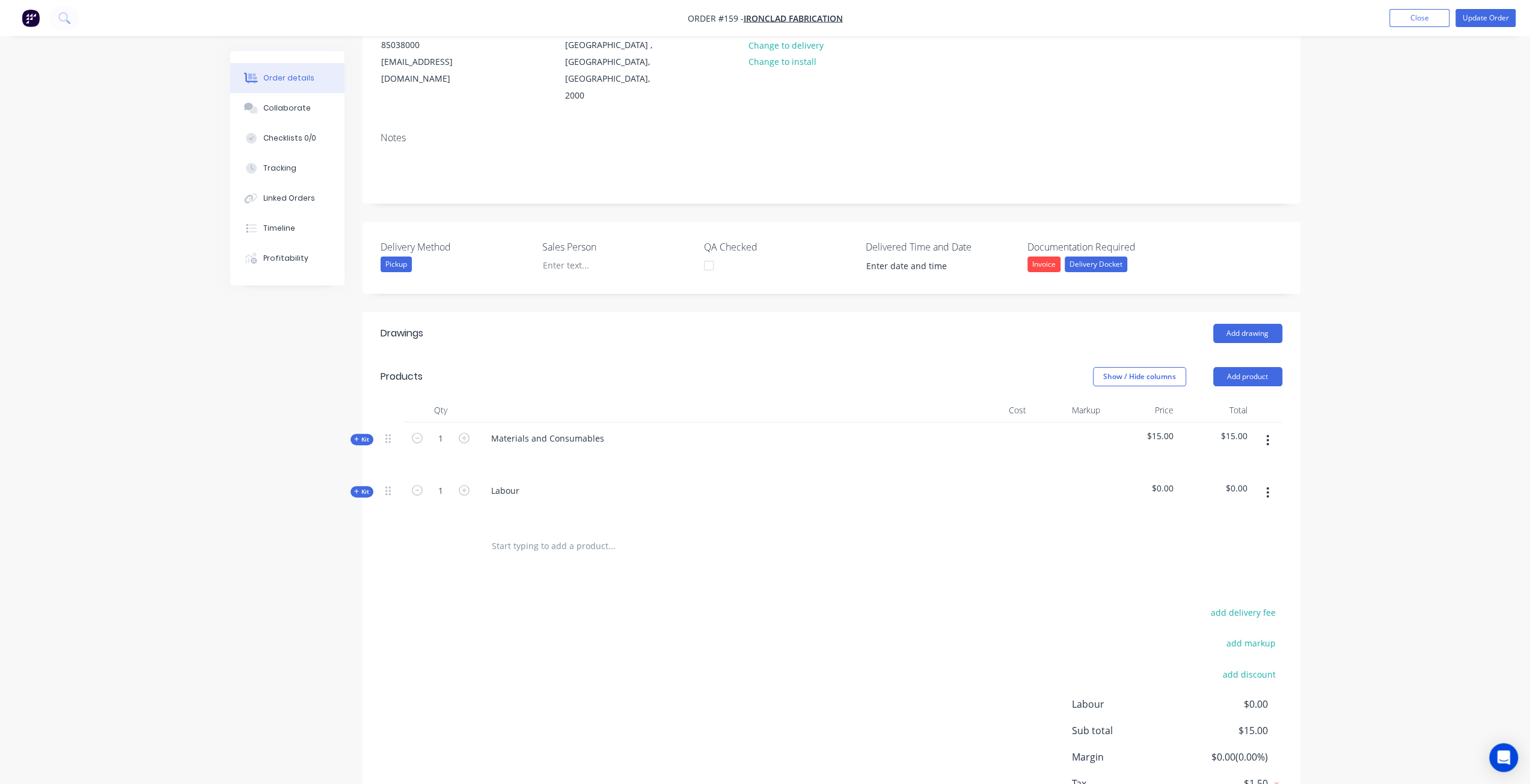
click at [356, 489] on icon at bounding box center [357, 491] width 5 height 6
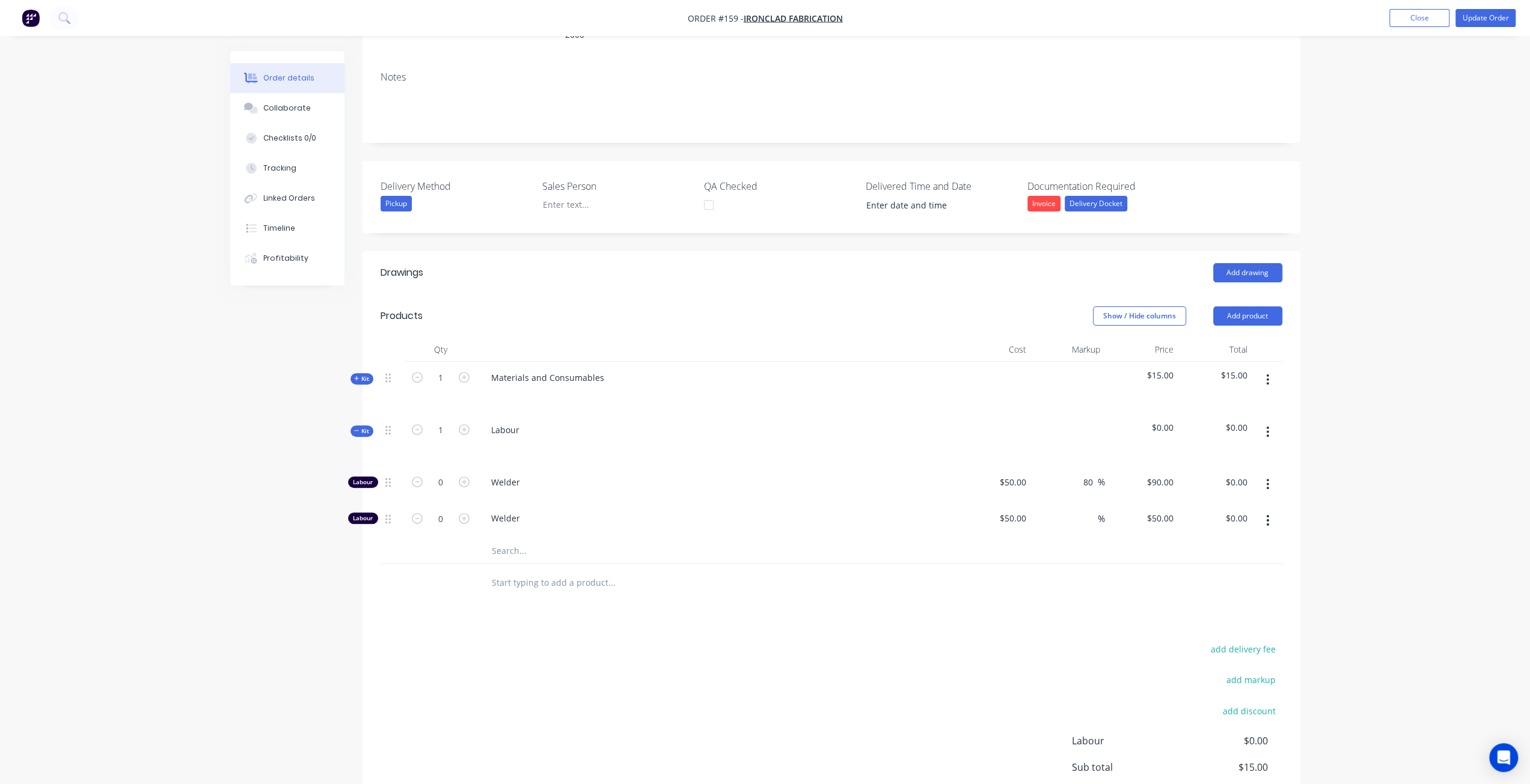
scroll to position [296, 0]
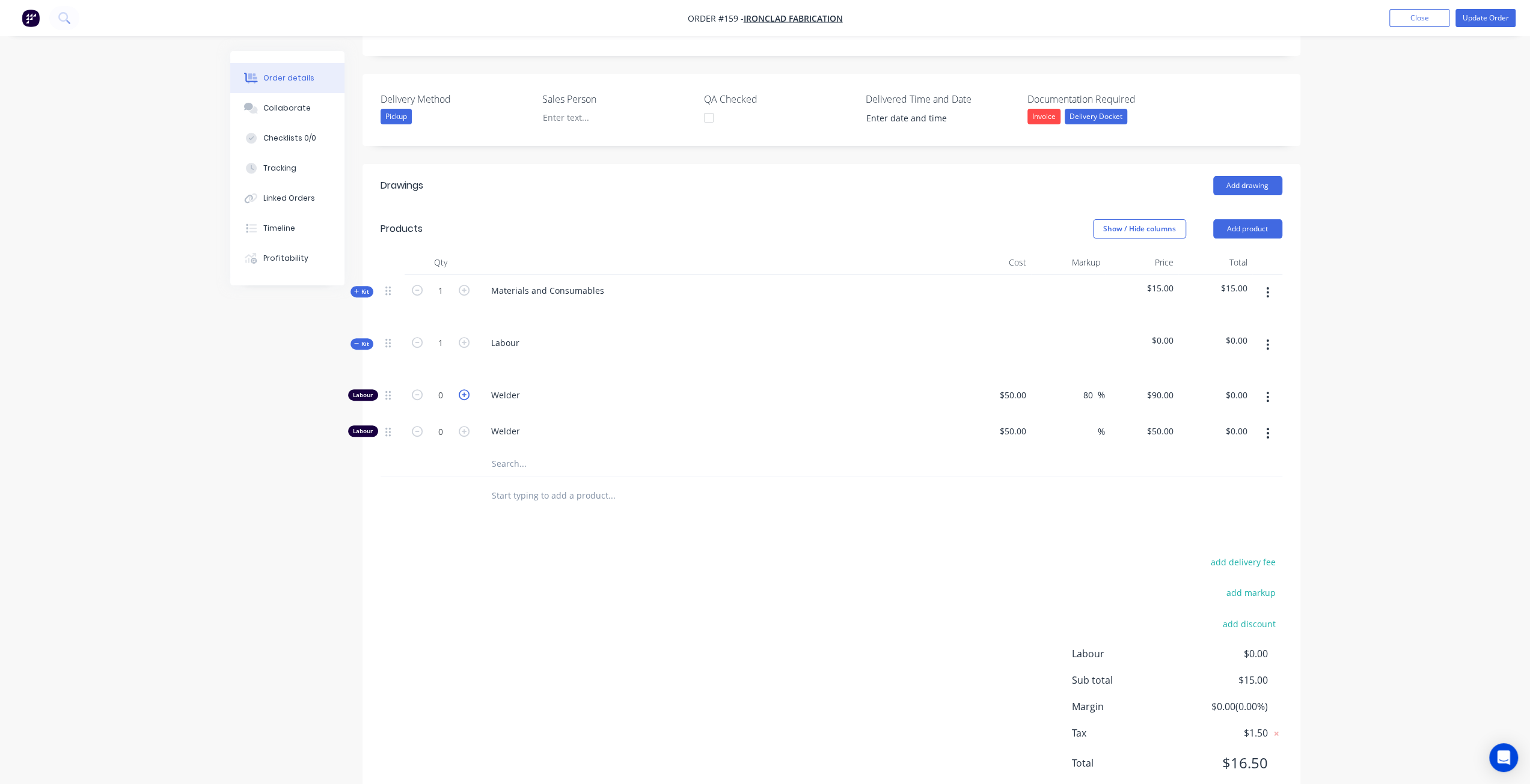
click at [461, 390] on icon "button" at bounding box center [464, 395] width 11 height 11
type input "1"
type input "$90.00"
click at [461, 390] on icon "button" at bounding box center [464, 395] width 11 height 11
type input "2"
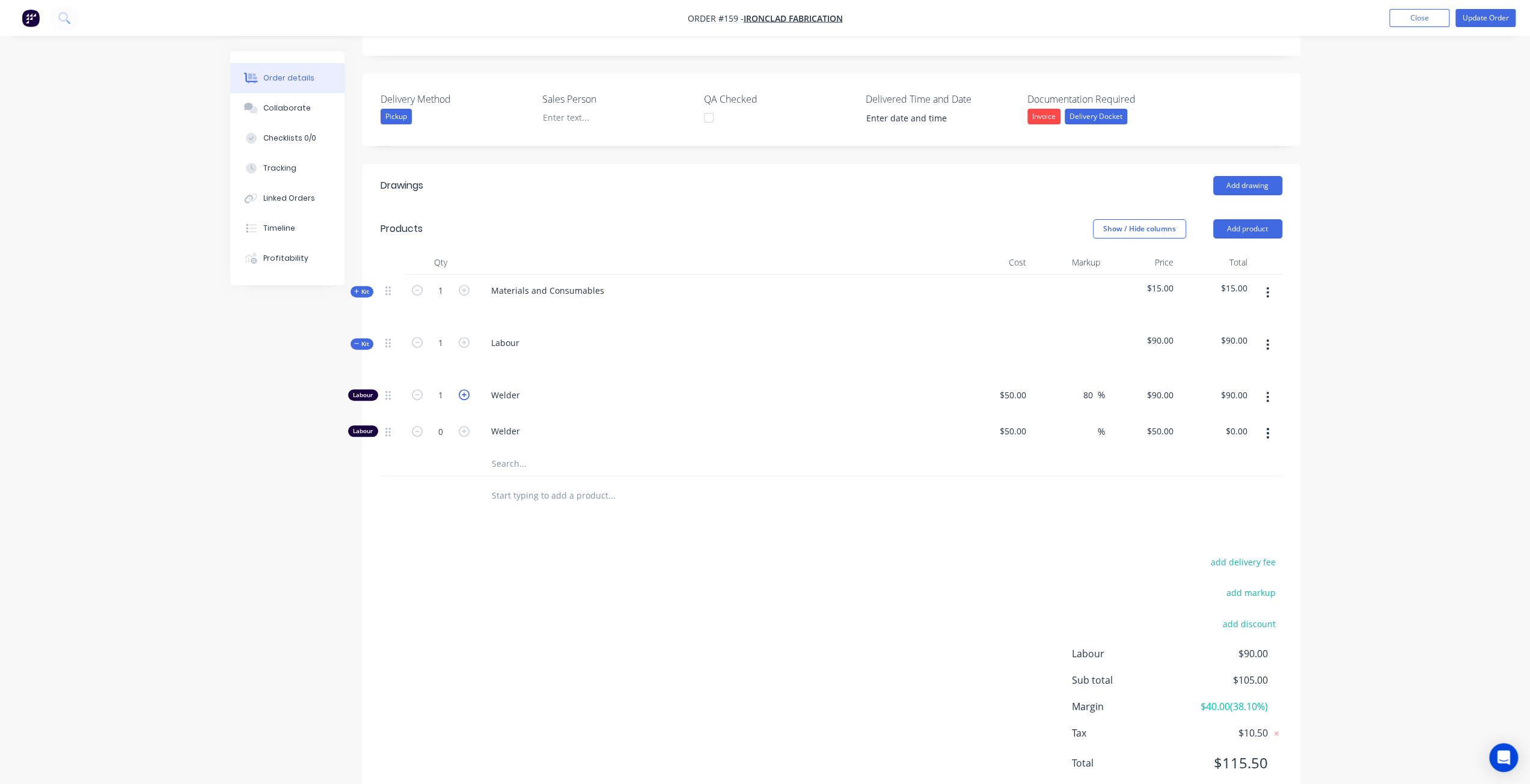
type input "$180.00"
click at [461, 390] on icon "button" at bounding box center [464, 395] width 11 height 11
type input "3"
type input "$270.00"
click at [461, 390] on icon "button" at bounding box center [464, 395] width 11 height 11
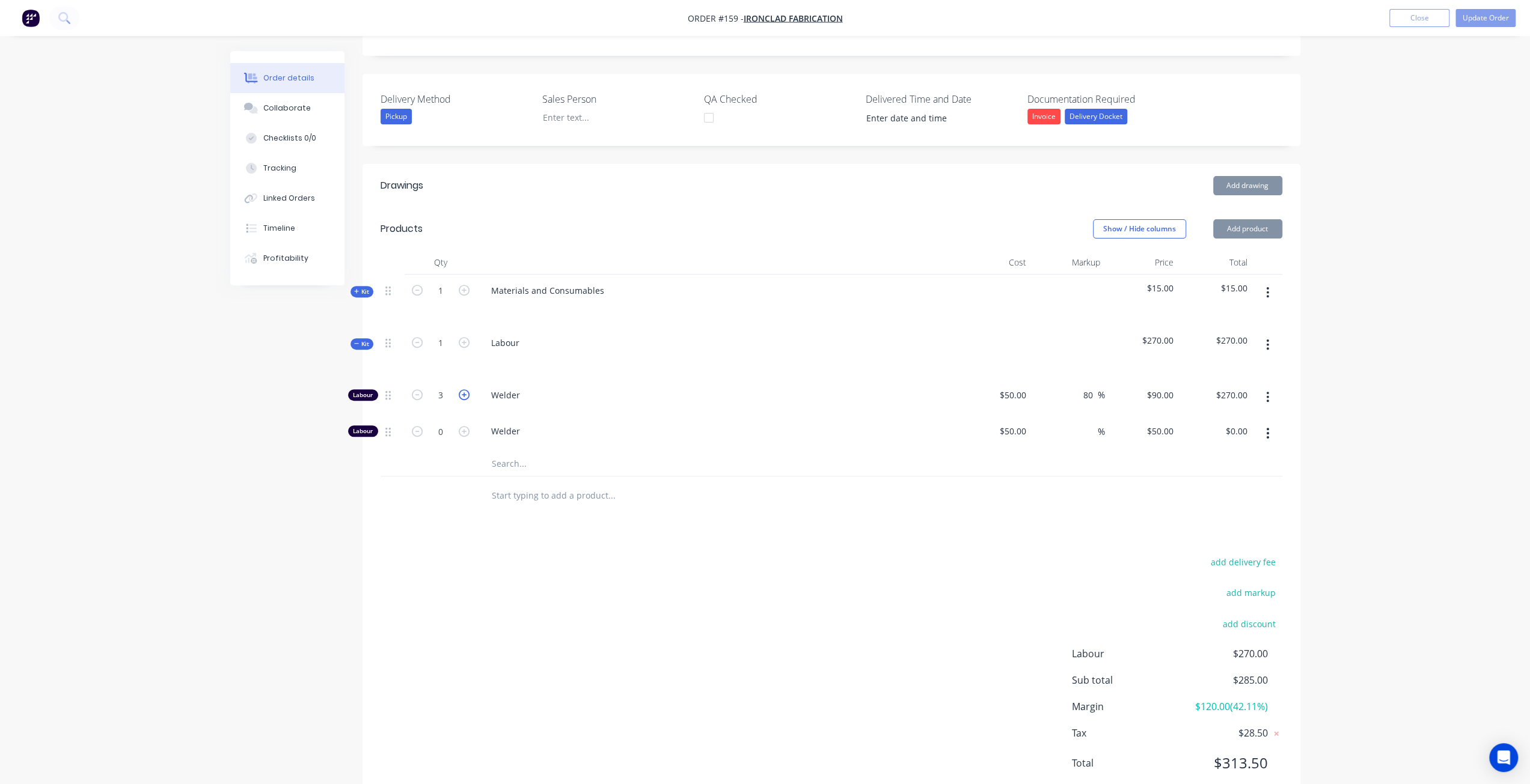
type input "4"
type input "$360.00"
click at [362, 339] on span "Kit" at bounding box center [362, 343] width 15 height 9
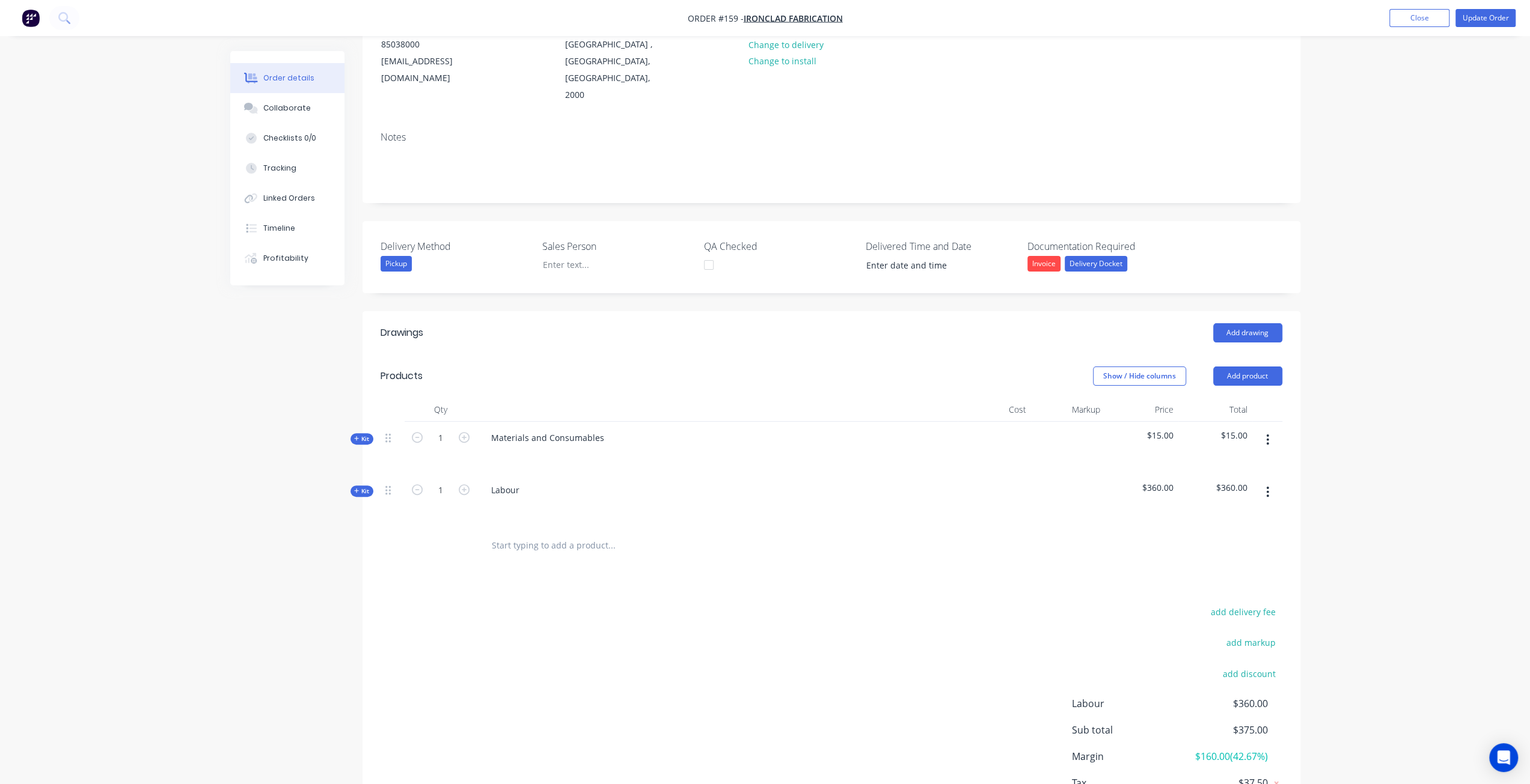
scroll to position [201, 0]
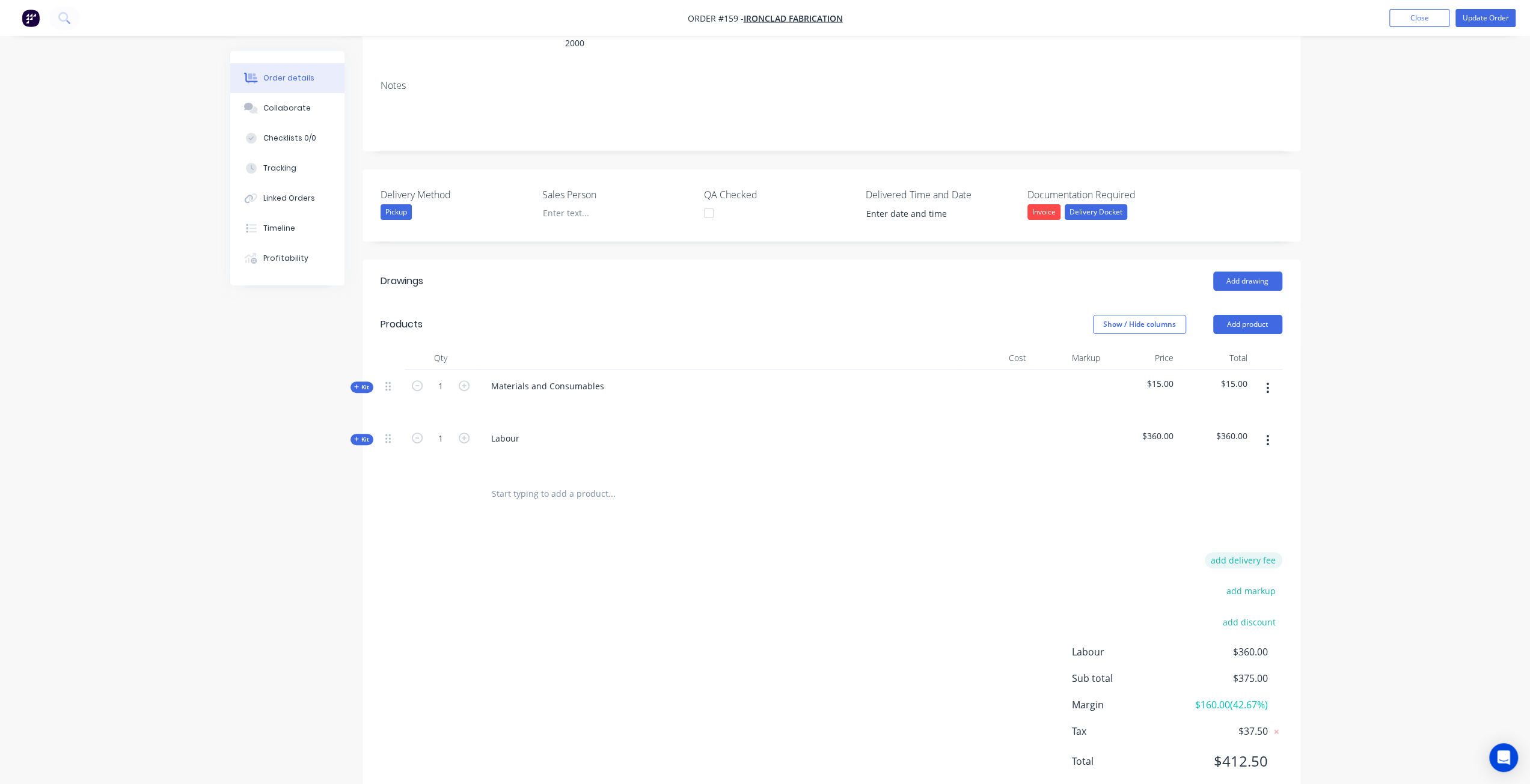
click at [1239, 552] on button "add delivery fee" at bounding box center [1244, 560] width 78 height 16
click at [1255, 584] on button "add markup" at bounding box center [1251, 592] width 62 height 16
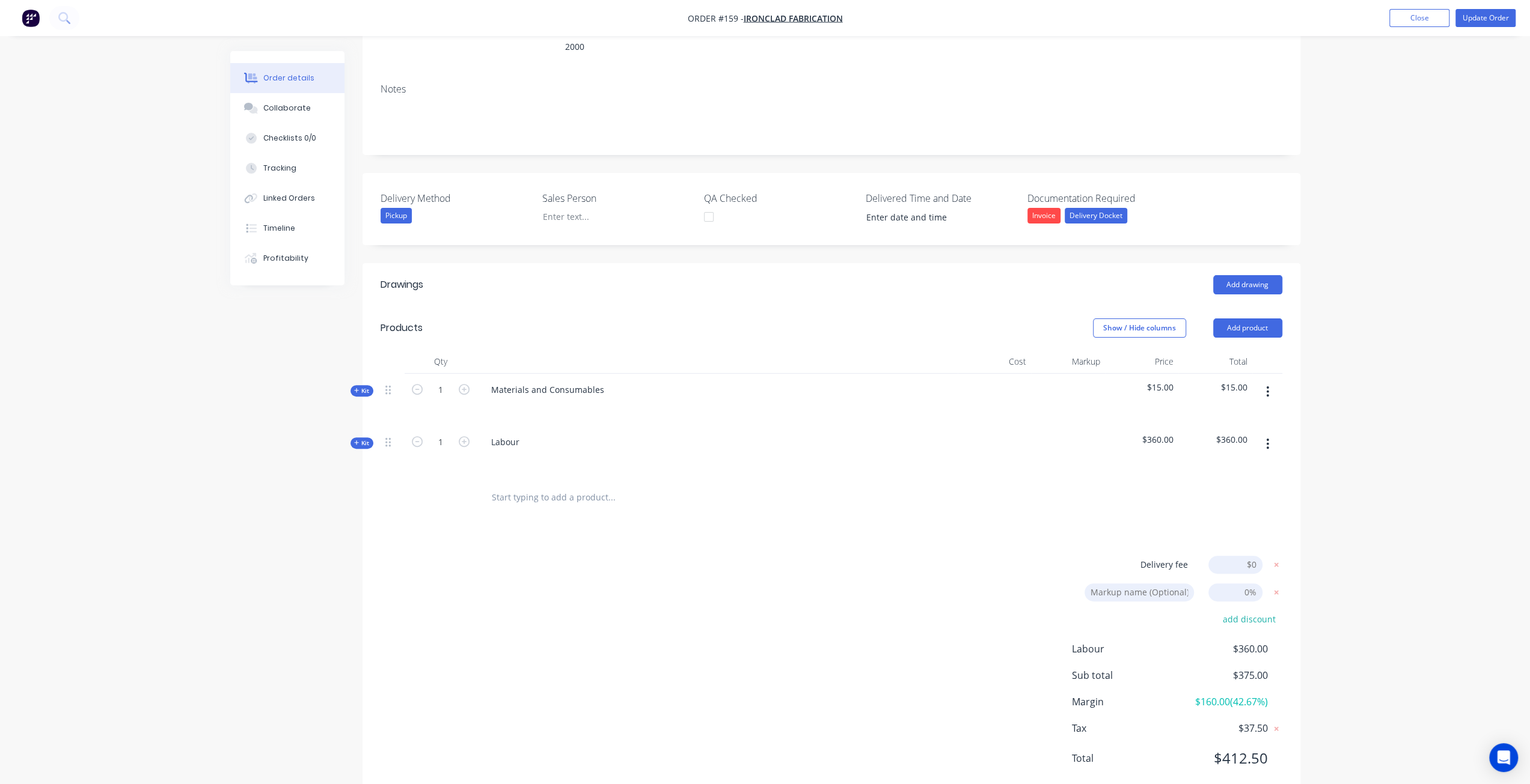
scroll to position [193, 0]
click at [364, 390] on span "Kit" at bounding box center [362, 394] width 15 height 9
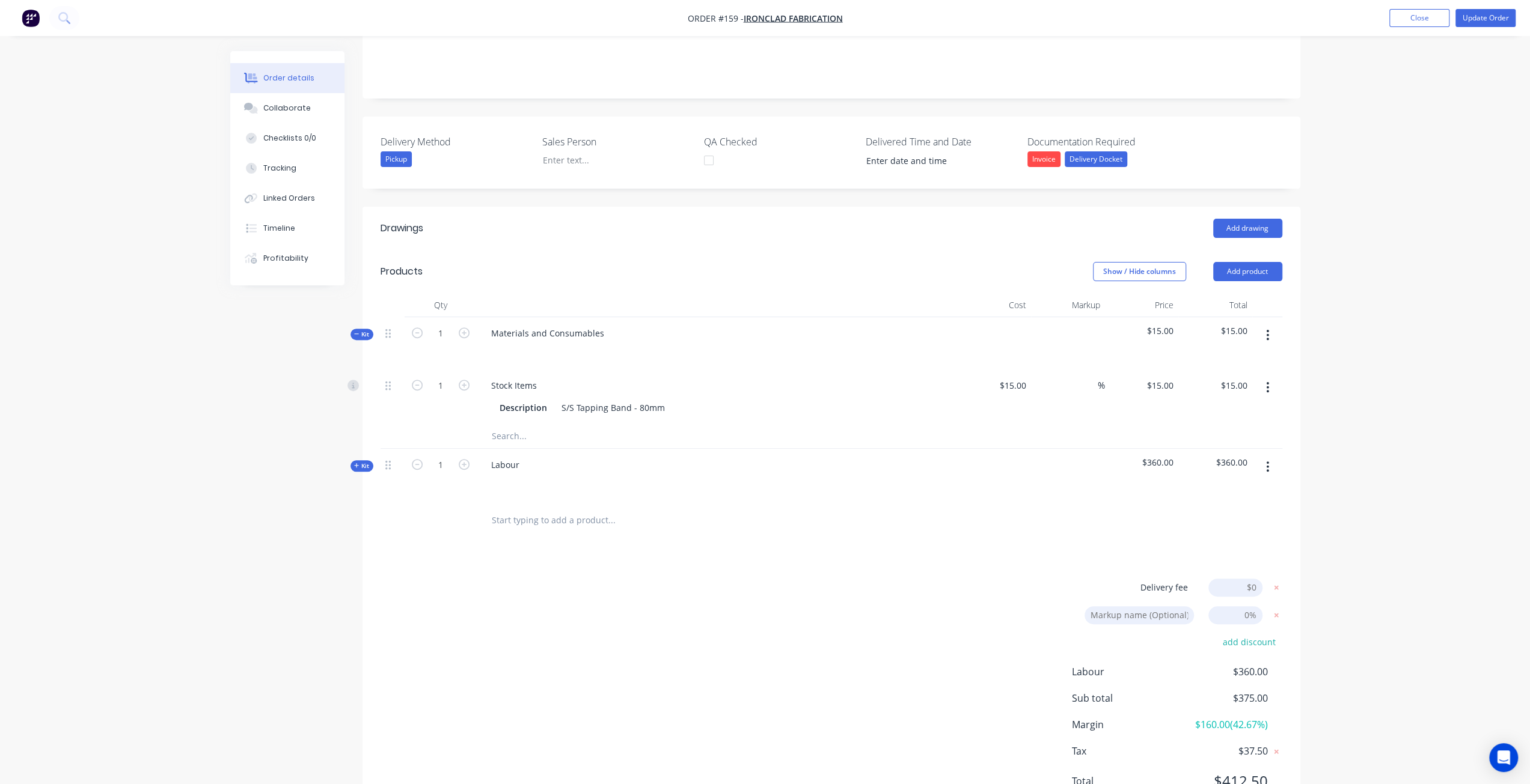
scroll to position [272, 0]
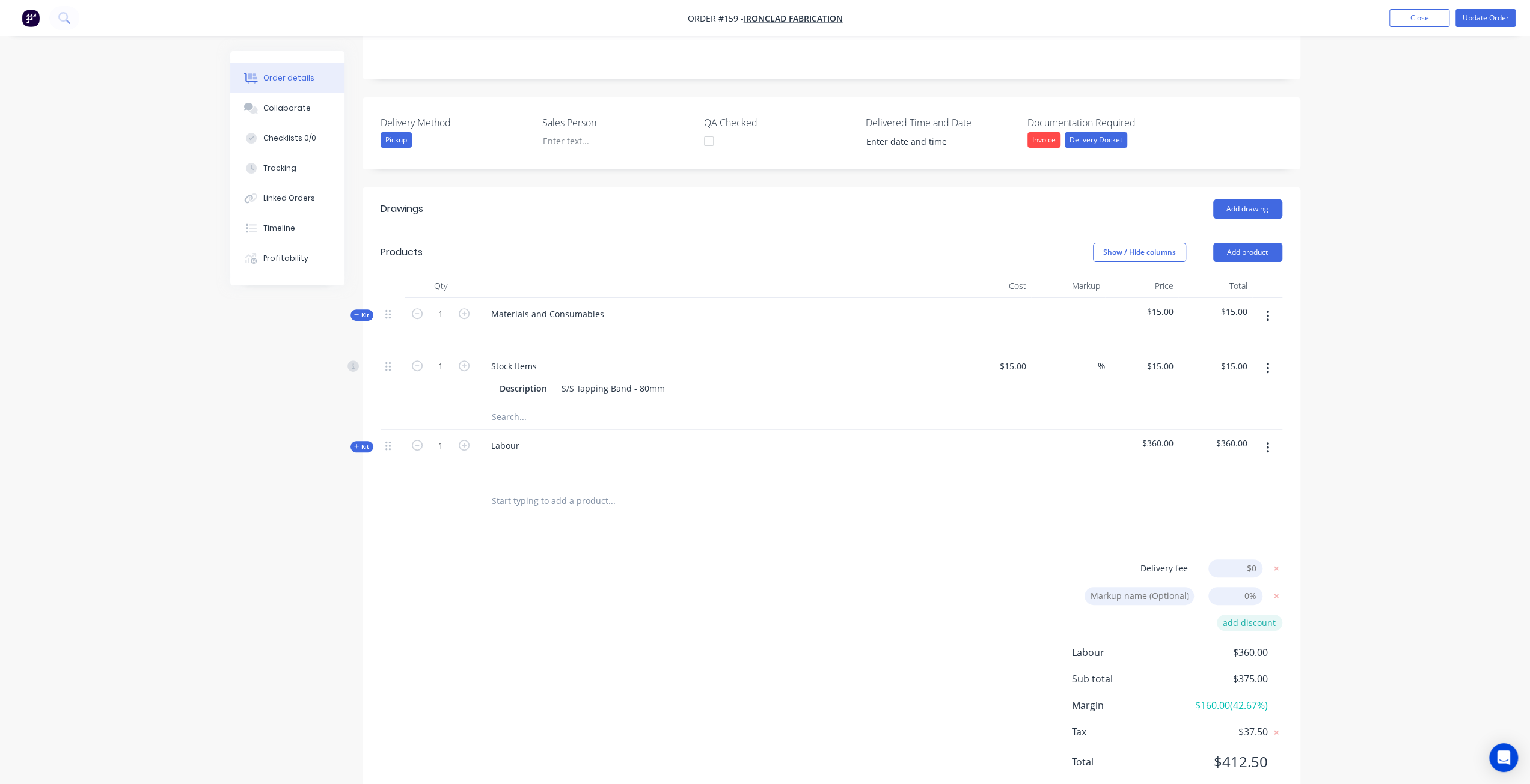
click at [1241, 615] on button "add discount" at bounding box center [1250, 623] width 66 height 16
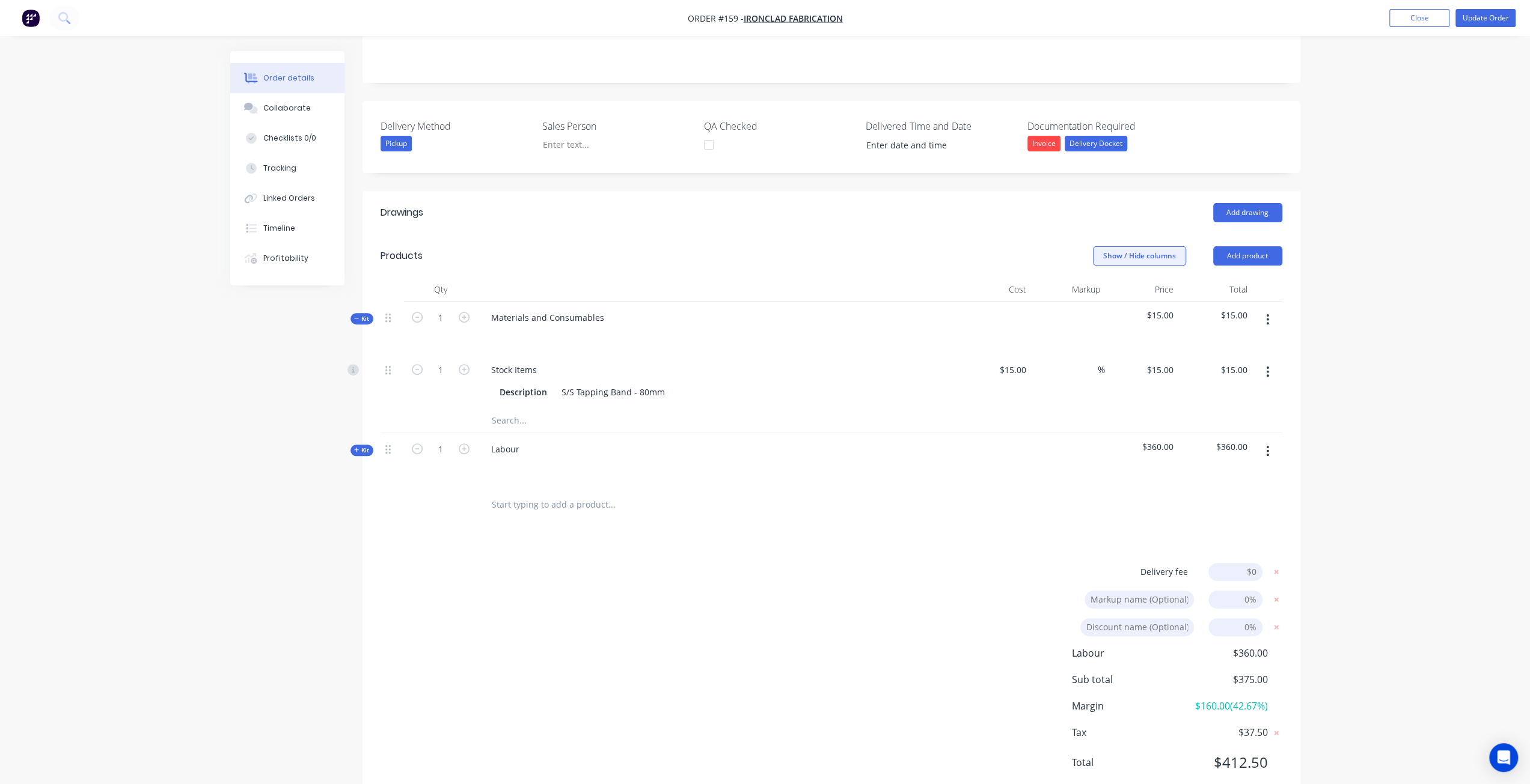
click at [1148, 246] on button "Show / Hide columns" at bounding box center [1139, 256] width 93 height 19
click at [1110, 295] on label "Discount" at bounding box center [1107, 292] width 21 height 10
click at [1097, 287] on input "Discount" at bounding box center [1097, 287] width 0 height 0
click at [1020, 485] on div at bounding box center [831, 505] width 902 height 39
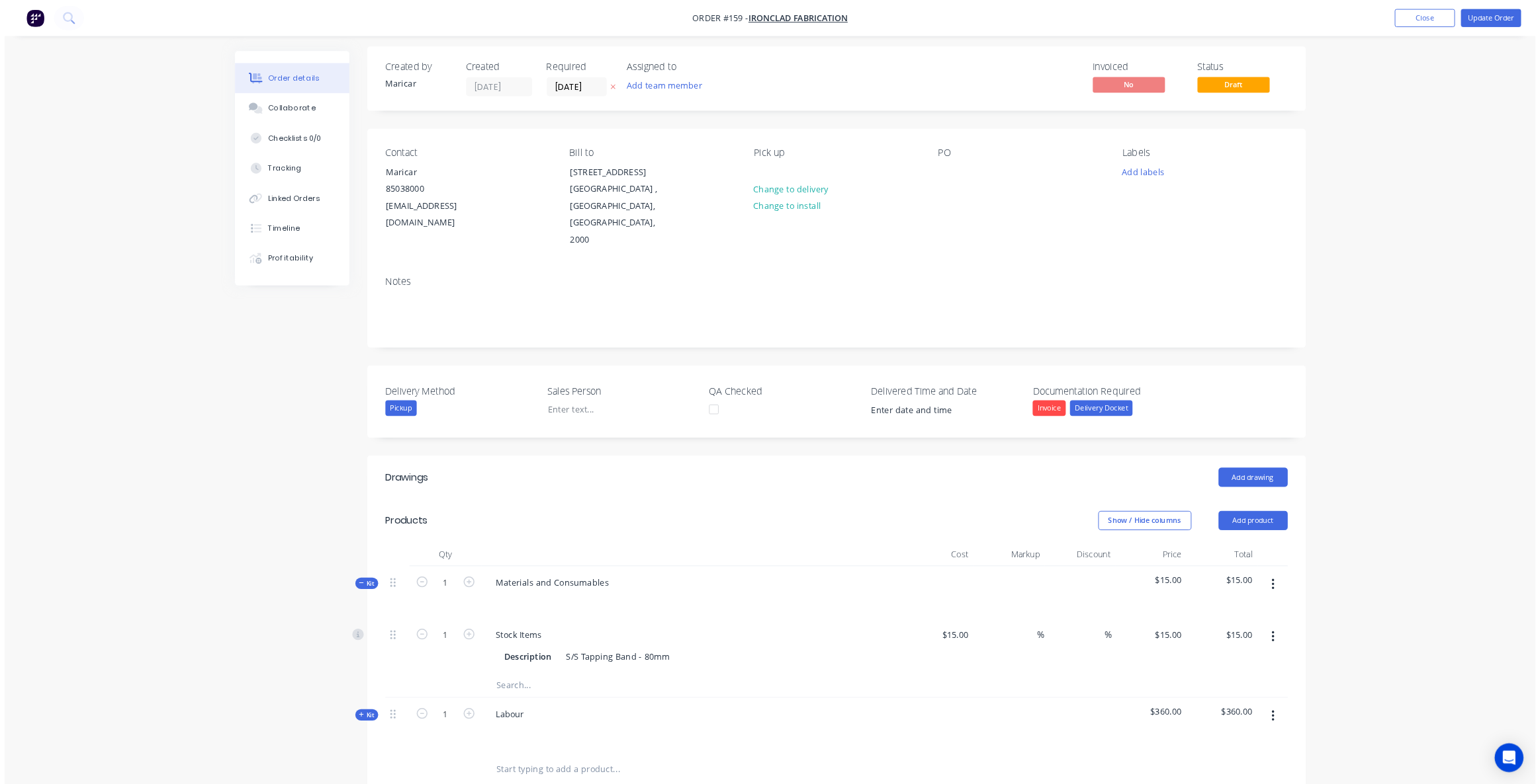
scroll to position [0, 0]
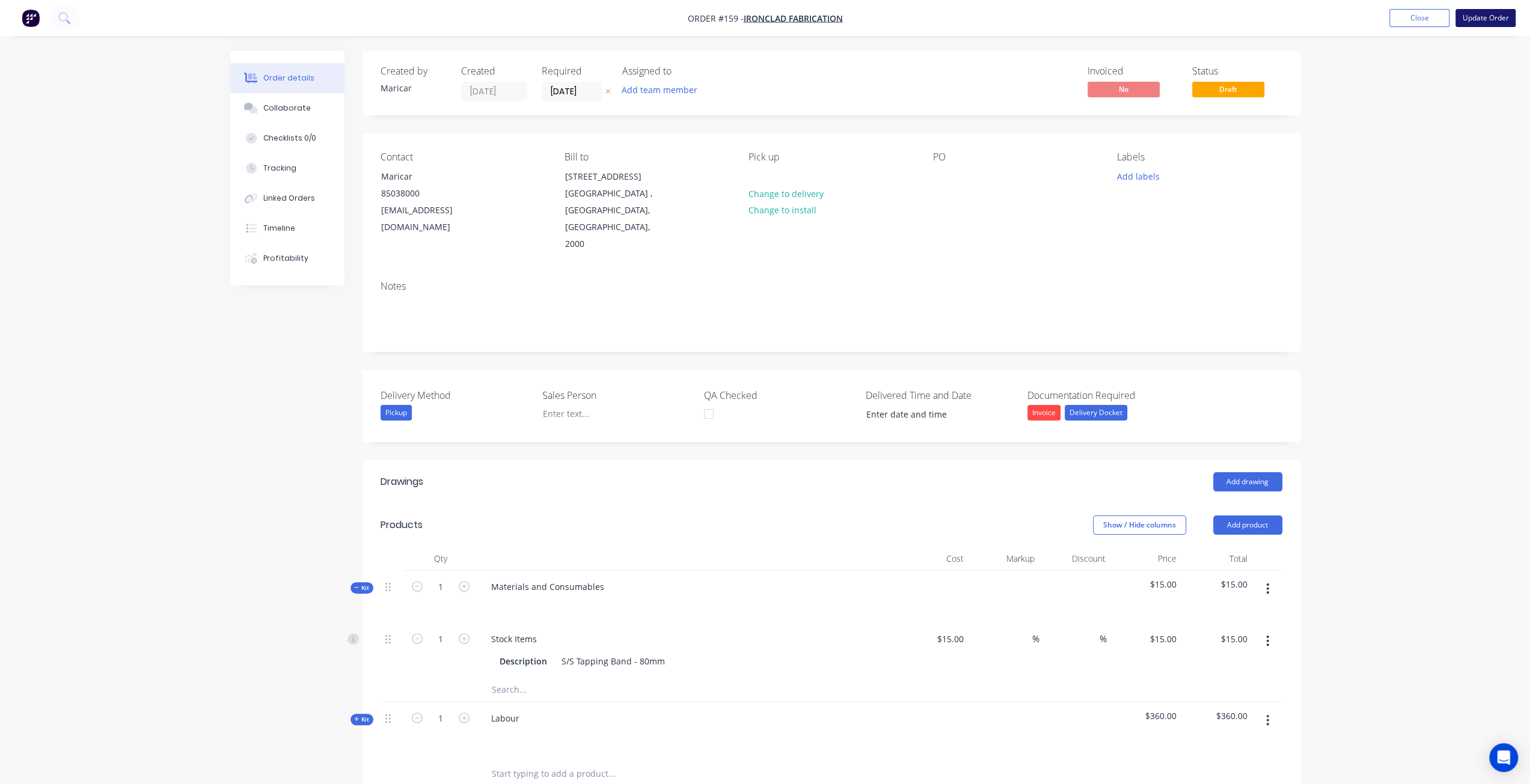
click at [1480, 23] on button "Update Order" at bounding box center [1486, 17] width 60 height 18
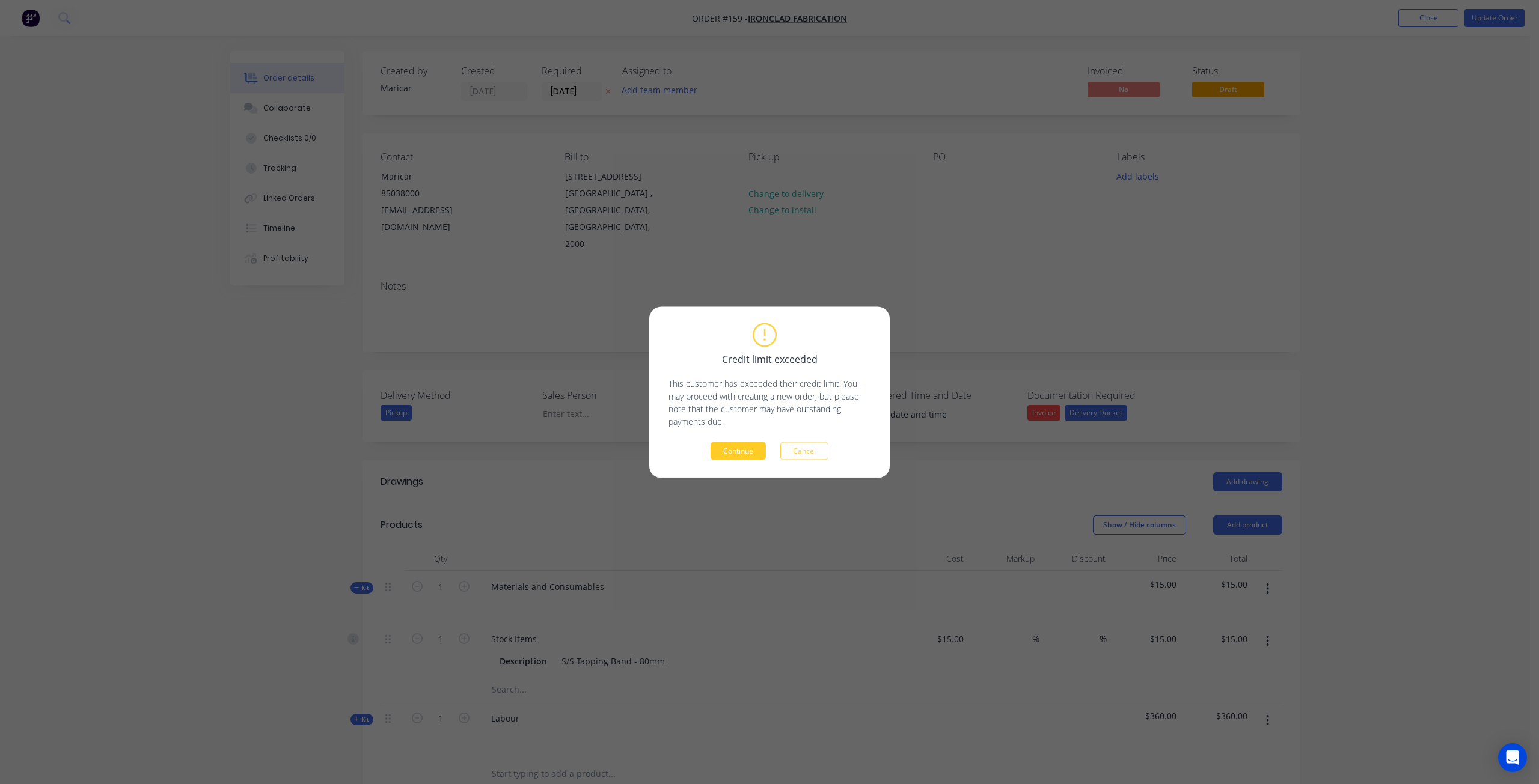
click at [719, 457] on button "Continue" at bounding box center [738, 451] width 56 height 18
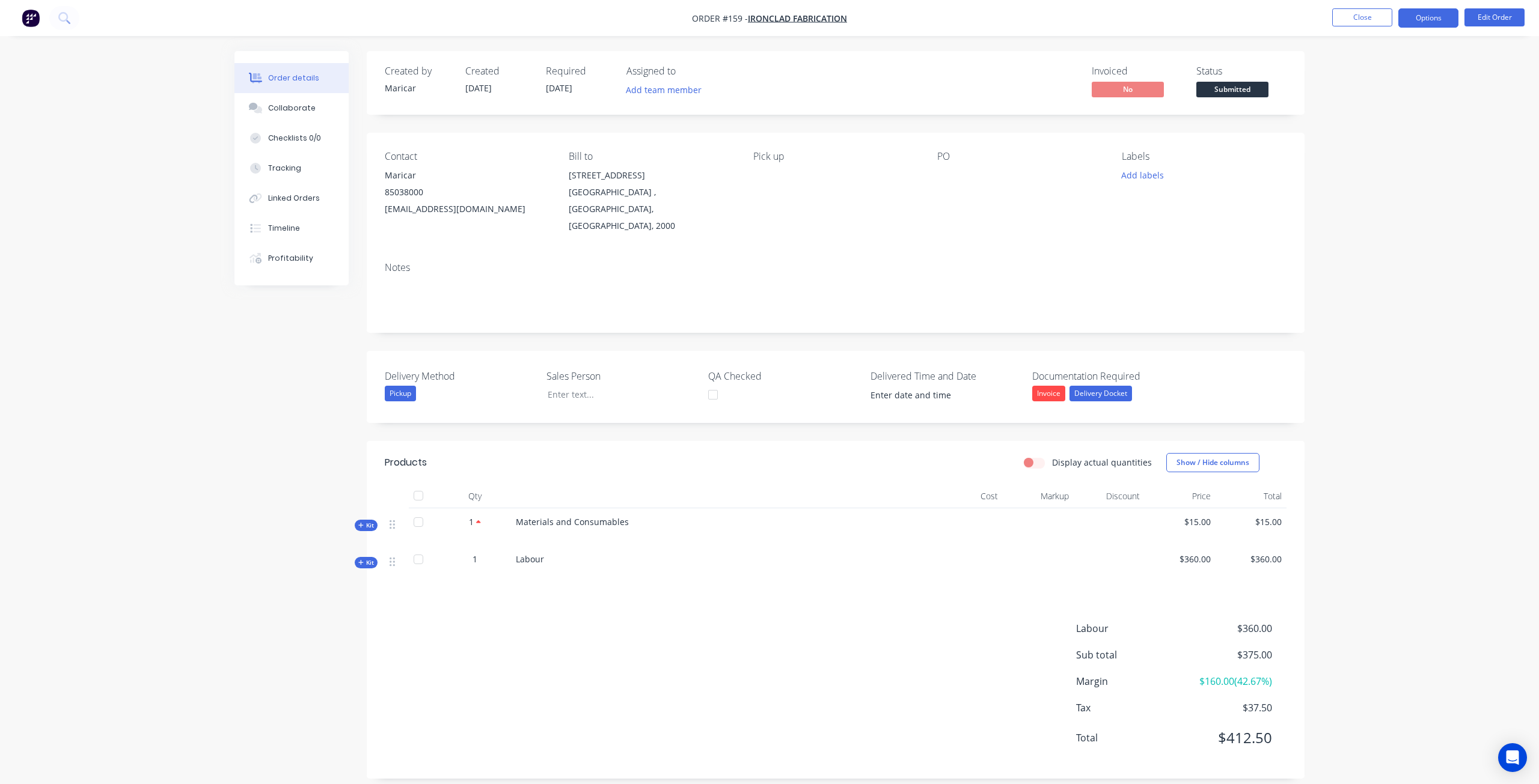
click at [1418, 21] on button "Options" at bounding box center [1428, 18] width 60 height 19
click at [1409, 306] on div "Convert to Quote" at bounding box center [1392, 313] width 111 height 17
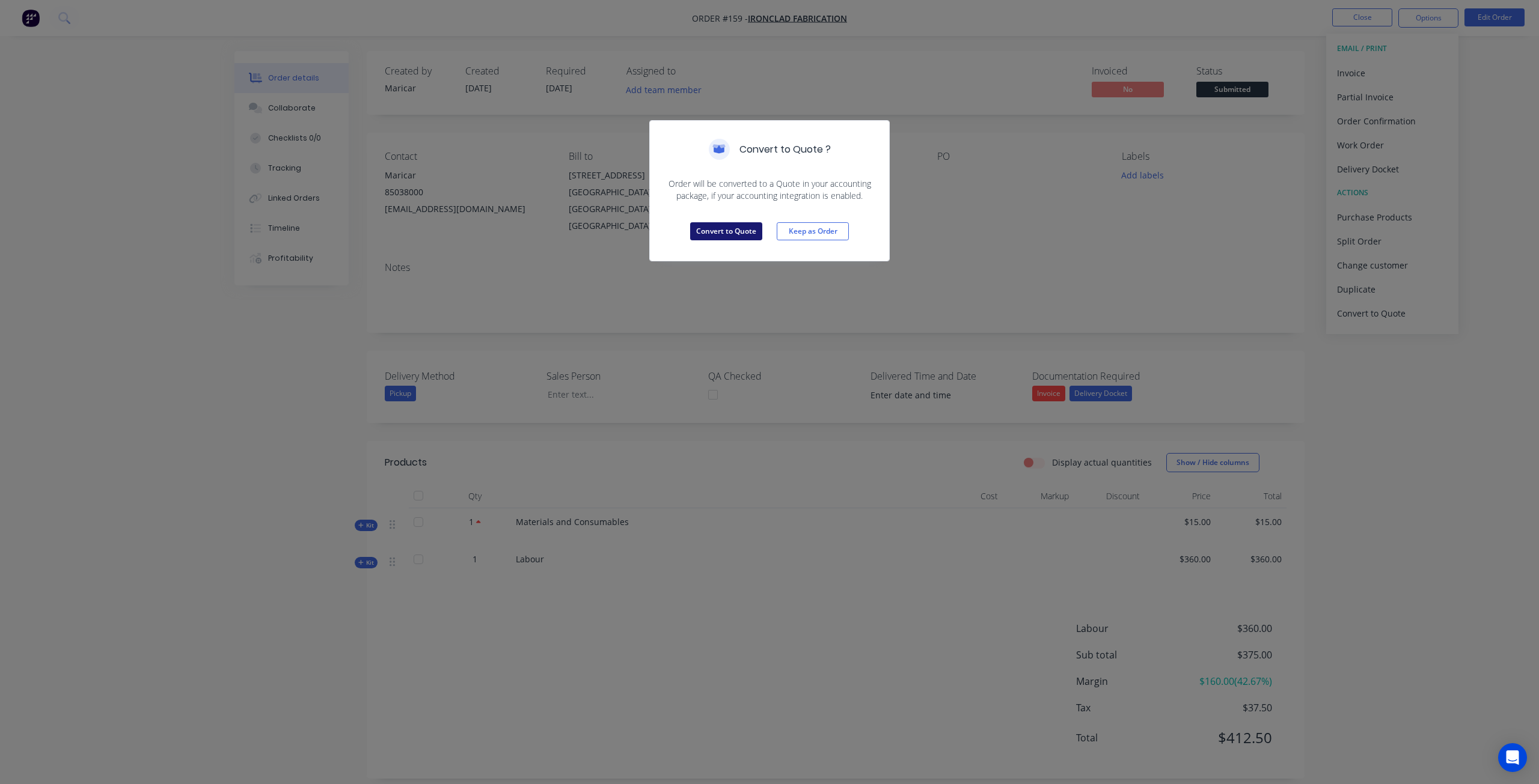
click at [726, 232] on button "Convert to Quote" at bounding box center [726, 231] width 72 height 18
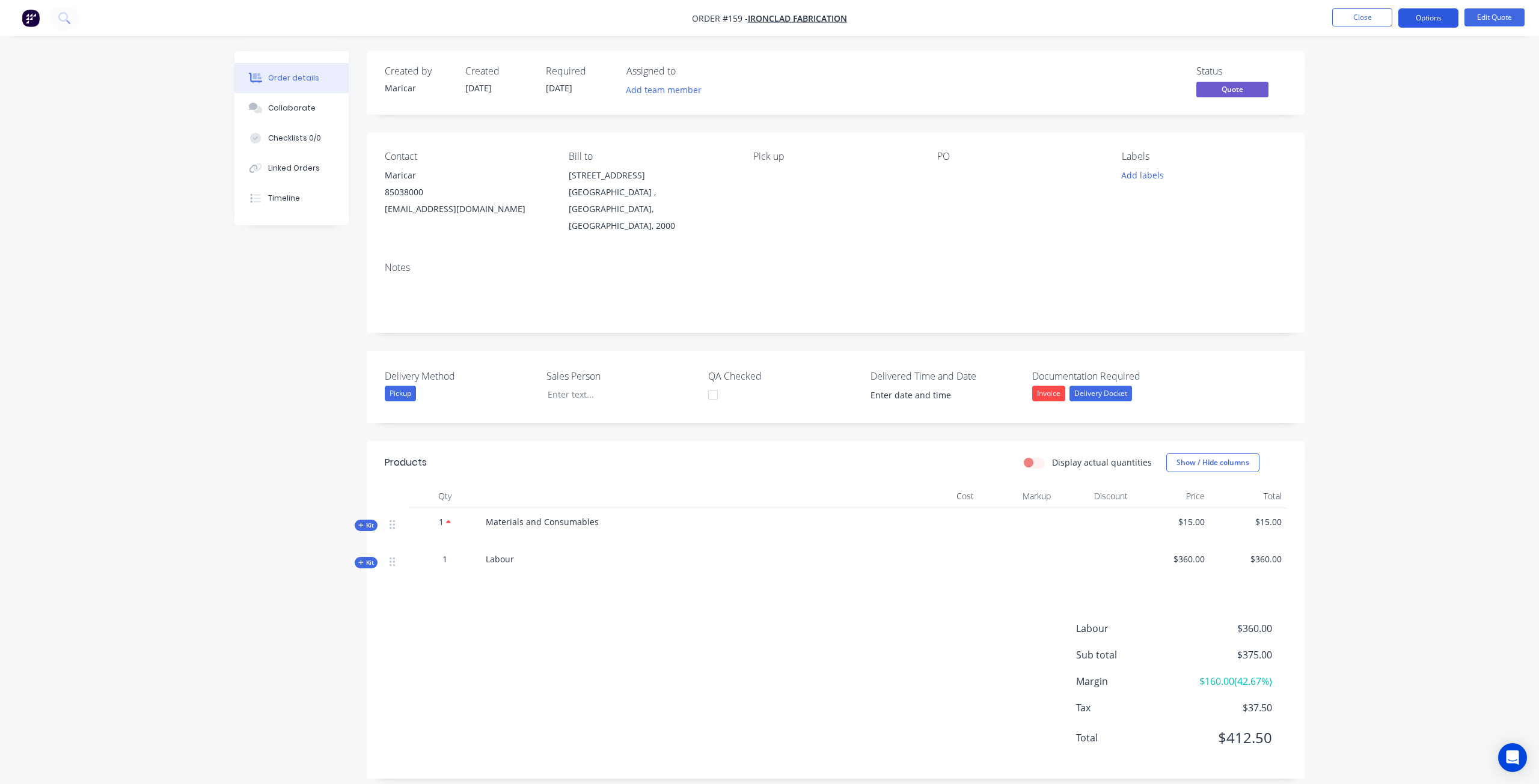
click at [1428, 20] on button "Options" at bounding box center [1428, 18] width 60 height 19
click at [1538, 76] on div "Order details Collaborate Checklists 0/0 Linked Orders Timeline Order details C…" at bounding box center [770, 398] width 1539 height 797
click at [1435, 19] on button "Options" at bounding box center [1428, 18] width 60 height 19
click at [1386, 331] on div "Order details Collaborate Checklists 0/0 Linked Orders Timeline Order details C…" at bounding box center [770, 398] width 1539 height 797
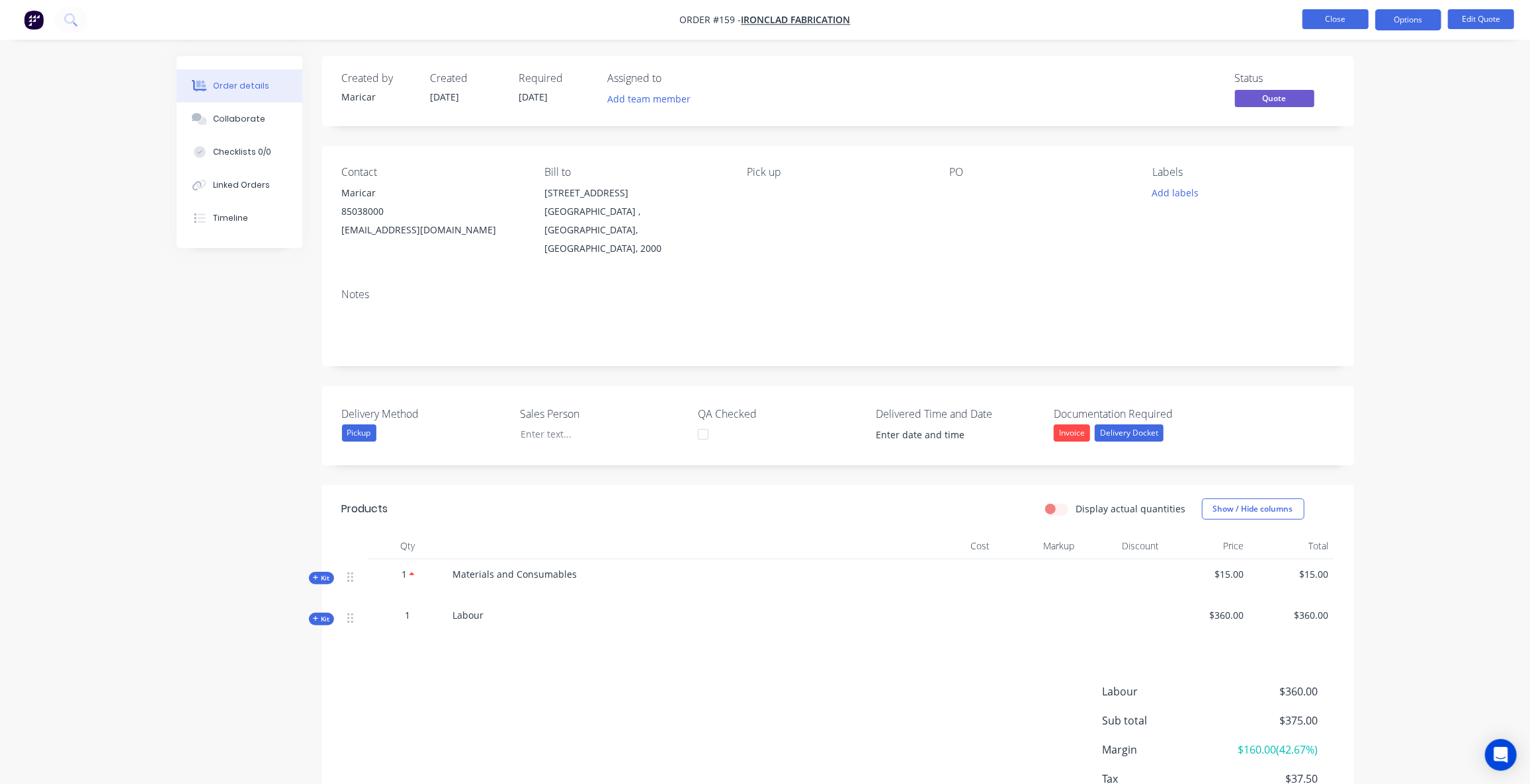
click at [1321, 24] on button "Close" at bounding box center [1335, 19] width 66 height 20
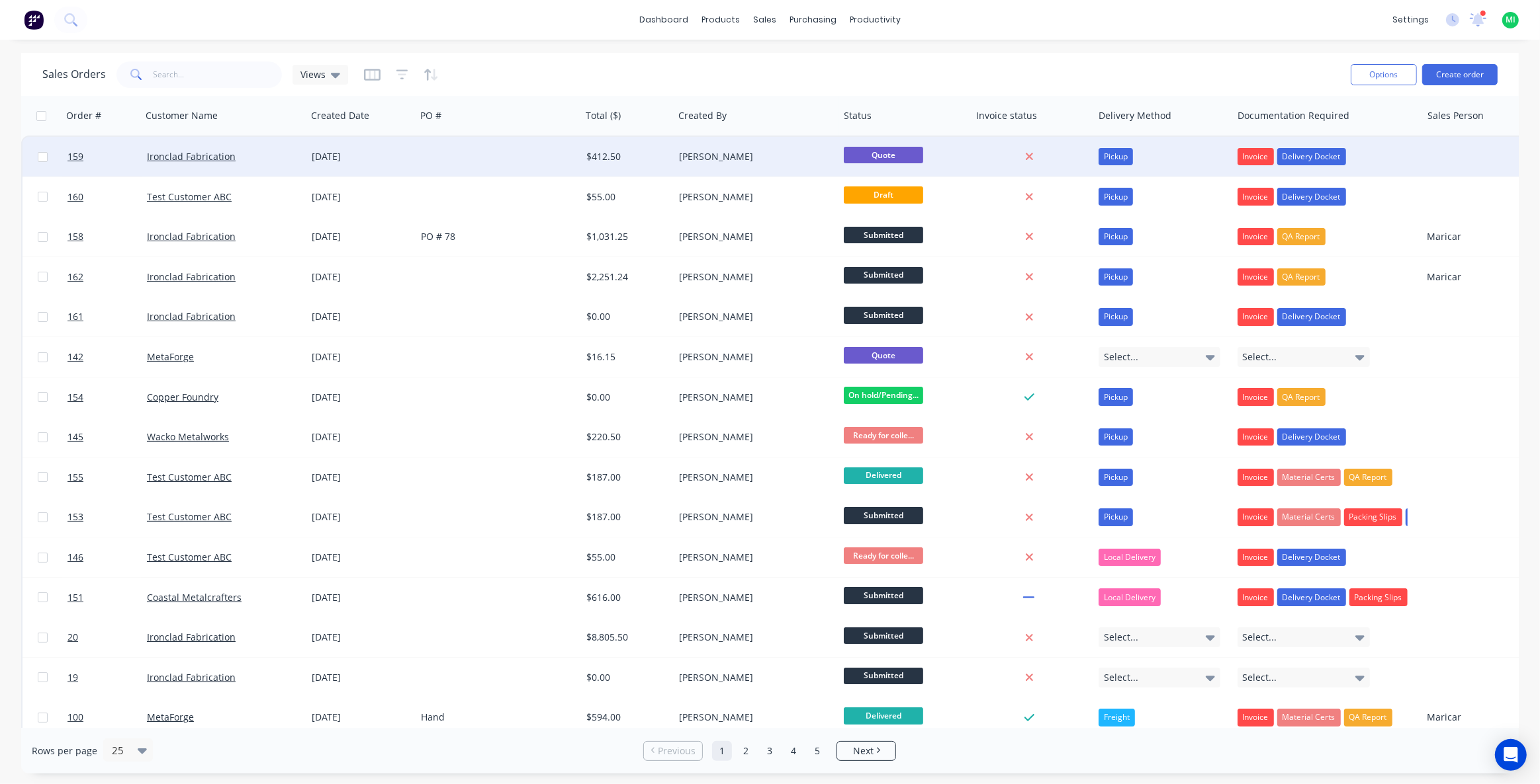
click at [1123, 161] on div "Pickup" at bounding box center [1115, 156] width 35 height 17
click at [1164, 73] on div "Sales Orders Views" at bounding box center [691, 74] width 1297 height 32
click at [431, 161] on div at bounding box center [498, 157] width 165 height 40
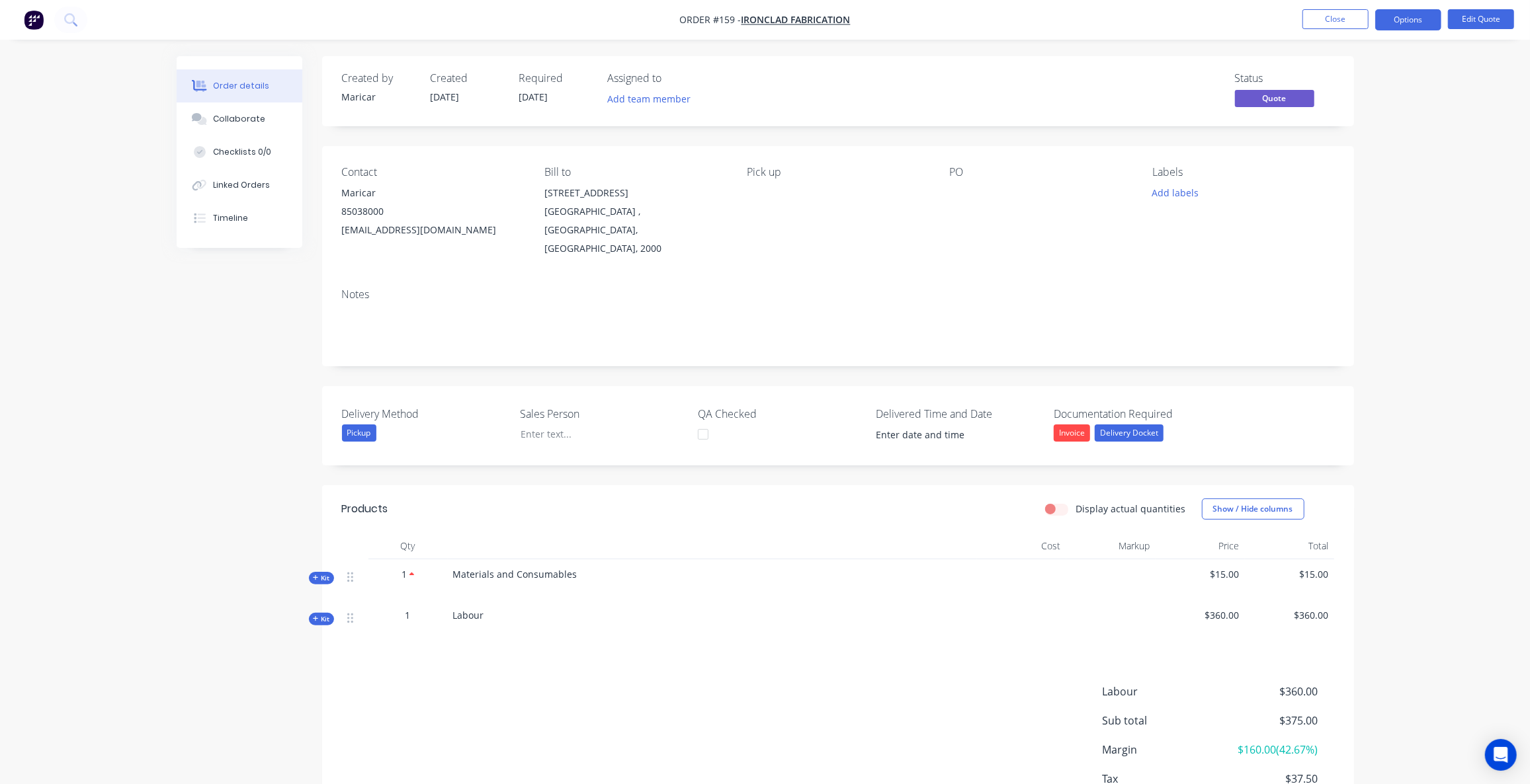
click at [352, 424] on div "Pickup" at bounding box center [359, 433] width 35 height 17
click at [549, 424] on div at bounding box center [593, 434] width 165 height 19
click at [1344, 21] on button "Close" at bounding box center [1335, 19] width 66 height 20
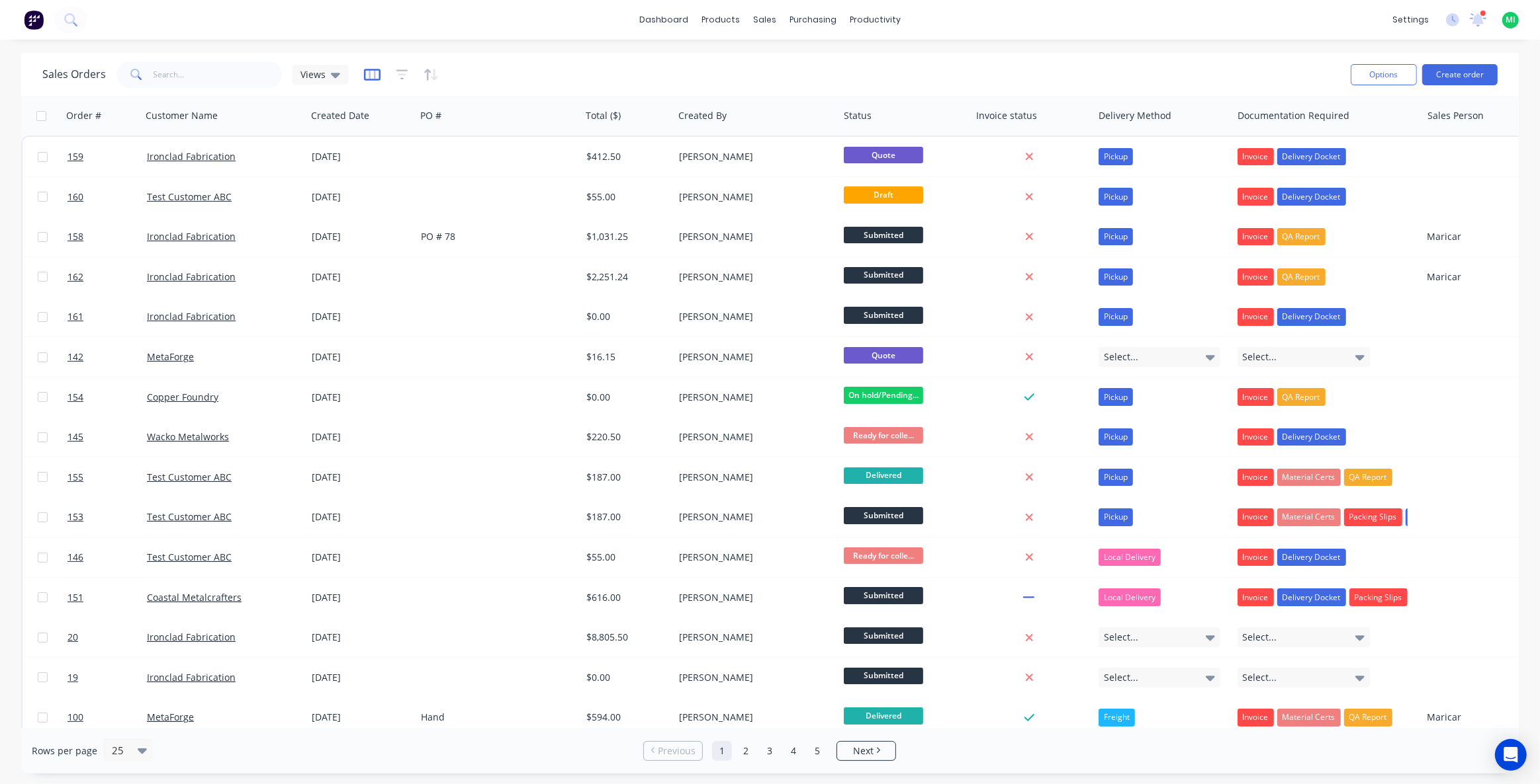
click at [369, 74] on icon "button" at bounding box center [372, 74] width 7 height 9
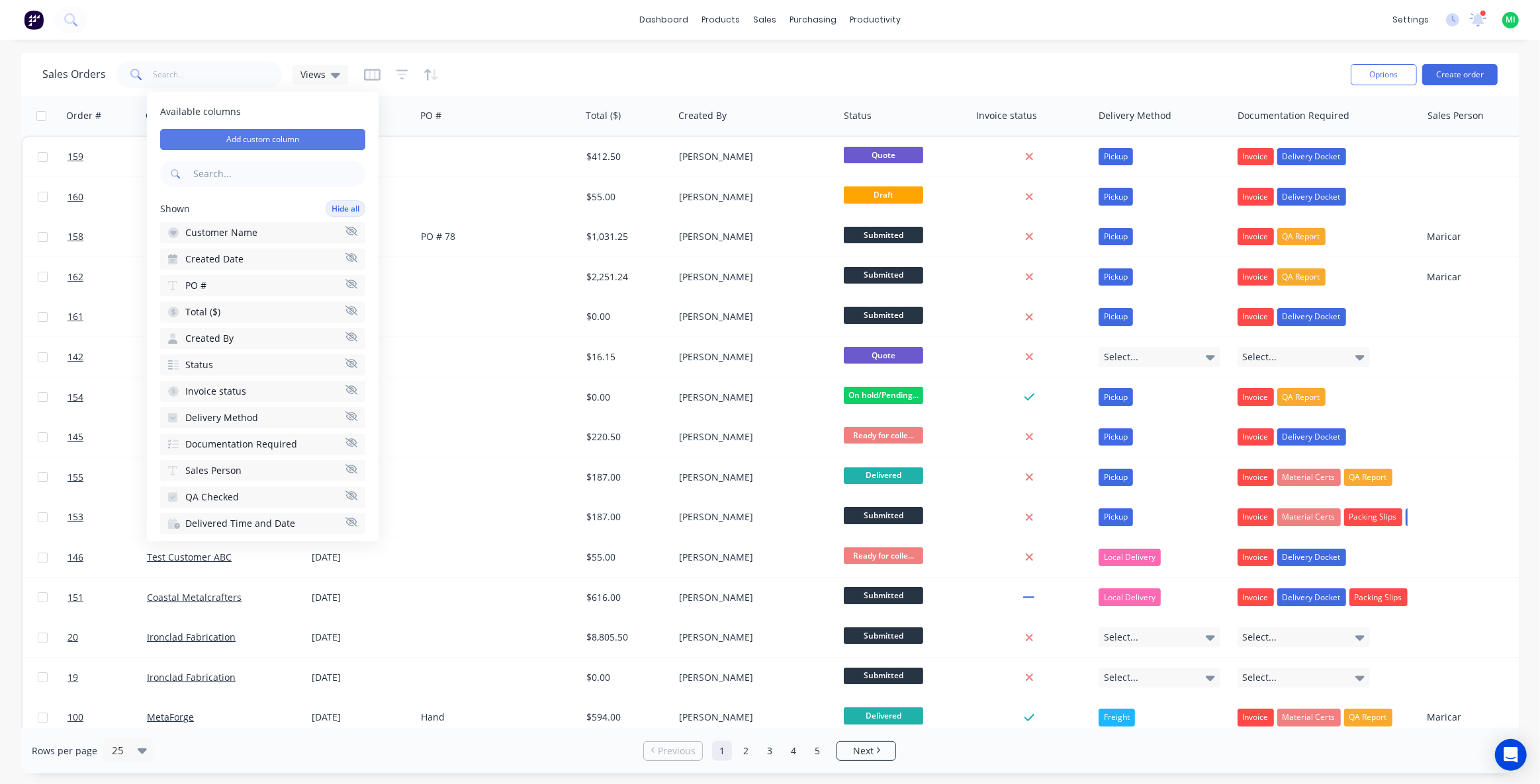
click at [294, 140] on button "Add custom column" at bounding box center [262, 139] width 205 height 21
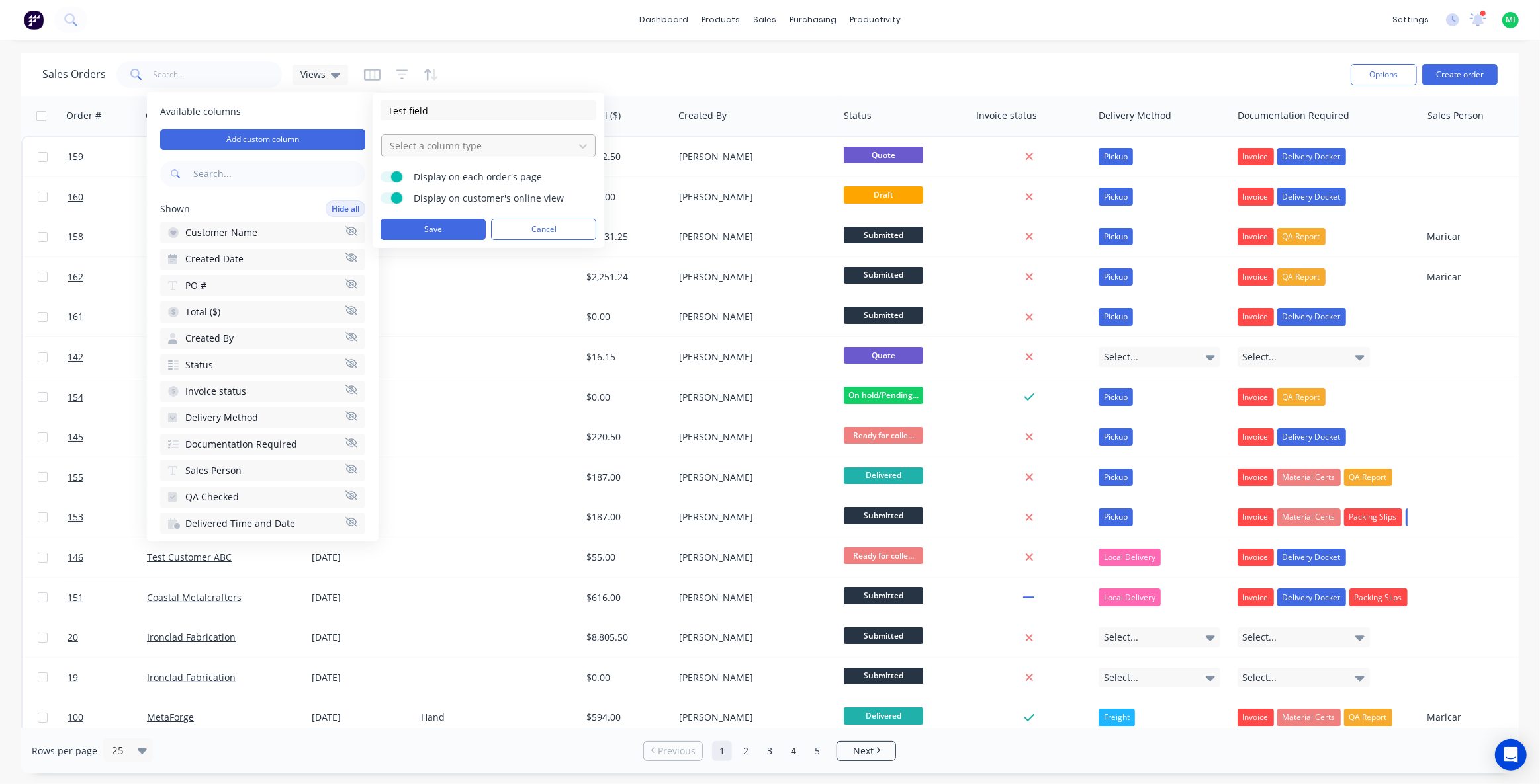
type input "Test field"
click at [458, 149] on div at bounding box center [478, 146] width 178 height 16
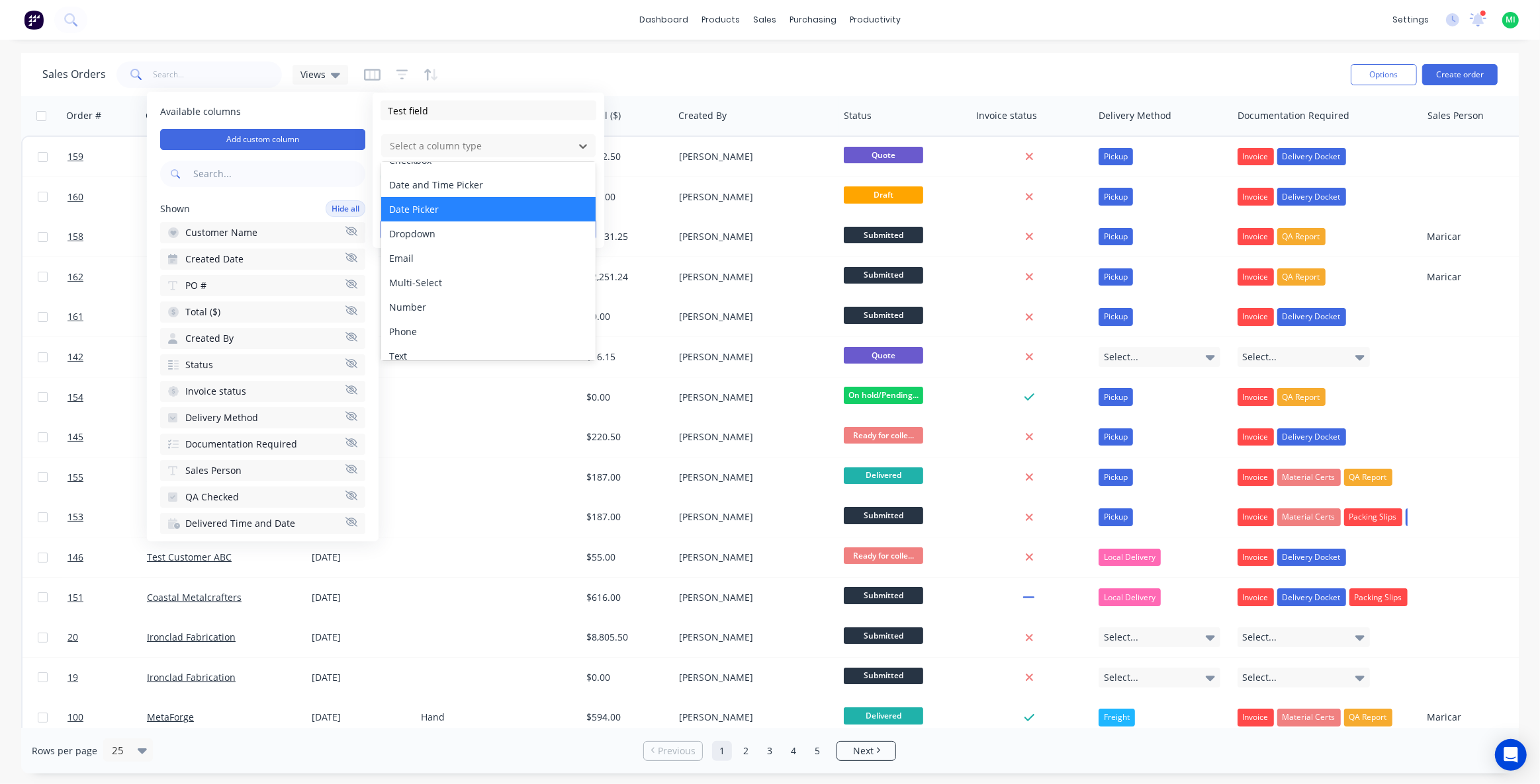
scroll to position [60, 0]
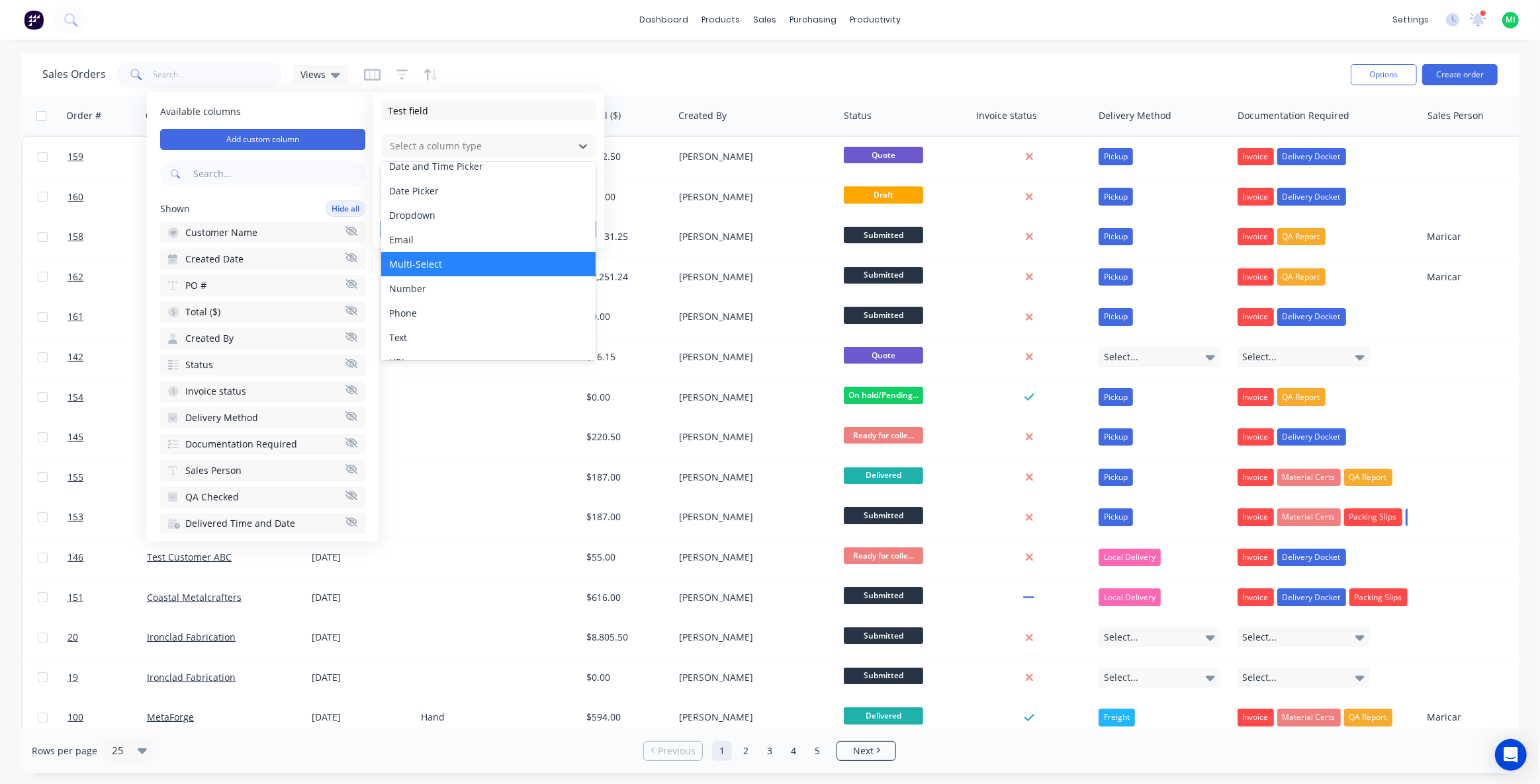
click at [453, 268] on div "Multi-Select" at bounding box center [489, 264] width 215 height 24
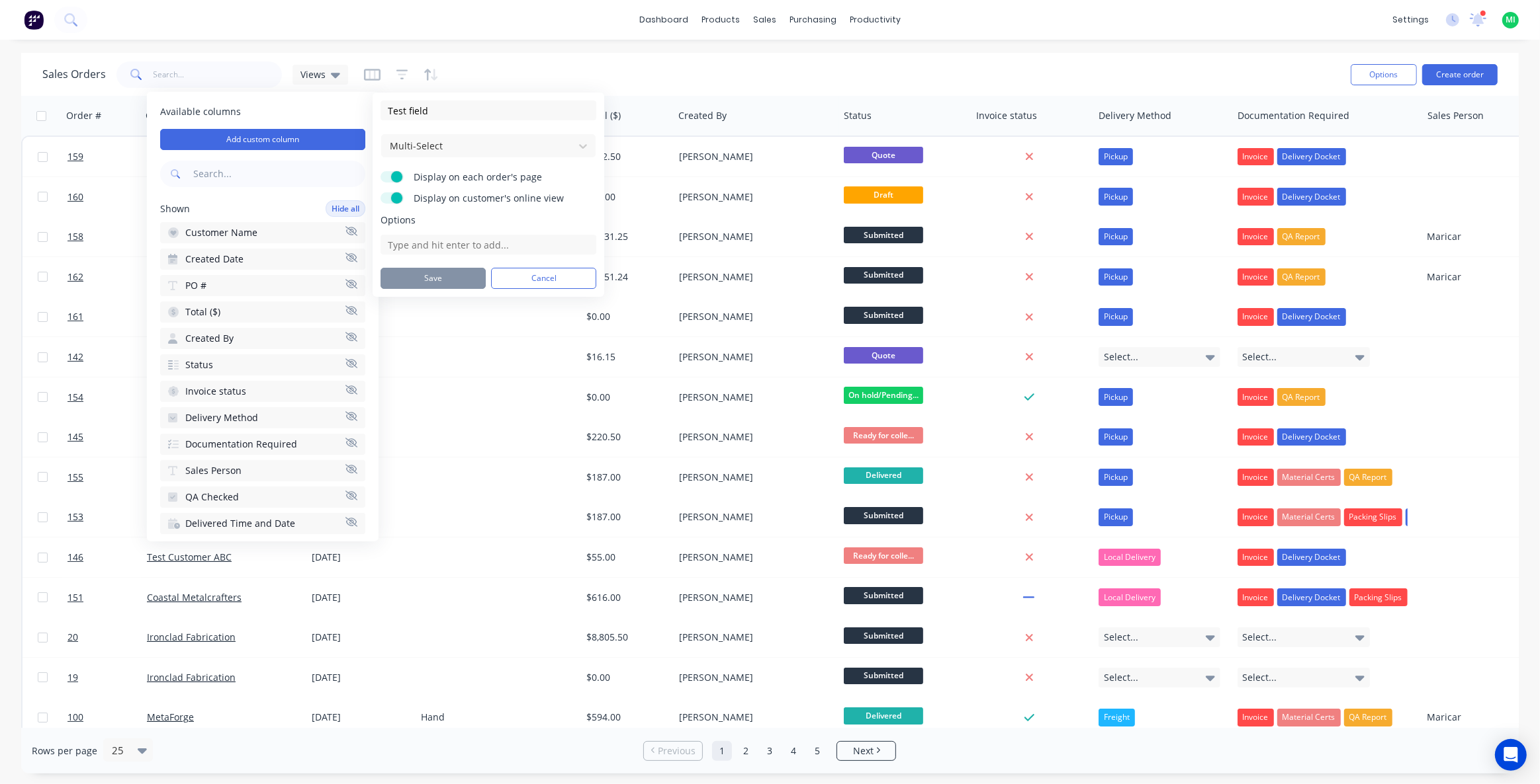
click at [399, 197] on span at bounding box center [396, 197] width 11 height 11
click at [380, 192] on input "Display on customer's online view" at bounding box center [380, 192] width 0 height 0
click at [429, 251] on input at bounding box center [488, 245] width 216 height 20
type input "Test"
type input "T"
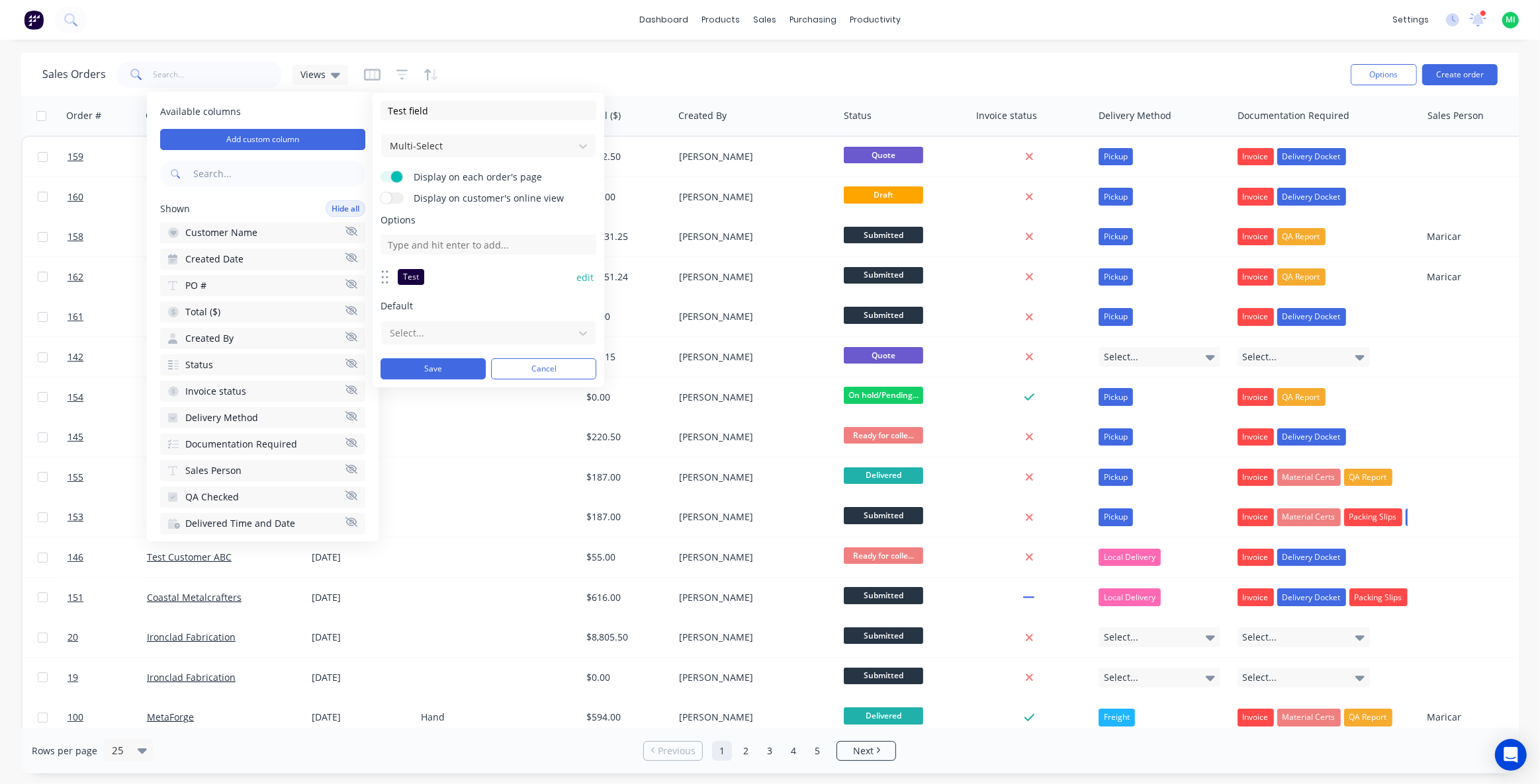
click at [580, 271] on button "edit" at bounding box center [585, 278] width 17 height 13
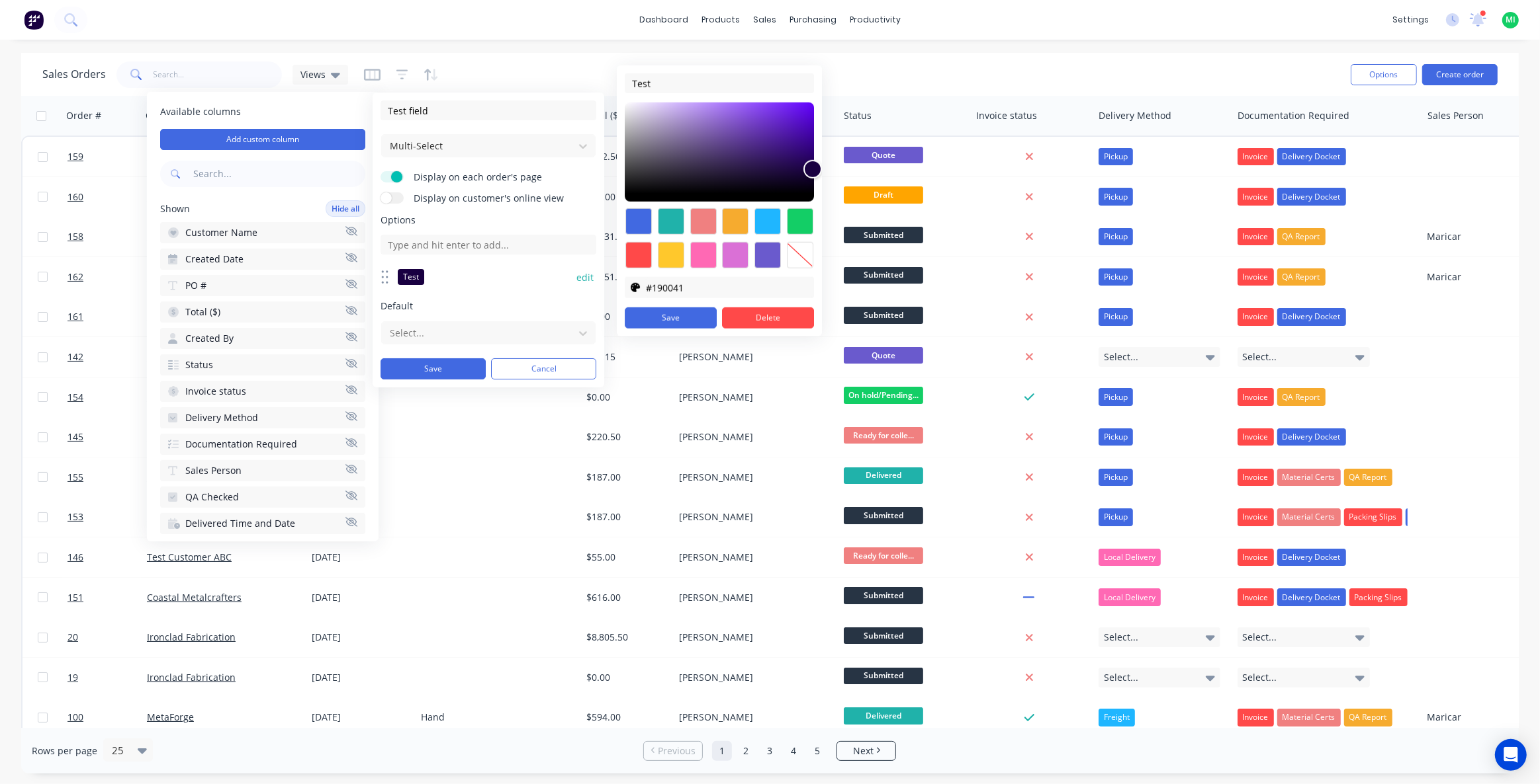
click at [736, 225] on div at bounding box center [735, 222] width 27 height 27
type input "#f6ab2f"
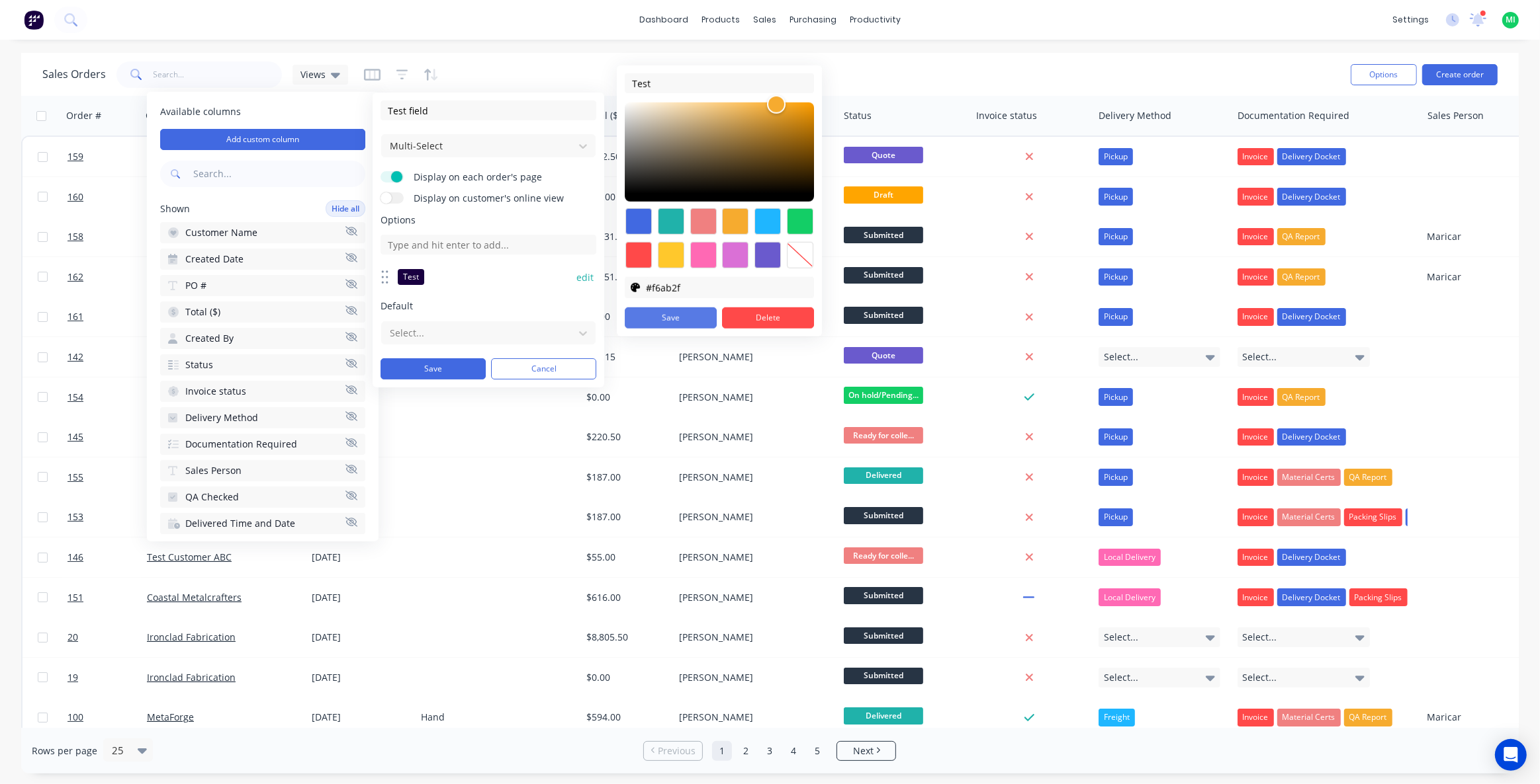
click at [668, 315] on button "Save" at bounding box center [670, 318] width 92 height 21
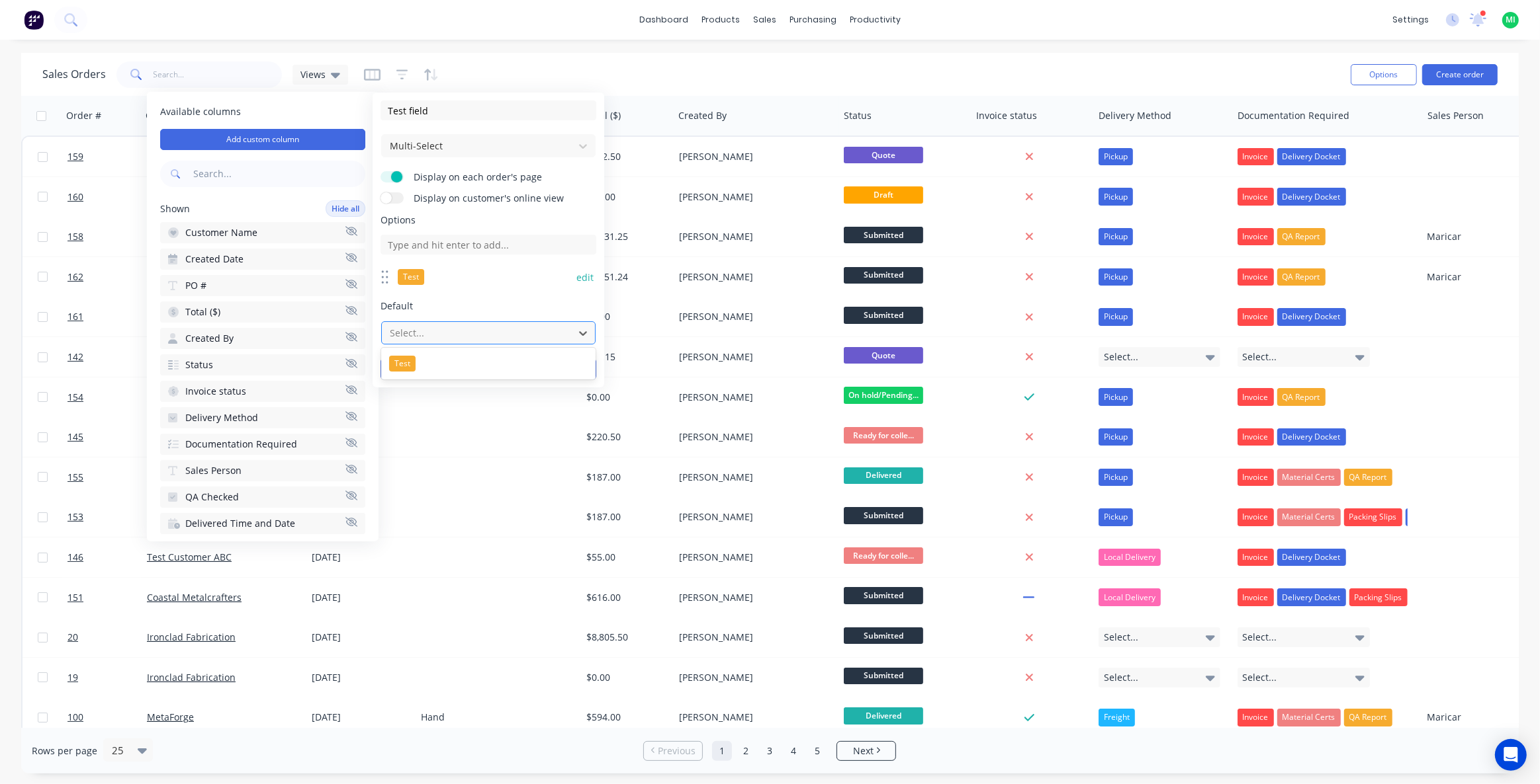
click at [422, 335] on div at bounding box center [478, 333] width 178 height 16
click at [445, 307] on span "Default" at bounding box center [488, 307] width 216 height 13
click at [425, 369] on button "Save" at bounding box center [433, 368] width 105 height 21
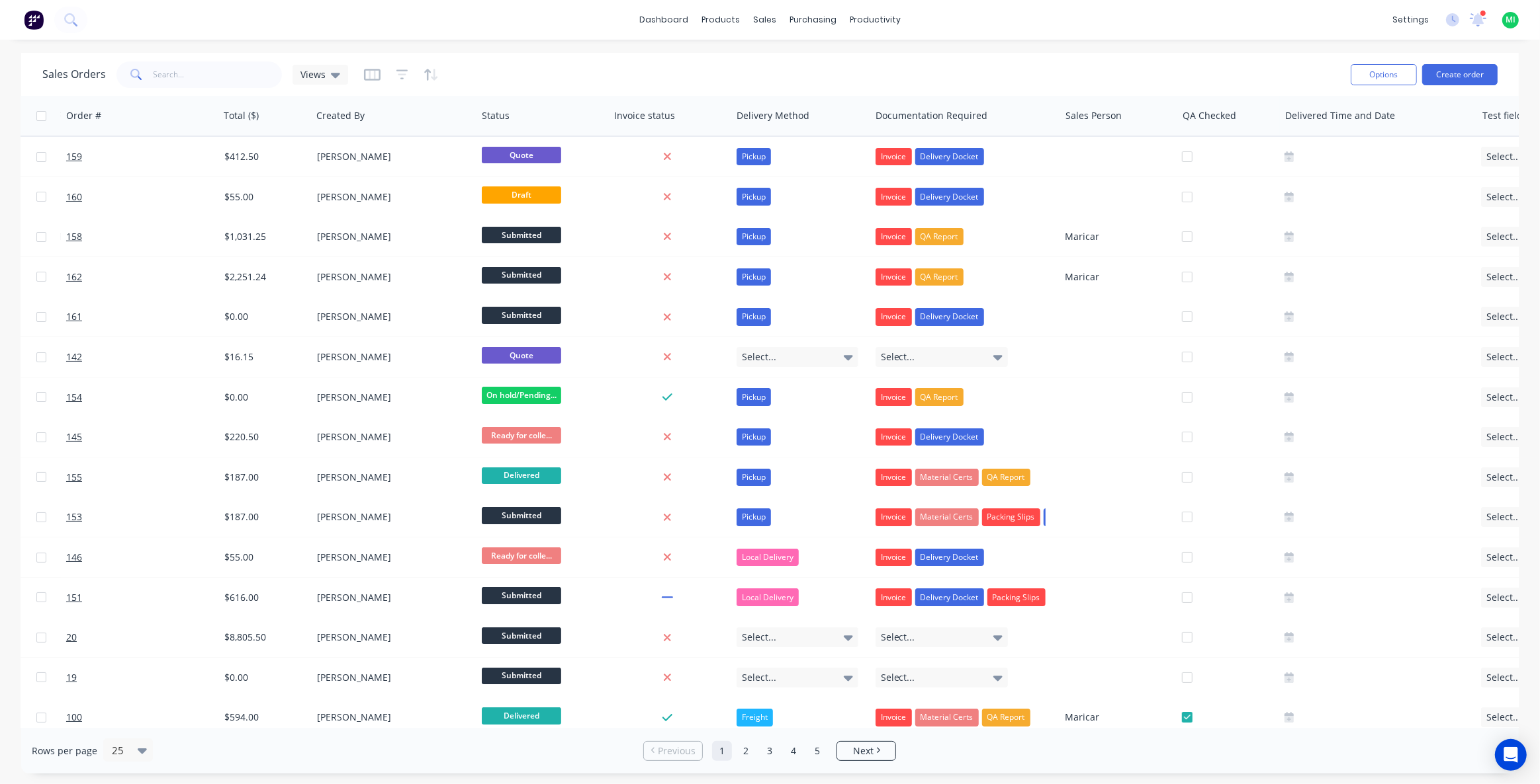
scroll to position [0, 431]
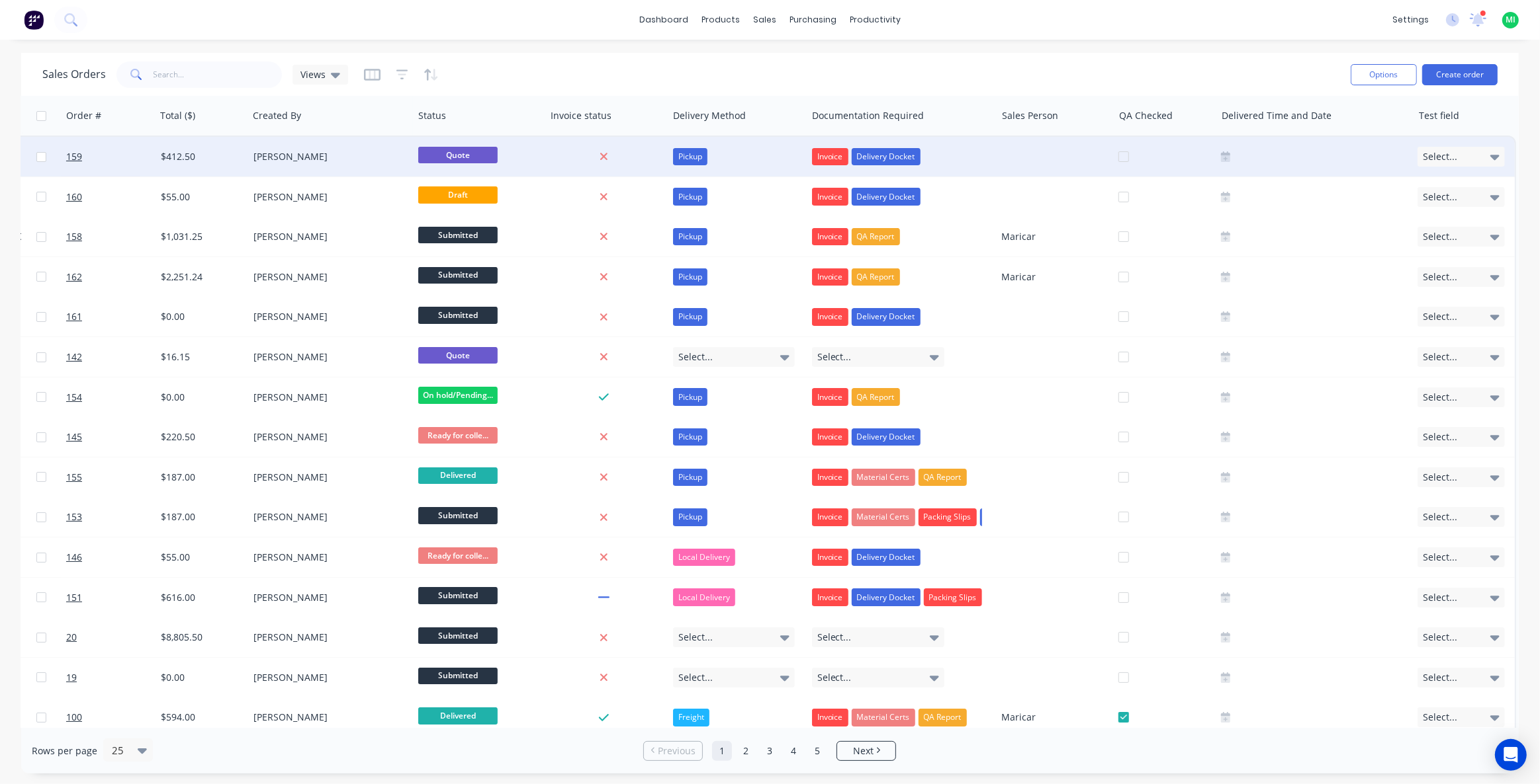
click at [1463, 155] on div "Select..." at bounding box center [1461, 156] width 87 height 20
click at [1403, 197] on div "Test" at bounding box center [1401, 197] width 27 height 16
click at [986, 159] on div "Invoice Delivery Docket" at bounding box center [902, 157] width 190 height 40
click at [135, 156] on link "159" at bounding box center [106, 157] width 80 height 40
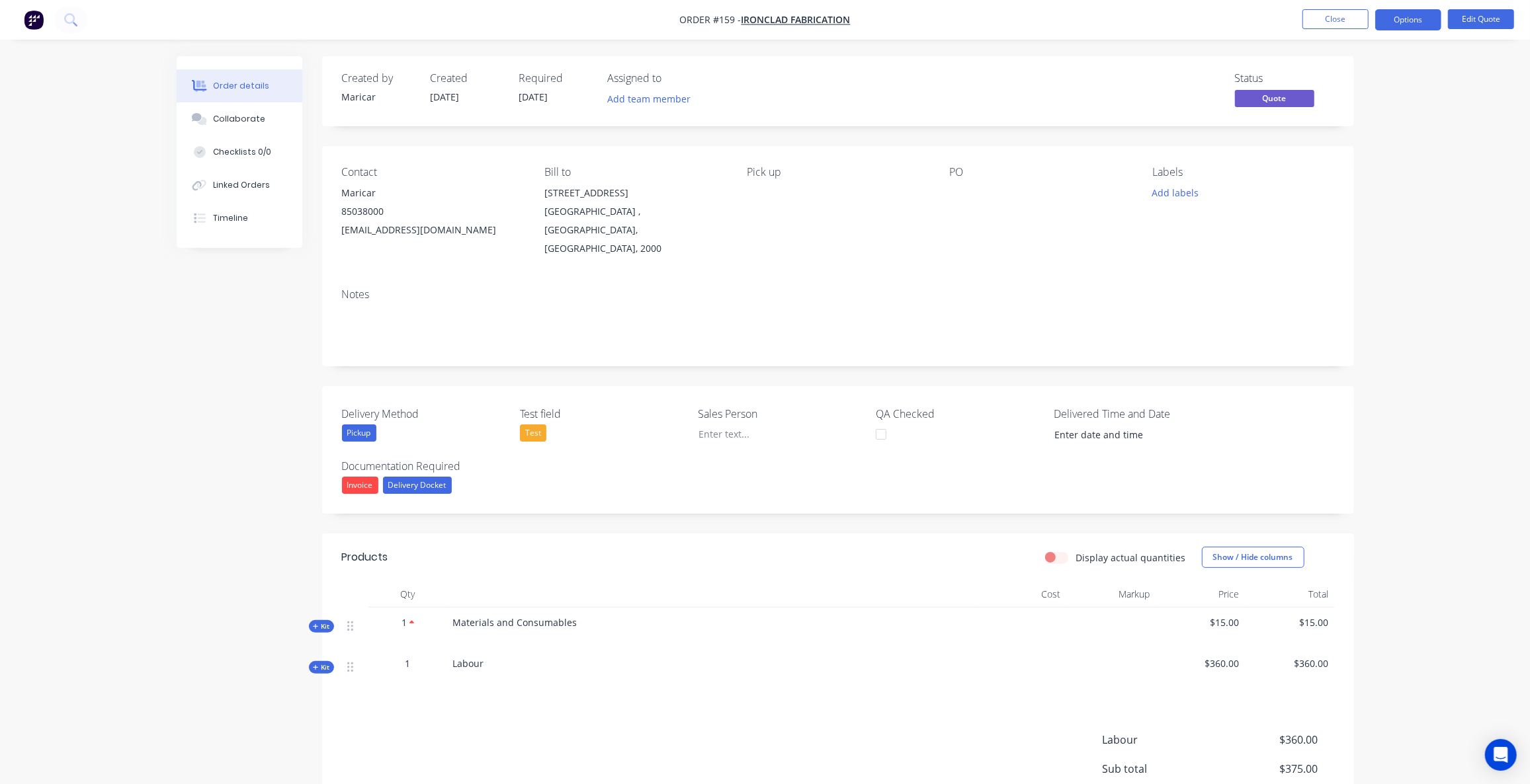
click at [537, 424] on div "Test" at bounding box center [533, 433] width 27 height 17
click at [568, 494] on div "Delivery Method Pickup Test field Test Sales Person QA Checked Delivered Time a…" at bounding box center [838, 449] width 1032 height 127
click at [1344, 18] on button "Close" at bounding box center [1335, 19] width 66 height 20
